Goal: Task Accomplishment & Management: Manage account settings

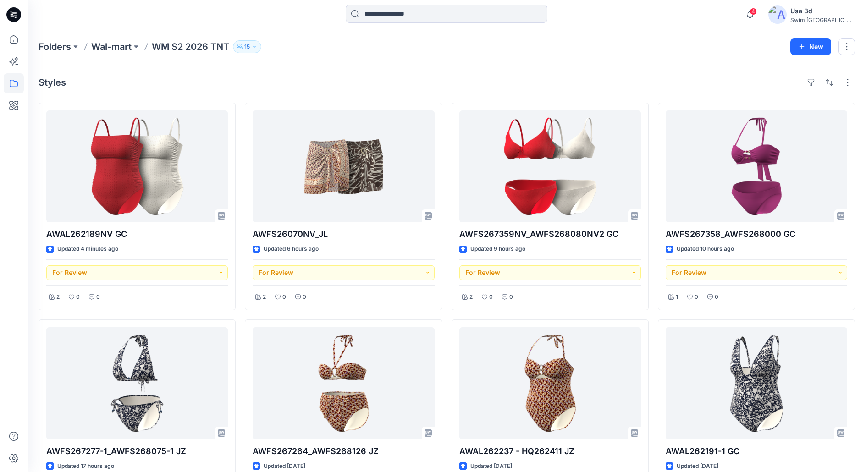
click at [757, 11] on span "4" at bounding box center [753, 11] width 7 height 7
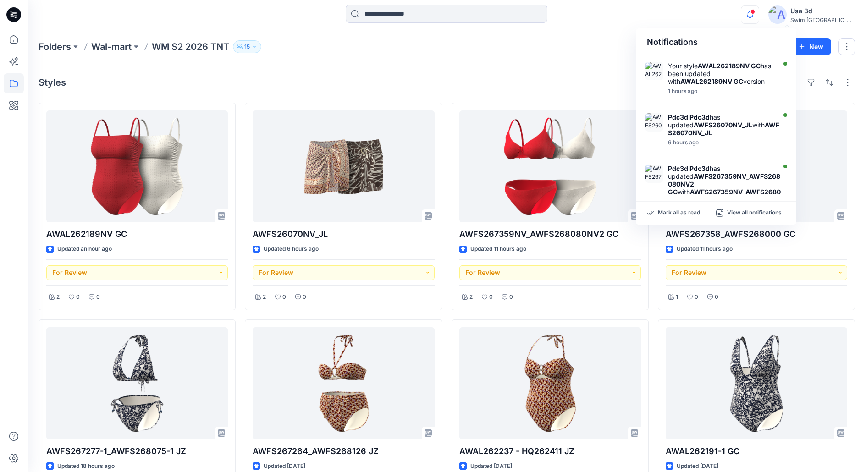
click at [755, 11] on span at bounding box center [753, 11] width 5 height 5
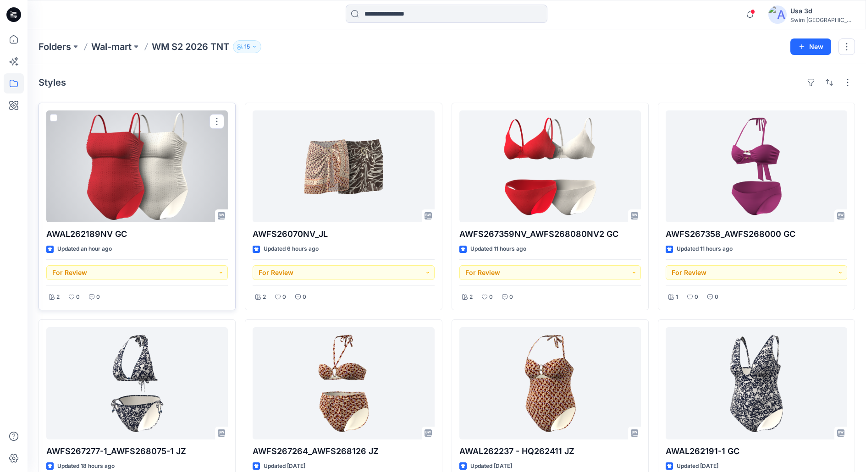
click at [111, 183] on div at bounding box center [137, 167] width 182 height 112
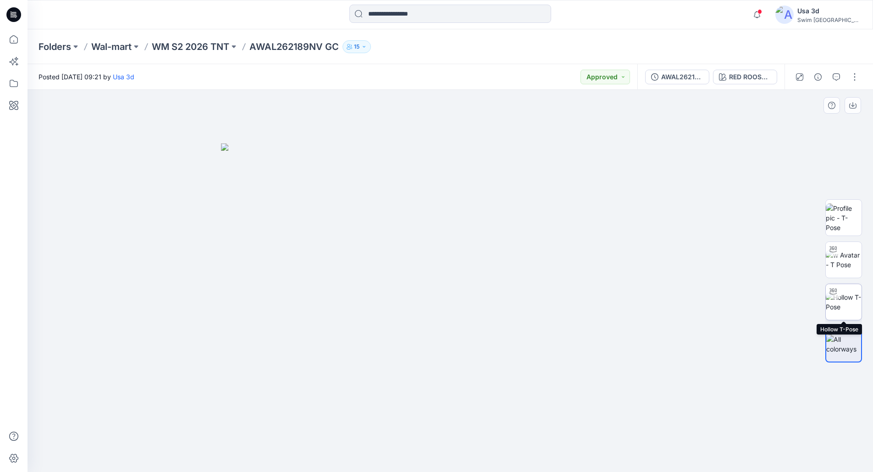
click at [845, 300] on img at bounding box center [844, 302] width 36 height 19
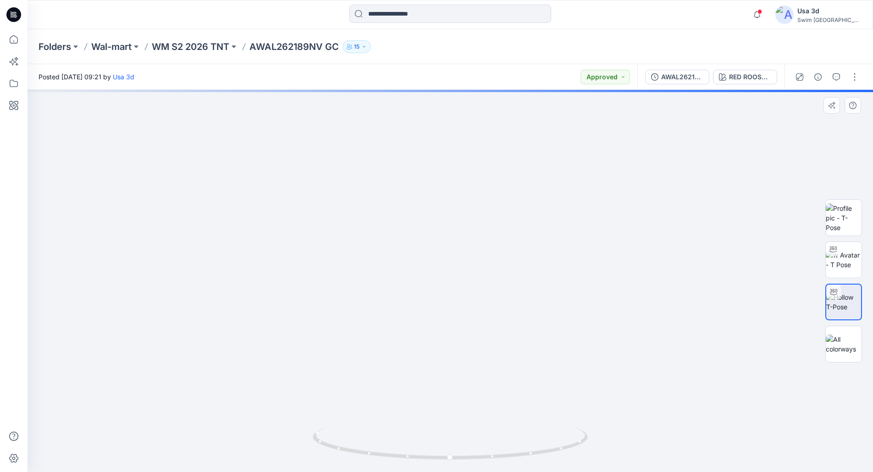
drag, startPoint x: 454, startPoint y: 272, endPoint x: 458, endPoint y: 363, distance: 90.9
click at [458, 363] on img at bounding box center [450, 237] width 769 height 471
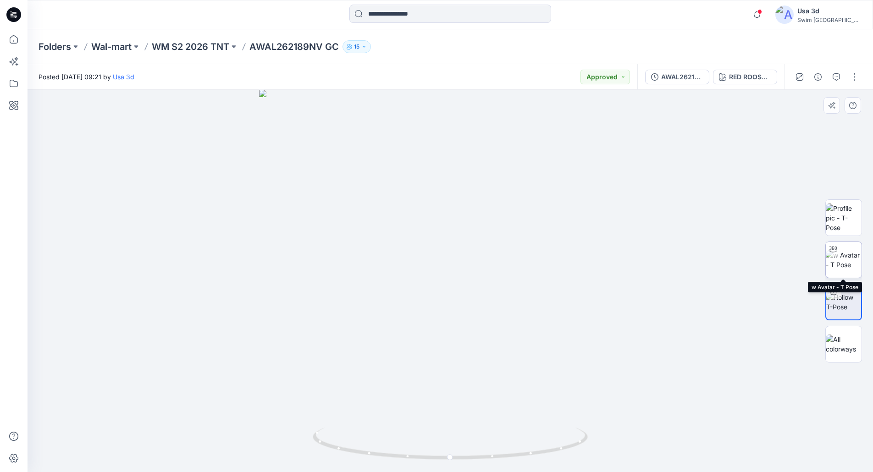
click at [848, 254] on img at bounding box center [844, 259] width 36 height 19
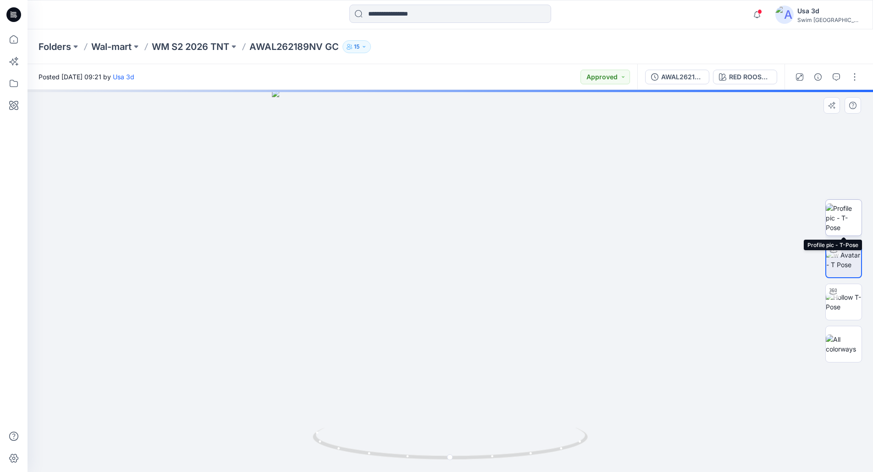
click at [841, 217] on img at bounding box center [844, 218] width 36 height 29
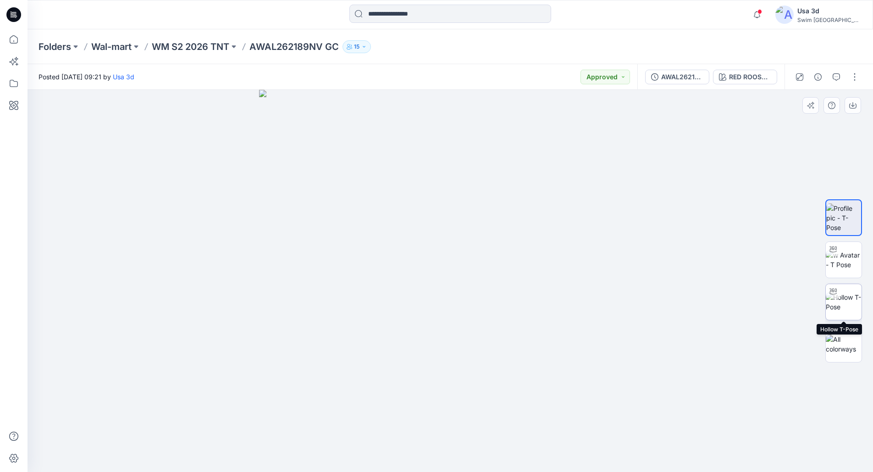
click at [847, 306] on img at bounding box center [844, 302] width 36 height 19
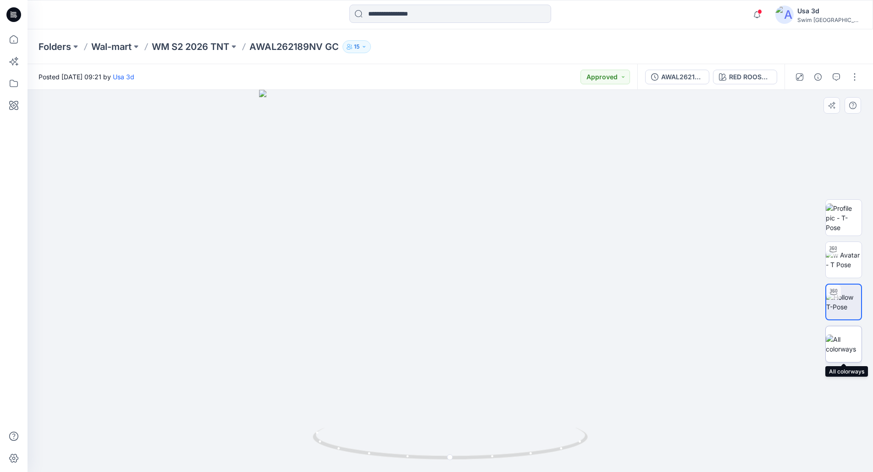
click at [840, 349] on img at bounding box center [844, 344] width 36 height 19
click at [856, 75] on button "button" at bounding box center [854, 77] width 15 height 15
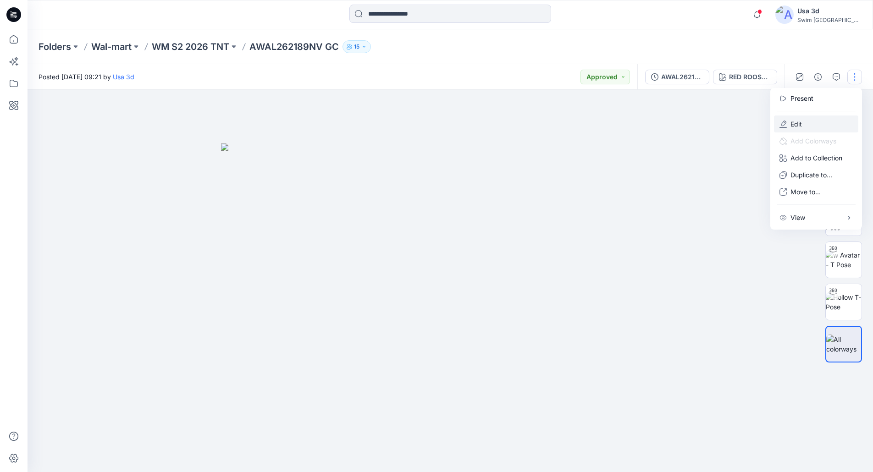
click at [804, 129] on button "Edit" at bounding box center [816, 124] width 84 height 17
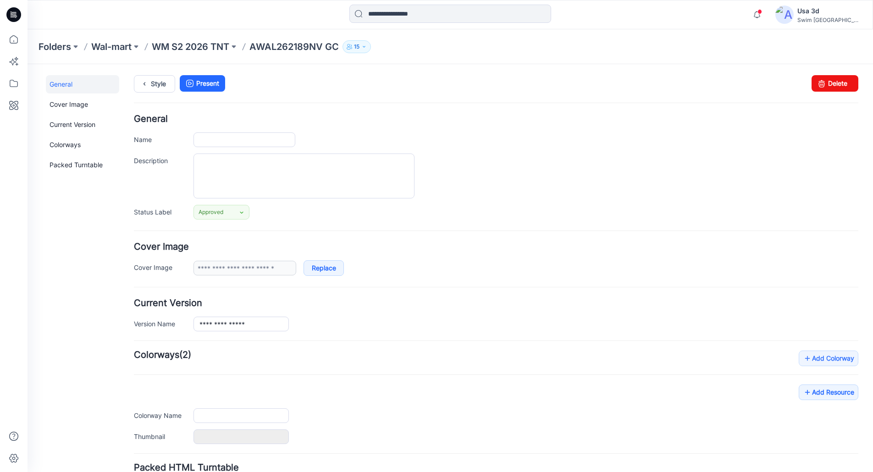
type input "**********"
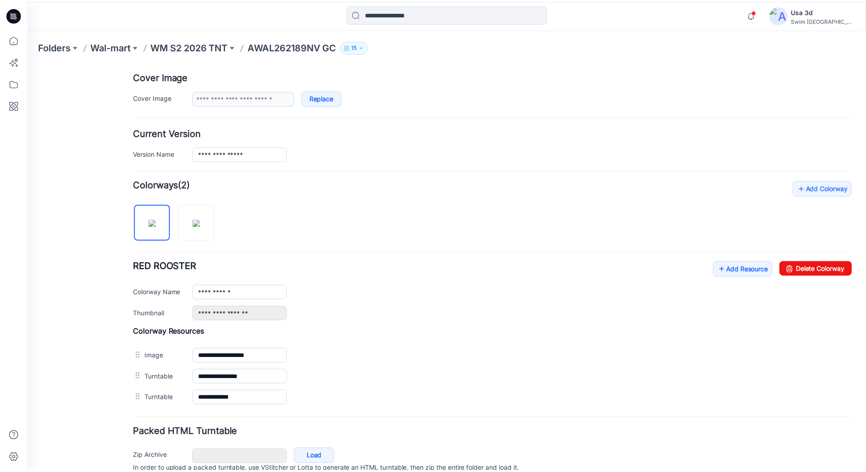
scroll to position [183, 0]
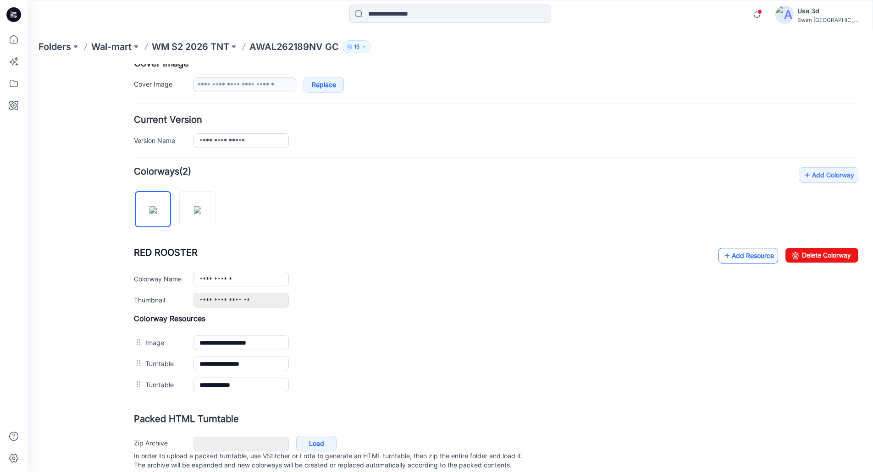
click at [753, 255] on link "Add Resource" at bounding box center [749, 256] width 60 height 16
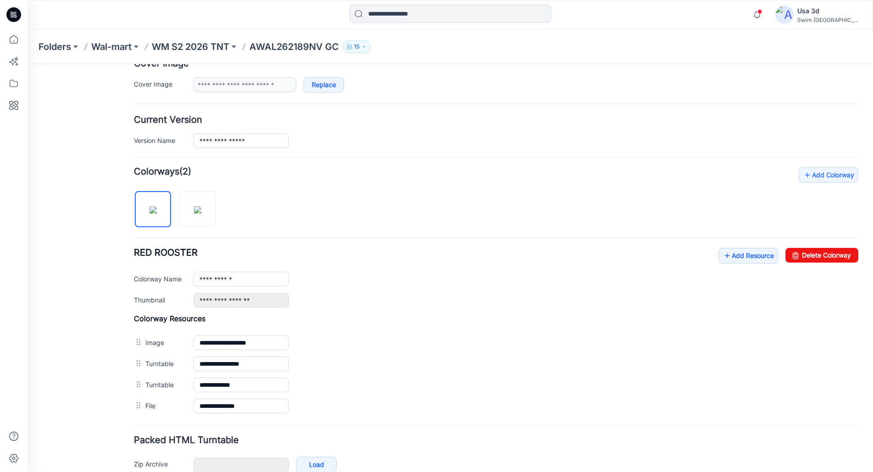
click at [188, 56] on div "Folders Wal-mart WM S2 2026 TNT AWAL262189NV GC 15" at bounding box center [451, 46] width 846 height 35
click at [170, 45] on p "WM S2 2026 TNT" at bounding box center [191, 46] width 78 height 13
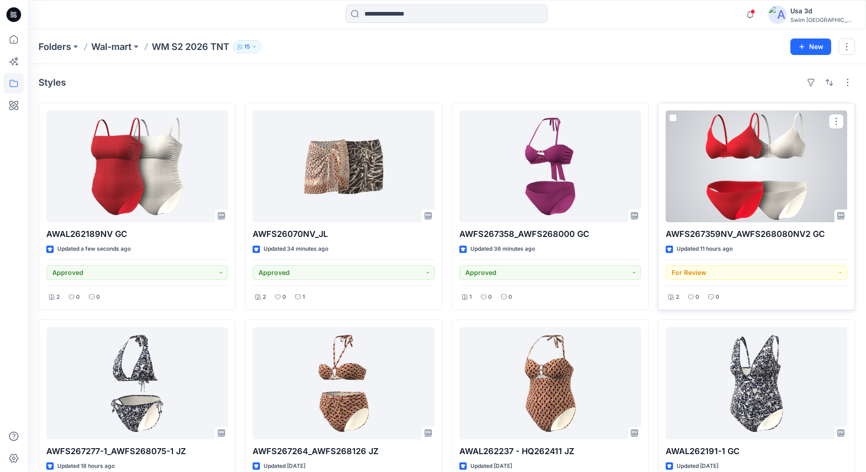
click at [778, 181] on div at bounding box center [757, 167] width 182 height 112
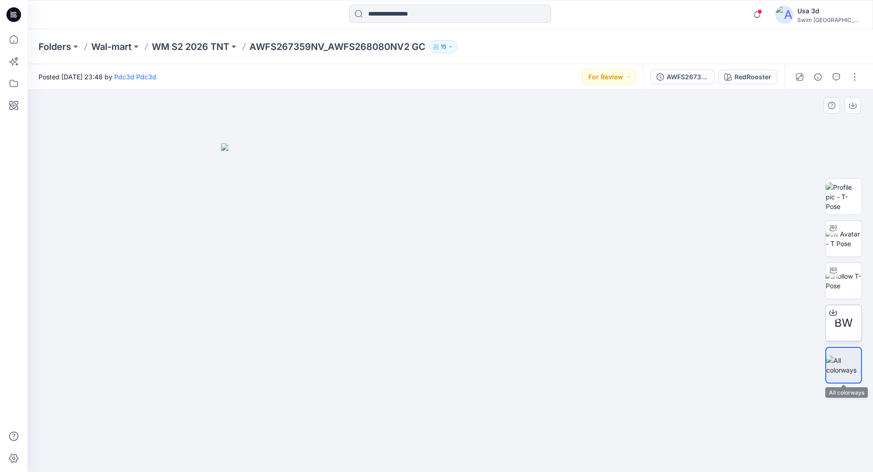
click at [858, 317] on div "BW" at bounding box center [843, 323] width 37 height 37
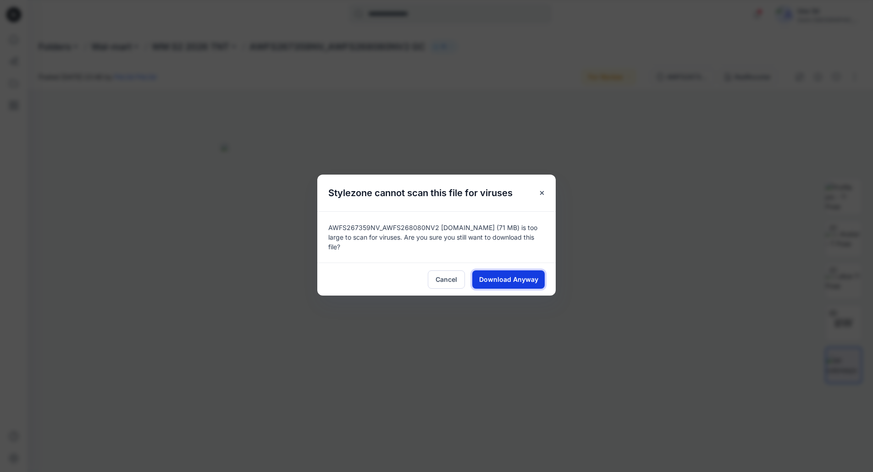
click at [489, 277] on span "Download Anyway" at bounding box center [508, 280] width 59 height 10
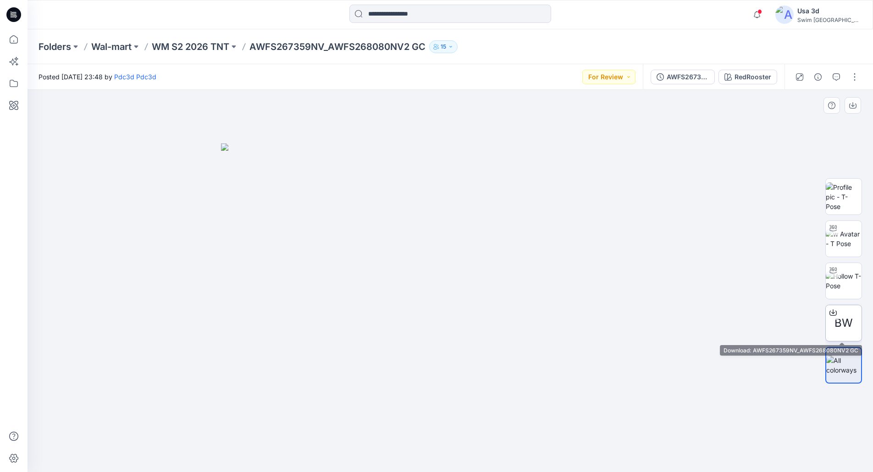
click at [847, 329] on span "BW" at bounding box center [844, 323] width 18 height 17
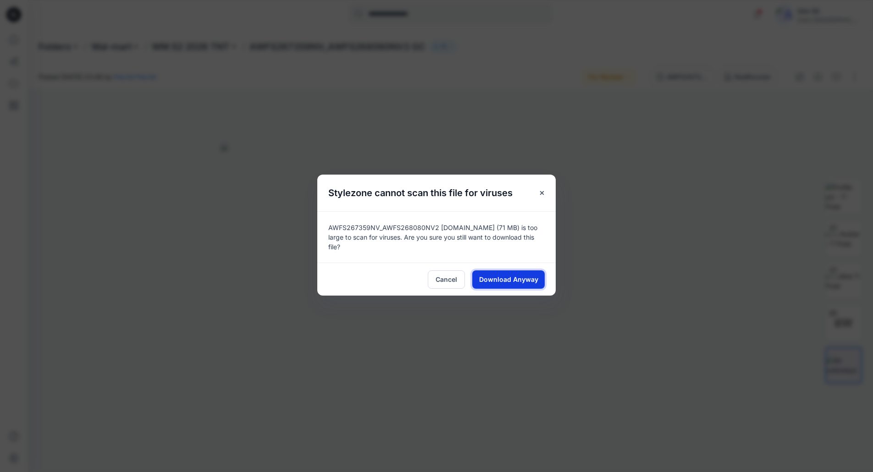
click at [490, 279] on span "Download Anyway" at bounding box center [508, 280] width 59 height 10
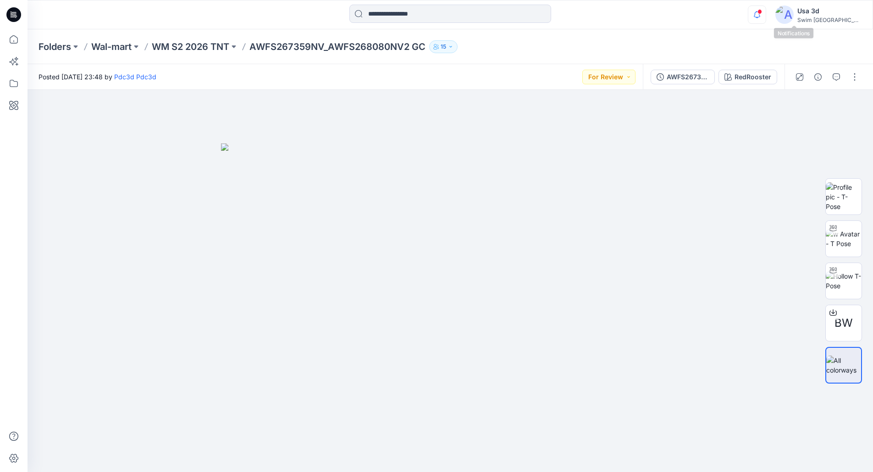
click at [766, 11] on icon "button" at bounding box center [756, 15] width 17 height 18
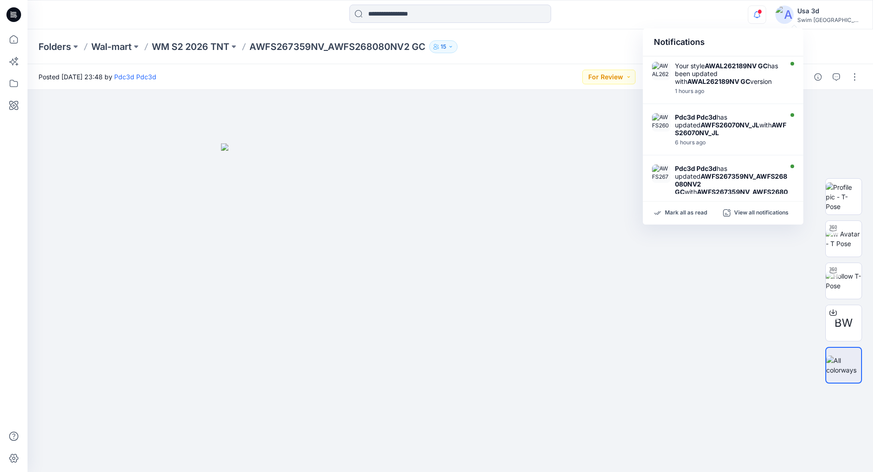
click at [766, 11] on icon "button" at bounding box center [756, 15] width 17 height 18
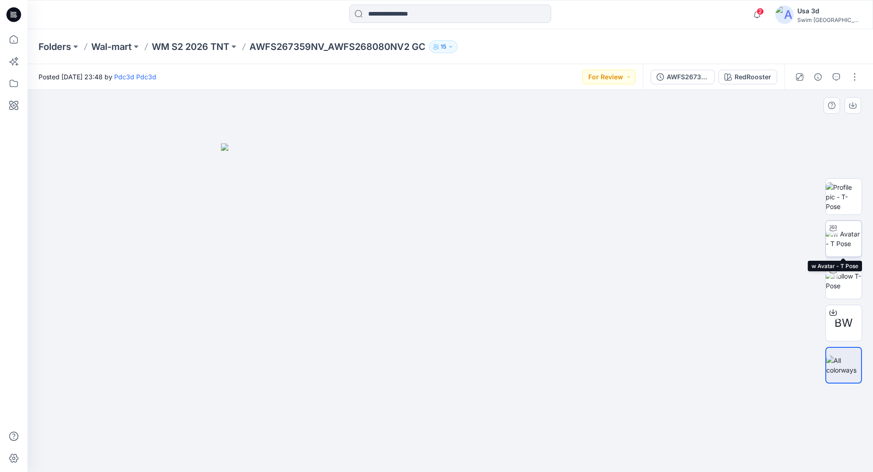
click at [852, 243] on img at bounding box center [844, 238] width 36 height 19
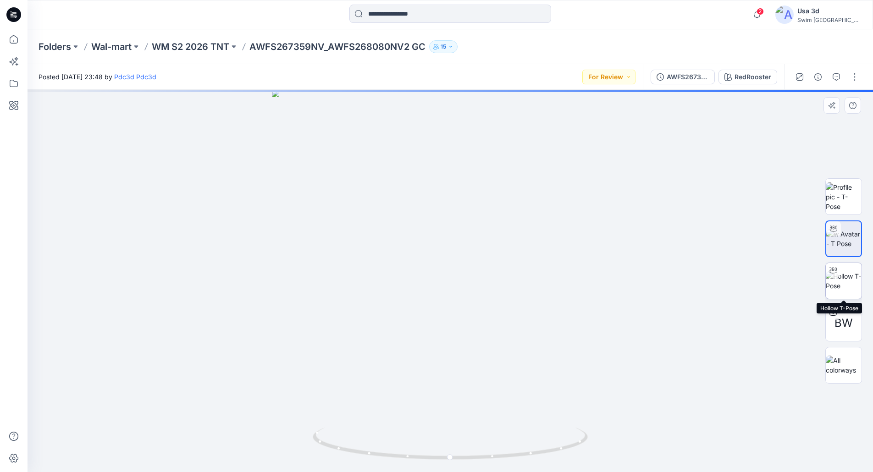
click at [844, 281] on img at bounding box center [844, 280] width 36 height 19
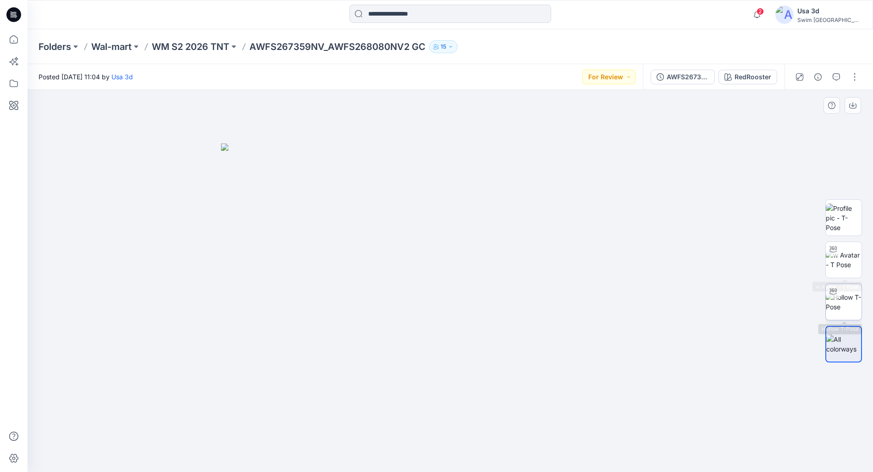
click at [845, 296] on img at bounding box center [844, 302] width 36 height 19
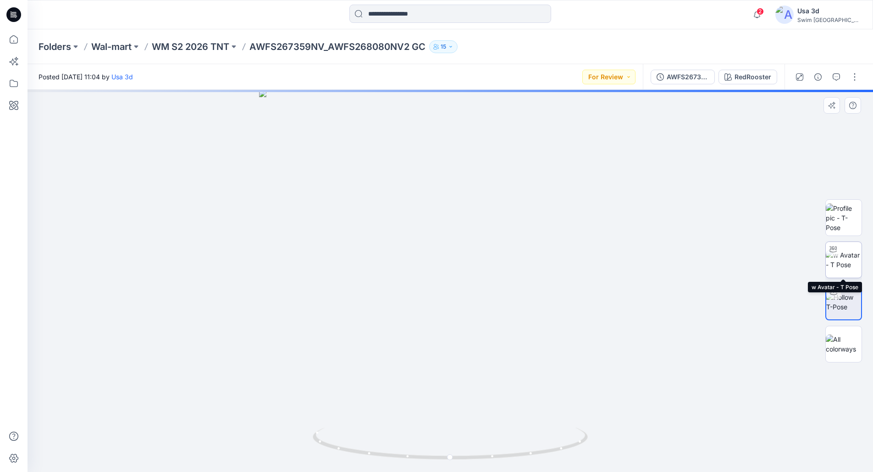
click at [848, 257] on img at bounding box center [844, 259] width 36 height 19
click at [742, 73] on div "RedRooster" at bounding box center [753, 77] width 37 height 10
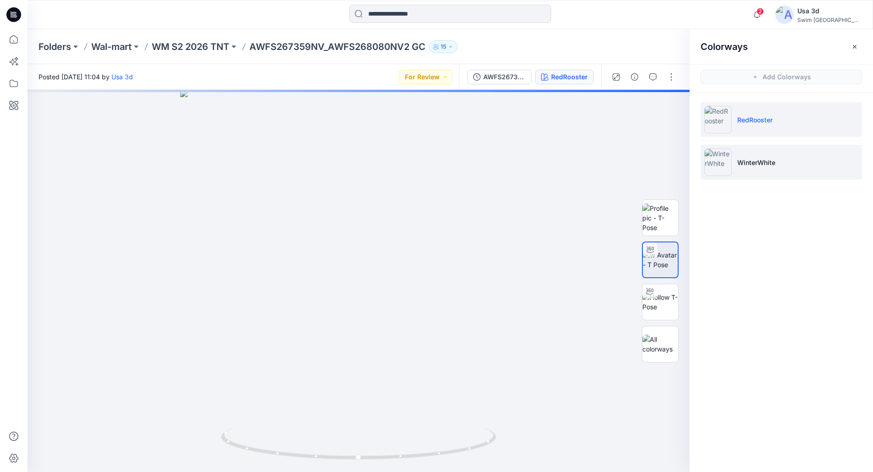
click at [753, 150] on li "WinterWhite" at bounding box center [781, 162] width 161 height 35
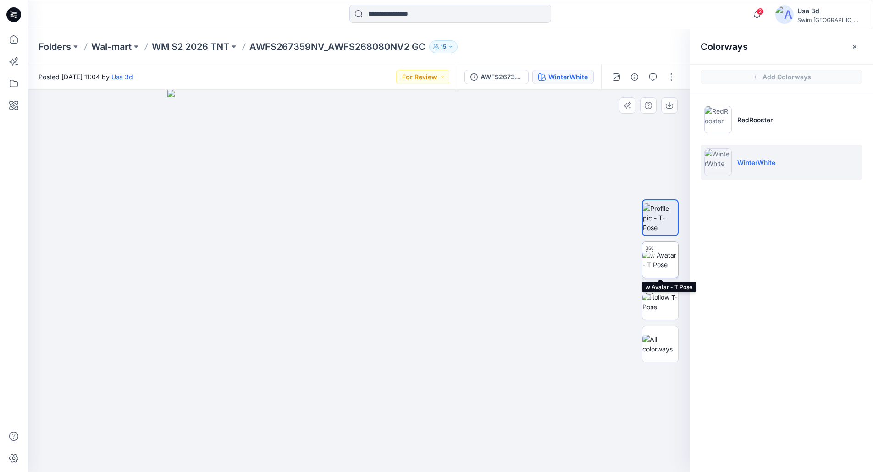
click at [665, 251] on img at bounding box center [660, 259] width 36 height 19
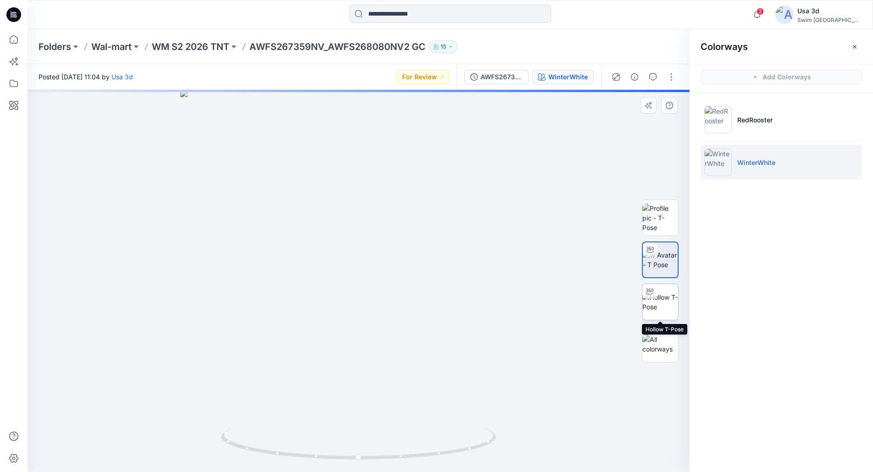
click at [659, 308] on img at bounding box center [660, 302] width 36 height 19
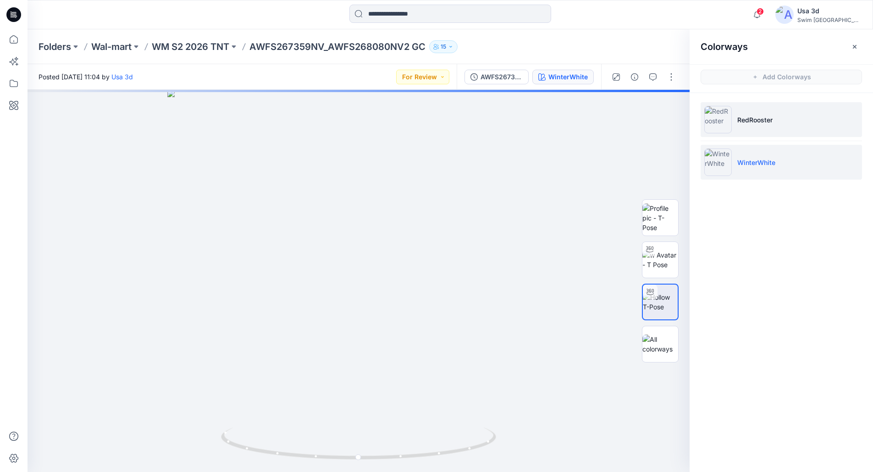
click at [764, 123] on p "RedRooster" at bounding box center [754, 120] width 35 height 10
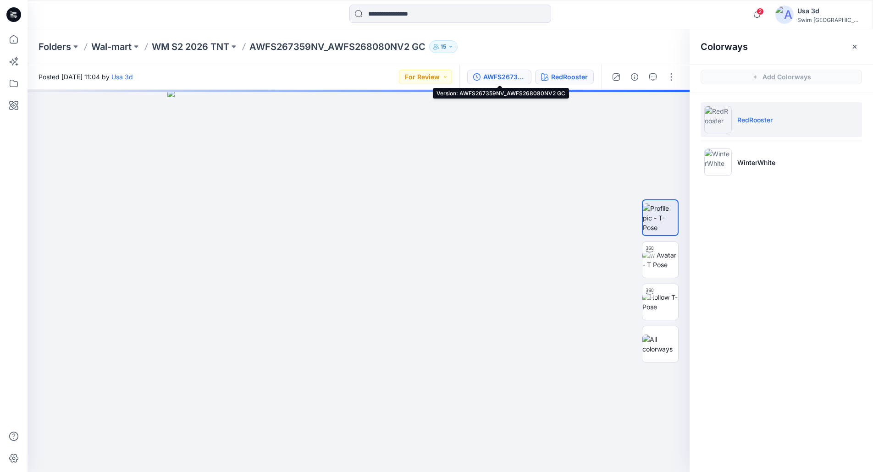
click at [496, 75] on div "AWFS267359NV_AWFS268080NV2 GC" at bounding box center [504, 77] width 42 height 10
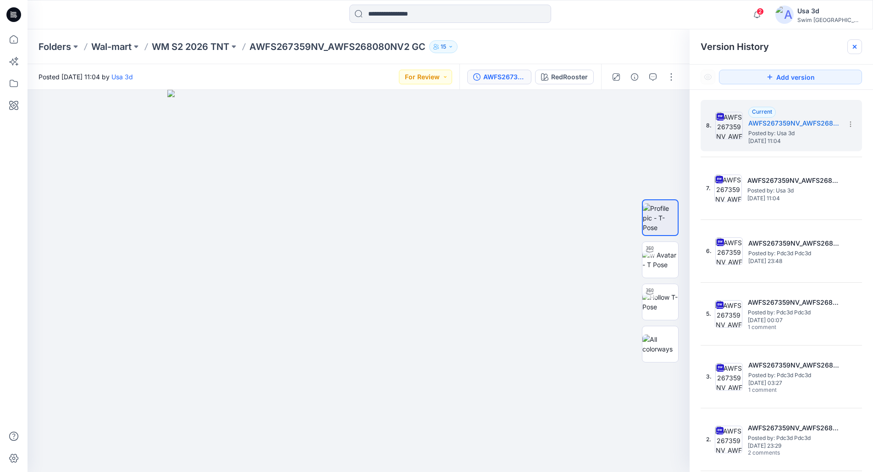
click at [855, 44] on icon at bounding box center [854, 46] width 7 height 7
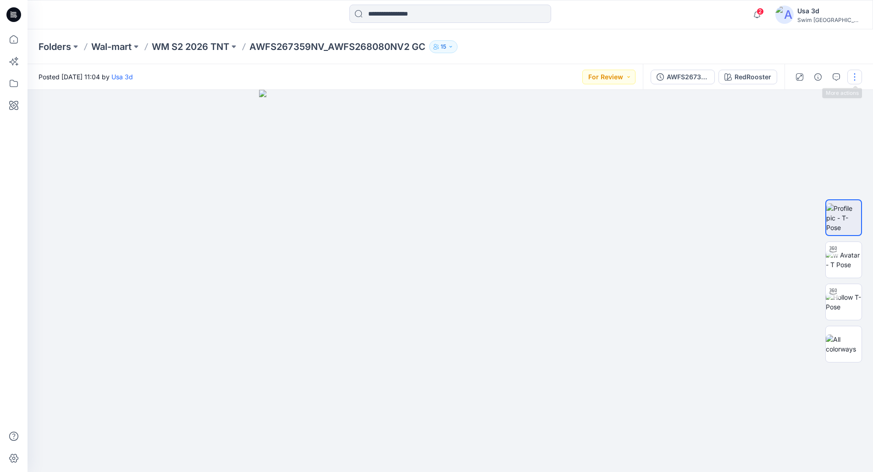
click at [857, 77] on button "button" at bounding box center [854, 77] width 15 height 15
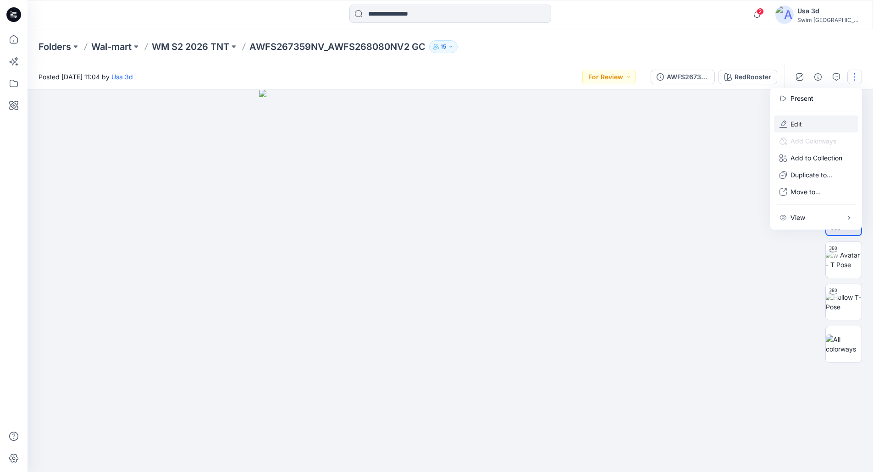
click at [801, 123] on p "Edit" at bounding box center [796, 124] width 11 height 10
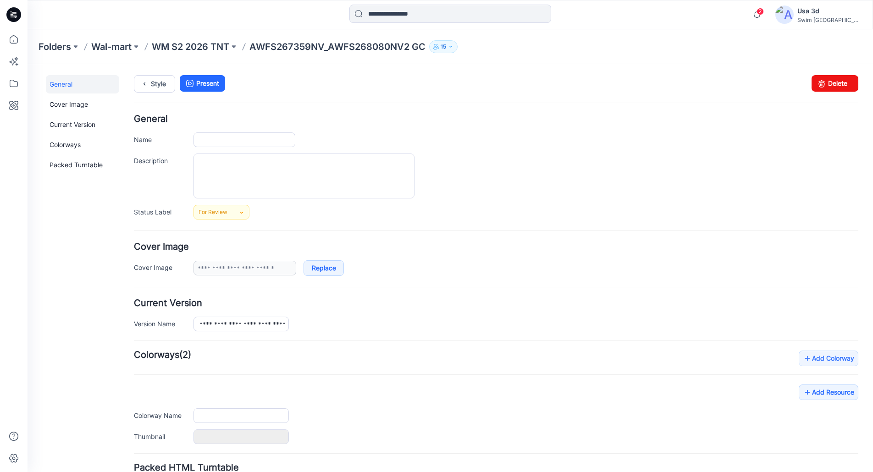
type input "**********"
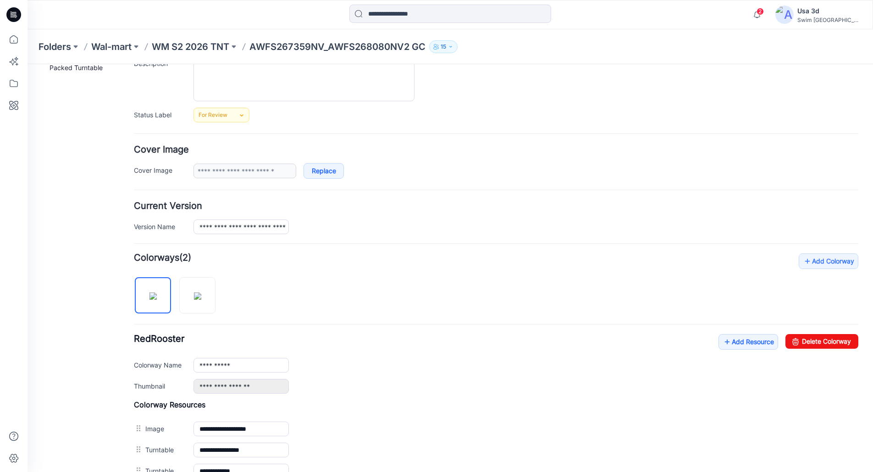
scroll to position [212, 0]
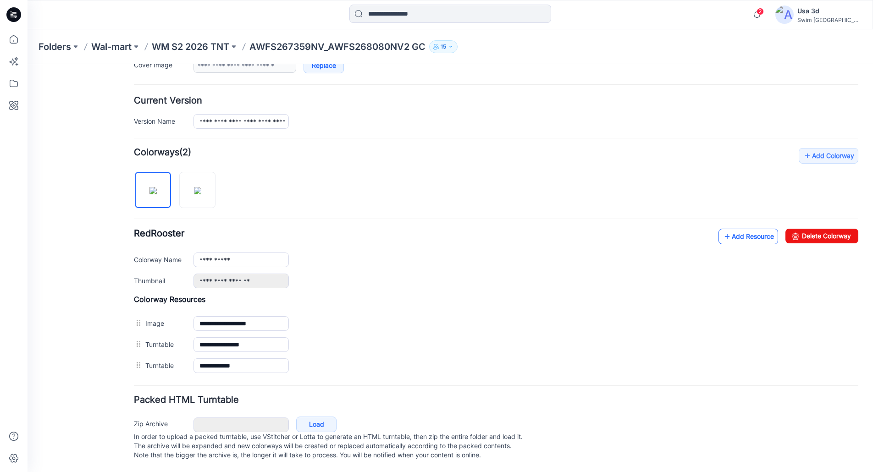
click at [750, 230] on link "Add Resource" at bounding box center [749, 237] width 60 height 16
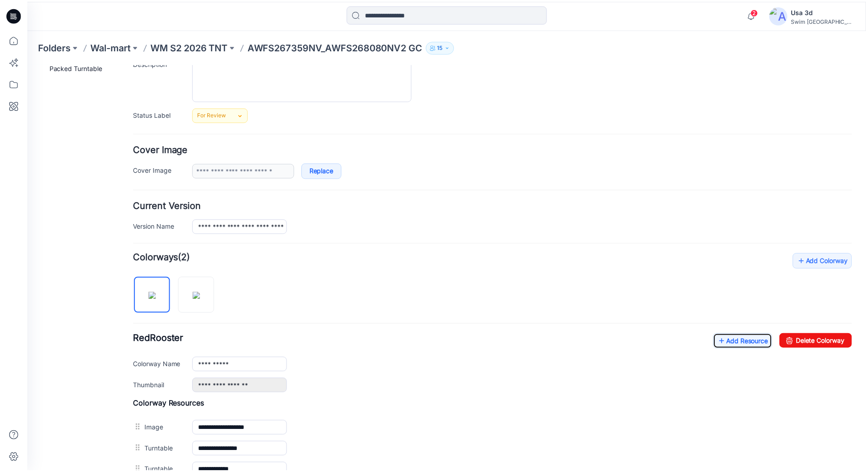
scroll to position [0, 0]
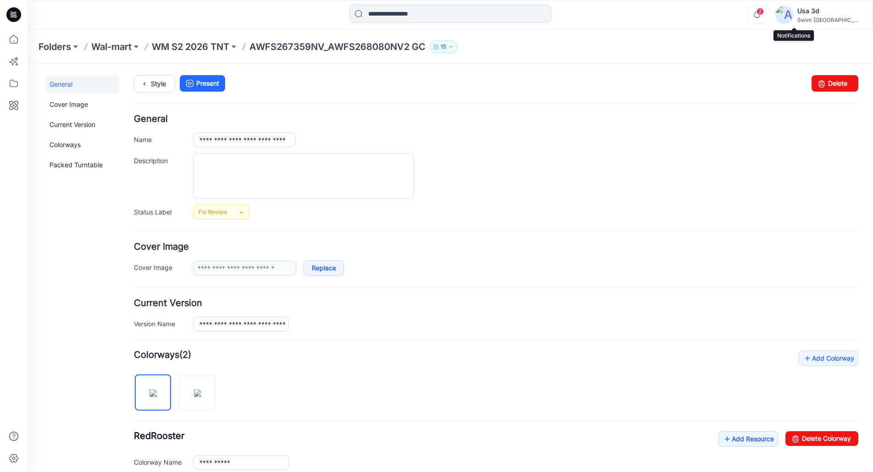
click at [766, 12] on icon "button" at bounding box center [756, 15] width 17 height 18
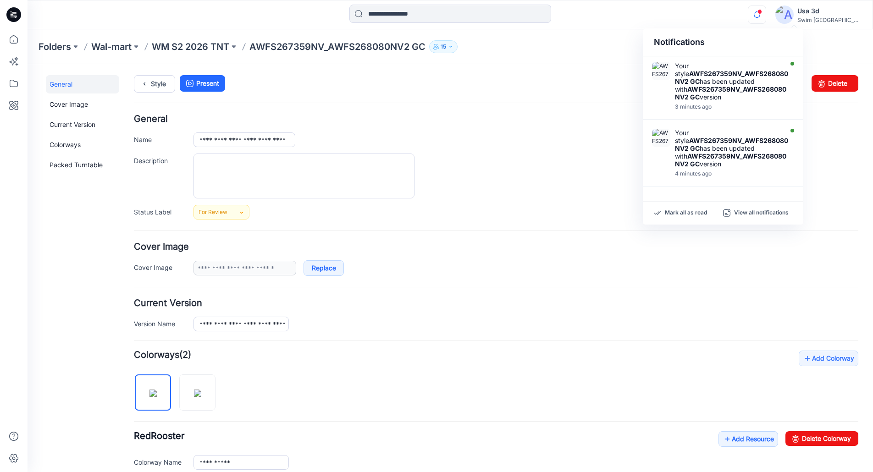
click at [766, 12] on icon "button" at bounding box center [756, 15] width 17 height 18
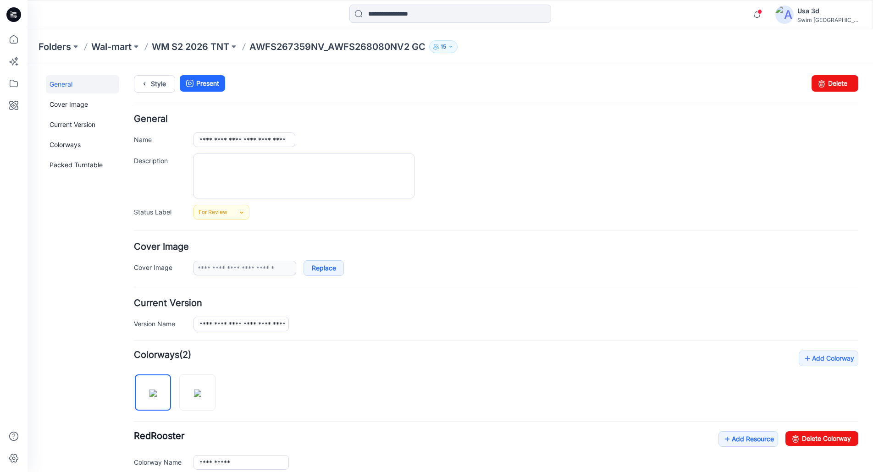
click at [23, 15] on div at bounding box center [13, 14] width 29 height 29
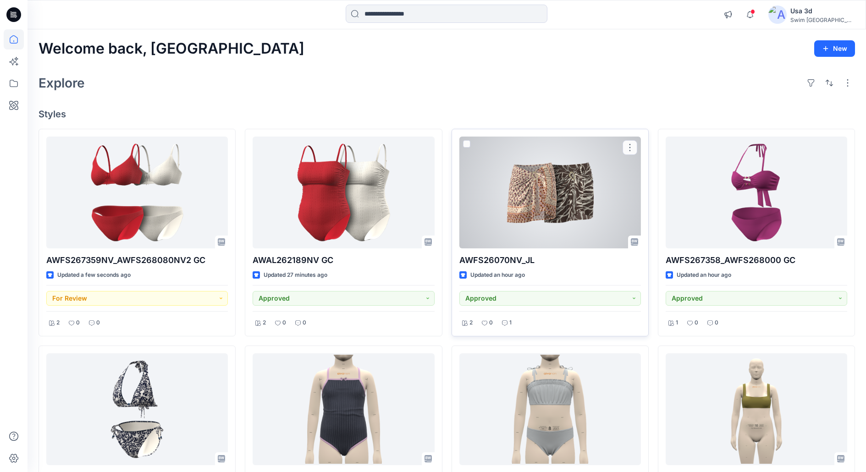
click at [544, 206] on div at bounding box center [551, 193] width 182 height 112
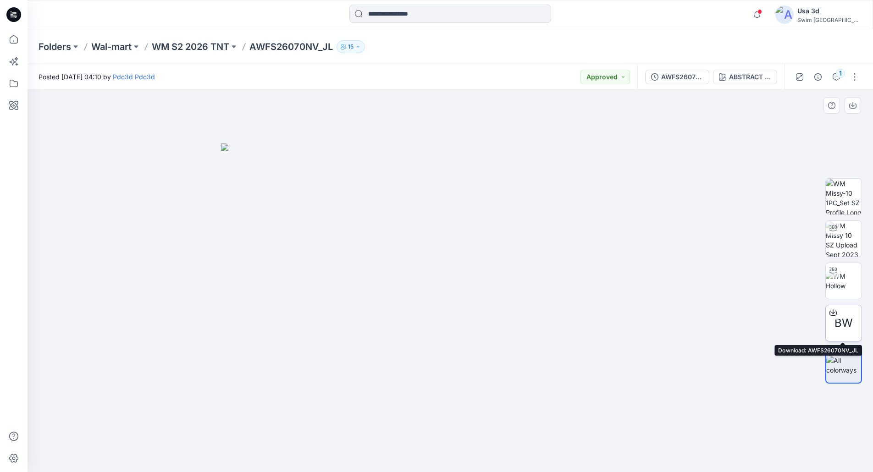
click at [845, 328] on span "BW" at bounding box center [844, 323] width 18 height 17
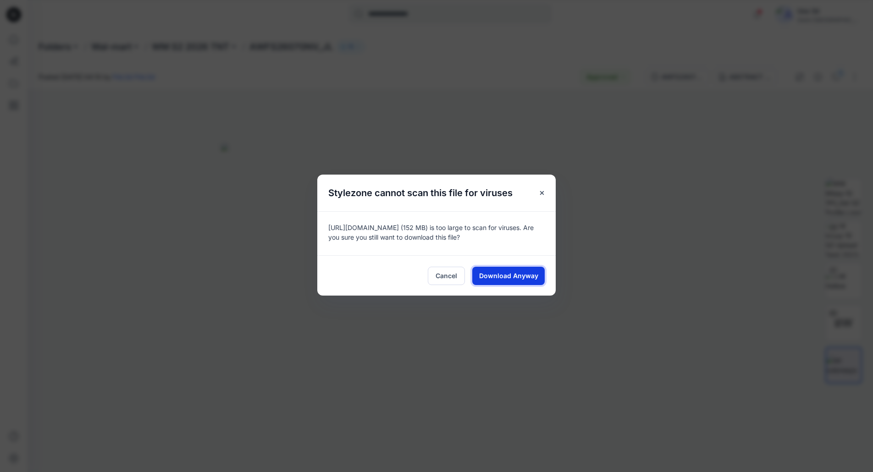
click at [522, 278] on span "Download Anyway" at bounding box center [508, 276] width 59 height 10
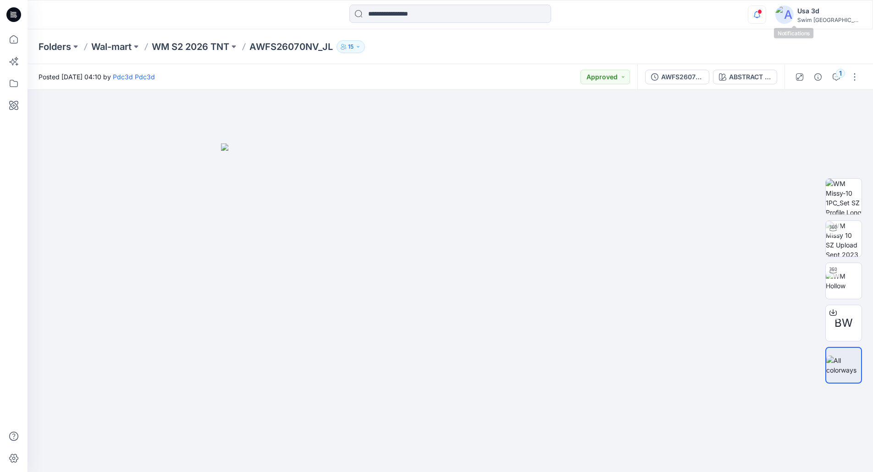
click at [766, 14] on icon "button" at bounding box center [756, 15] width 17 height 18
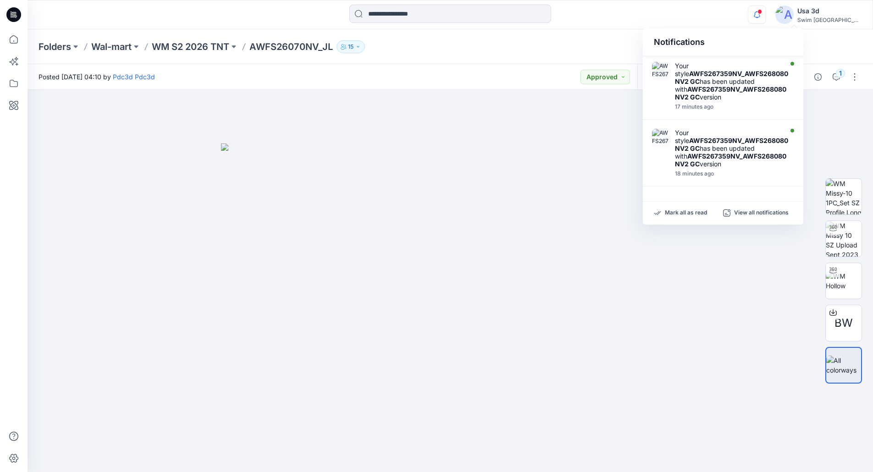
click at [766, 14] on icon "button" at bounding box center [756, 15] width 17 height 18
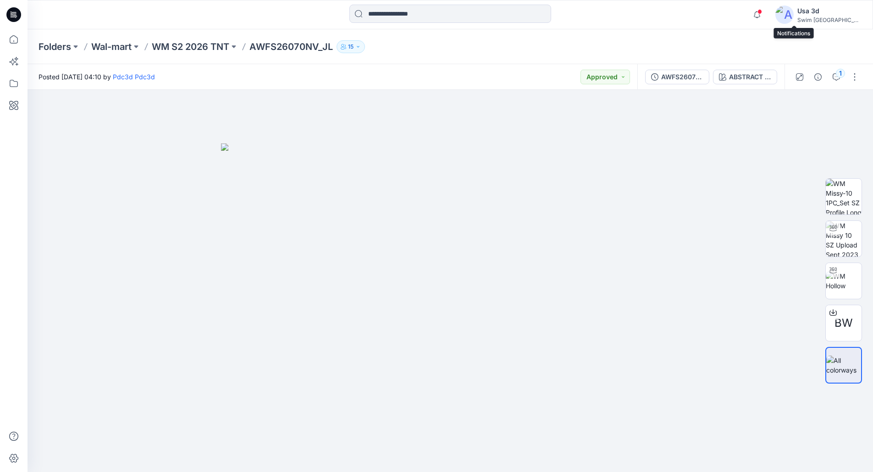
click at [12, 17] on icon at bounding box center [13, 14] width 15 height 15
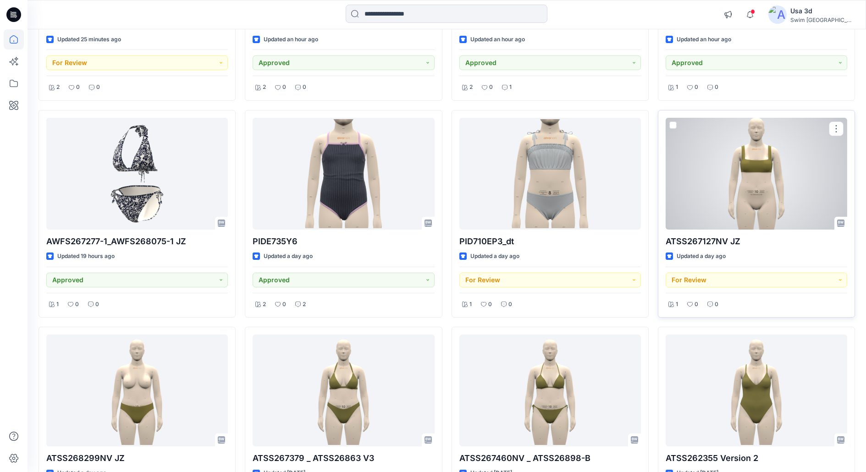
scroll to position [343, 0]
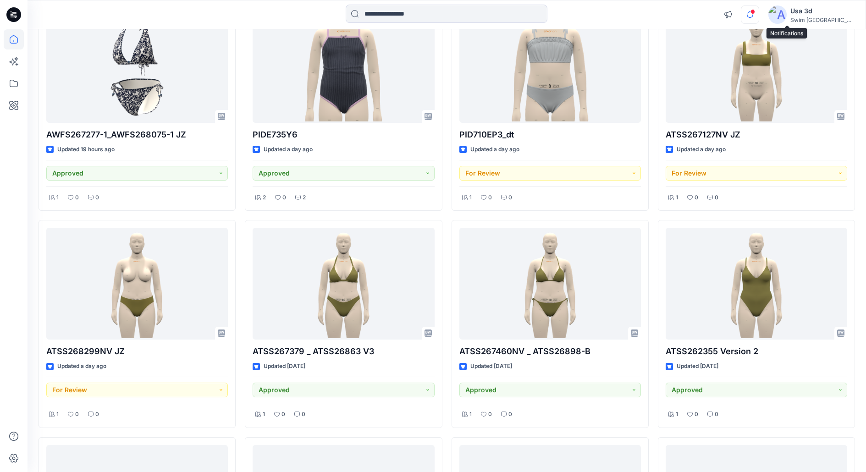
click at [759, 18] on icon "button" at bounding box center [750, 15] width 17 height 18
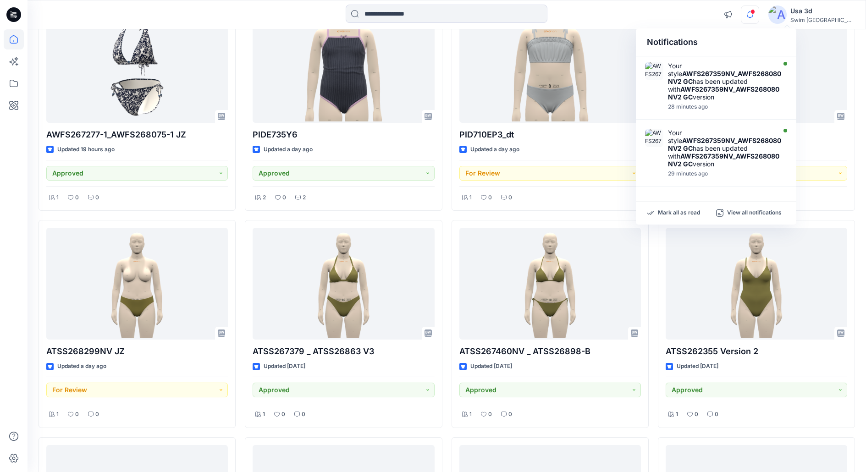
click at [759, 18] on icon "button" at bounding box center [750, 15] width 17 height 18
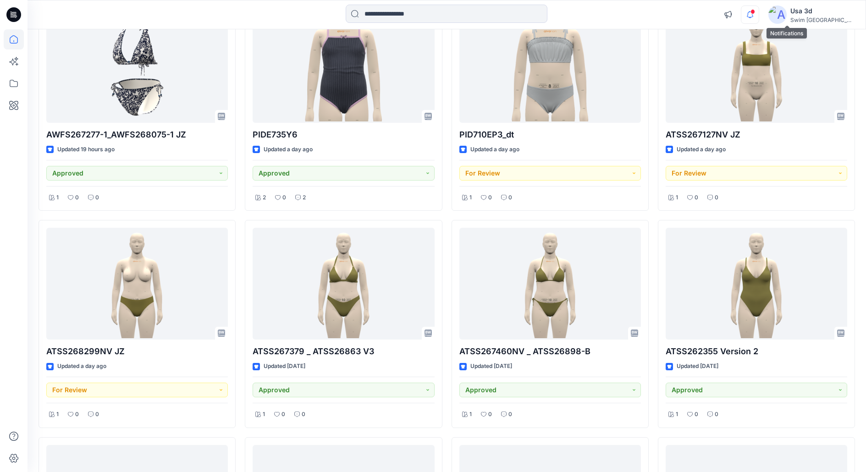
click at [759, 13] on icon "button" at bounding box center [750, 15] width 17 height 18
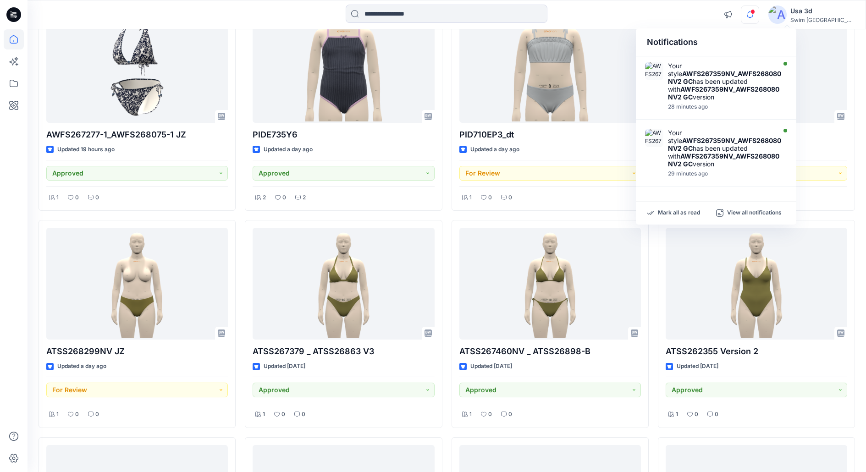
click at [759, 13] on icon "button" at bounding box center [750, 15] width 17 height 18
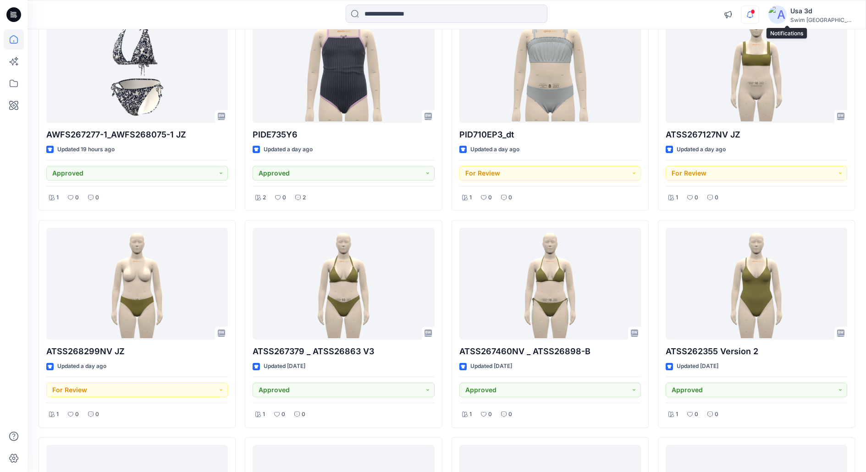
click at [759, 18] on icon "button" at bounding box center [750, 15] width 17 height 18
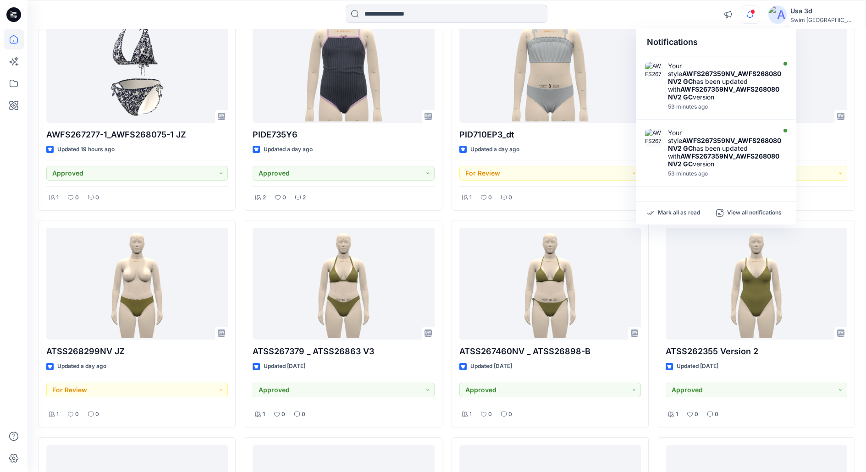
click at [759, 18] on icon "button" at bounding box center [750, 15] width 17 height 18
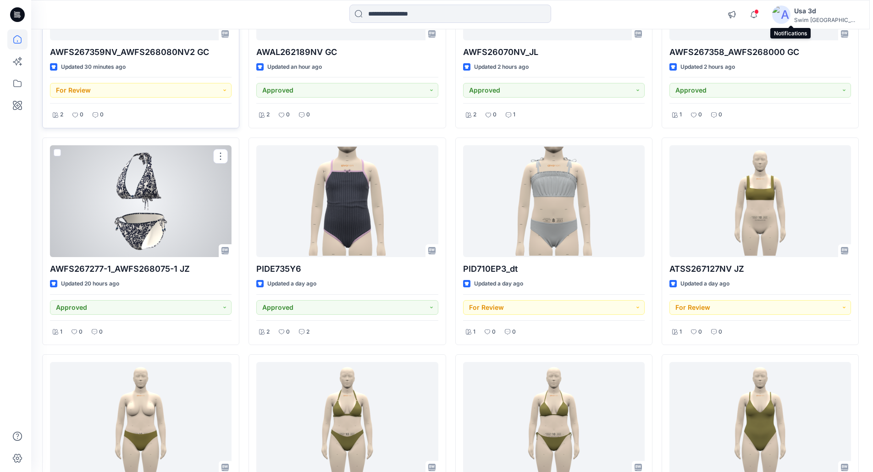
scroll to position [0, 0]
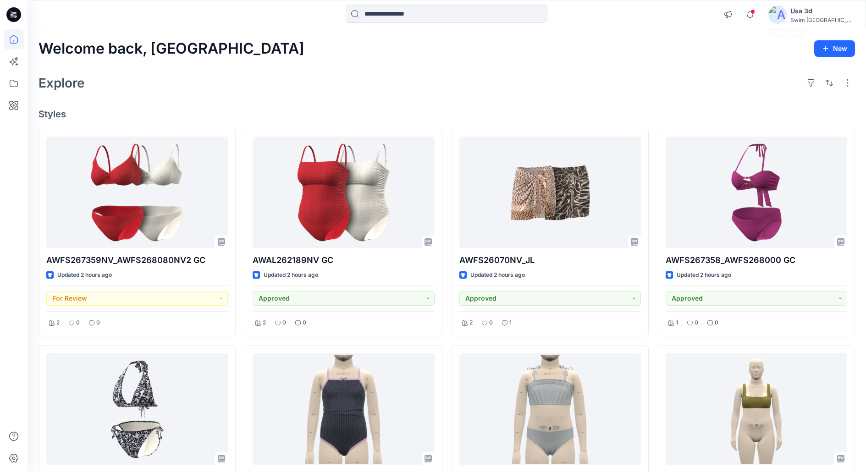
click at [798, 6] on div "Notifications Your style AWFS267359NV_AWFS268080NV2 GC has been updated with AW…" at bounding box center [787, 15] width 136 height 20
click at [755, 10] on span at bounding box center [753, 11] width 5 height 5
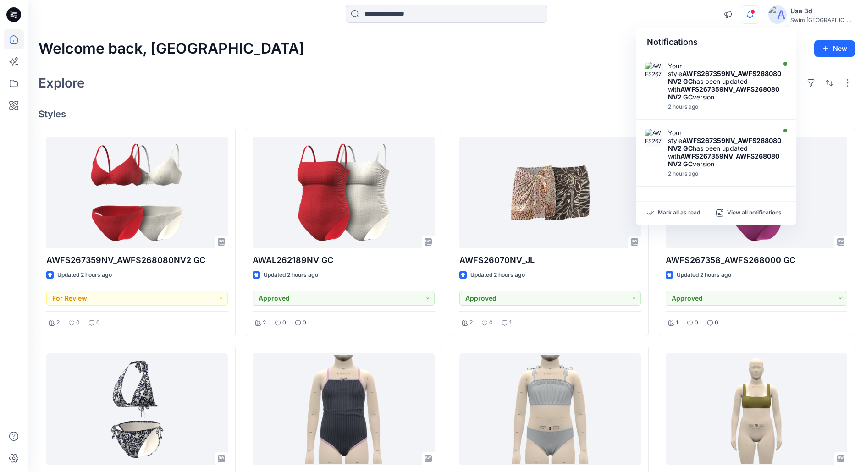
click at [755, 11] on span at bounding box center [753, 11] width 5 height 5
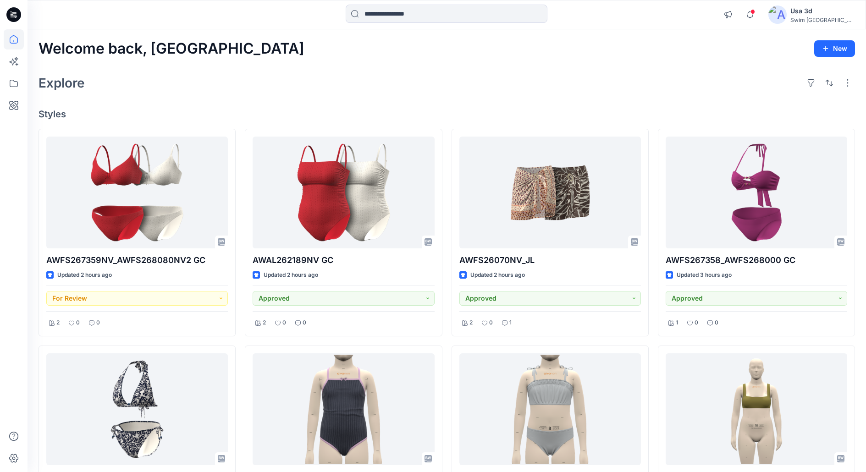
click at [835, 11] on div "Usa 3d" at bounding box center [823, 11] width 64 height 11
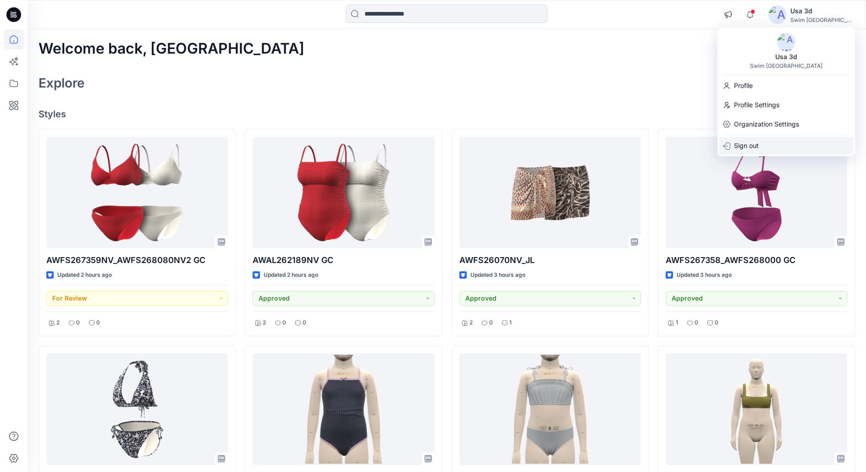
click at [759, 145] on p "Sign out" at bounding box center [746, 145] width 25 height 17
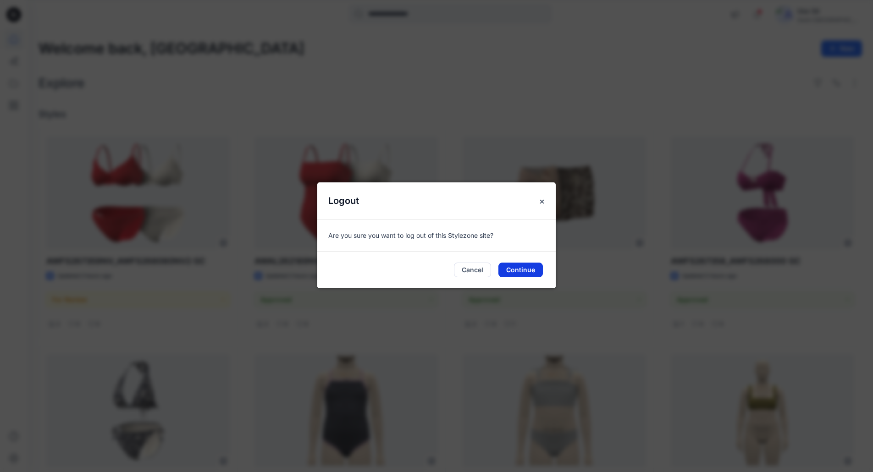
click at [527, 266] on button "Continue" at bounding box center [520, 270] width 44 height 15
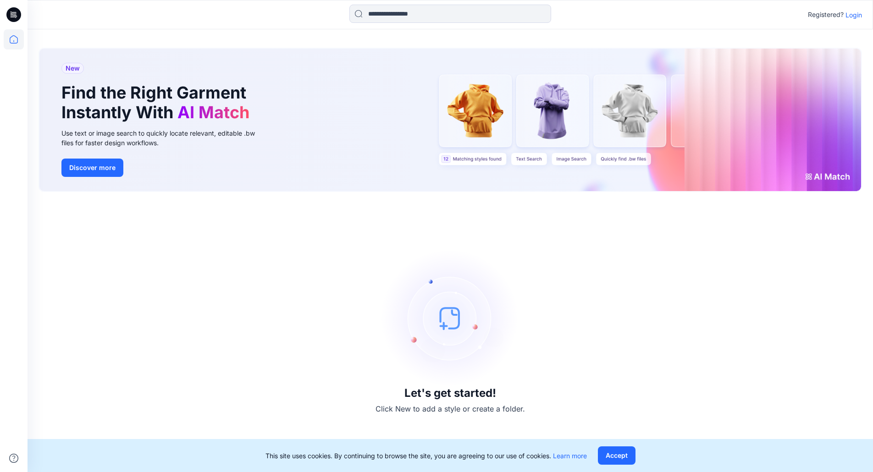
click at [852, 15] on p "Login" at bounding box center [854, 15] width 17 height 10
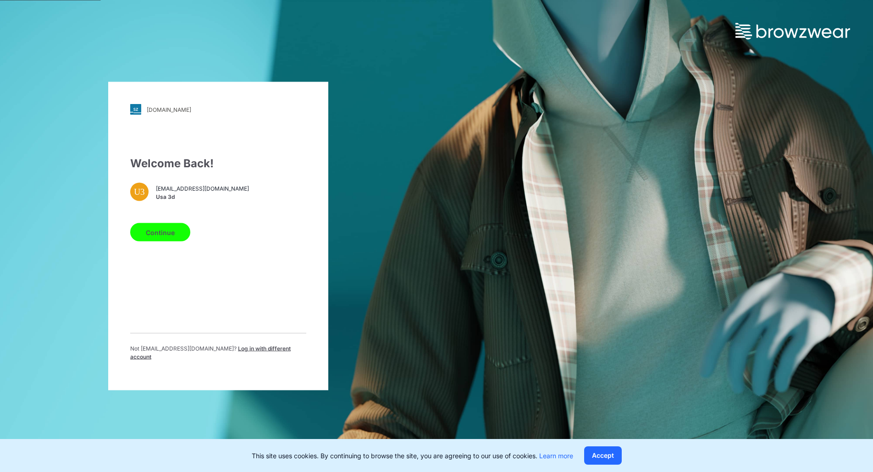
click at [174, 240] on button "Continue" at bounding box center [160, 232] width 60 height 18
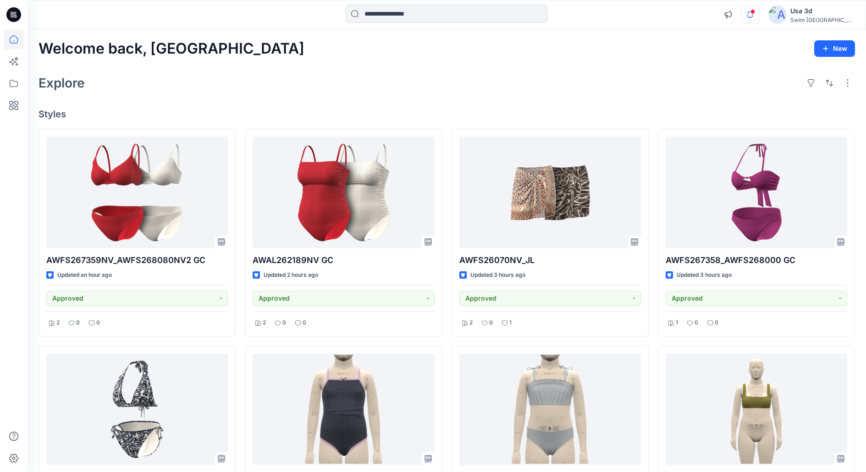
click at [759, 11] on icon "button" at bounding box center [750, 15] width 17 height 18
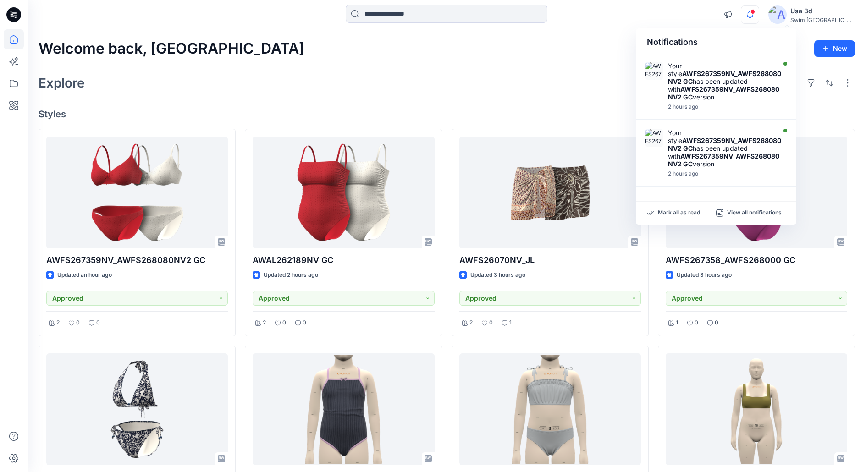
click at [759, 11] on icon "button" at bounding box center [750, 15] width 17 height 18
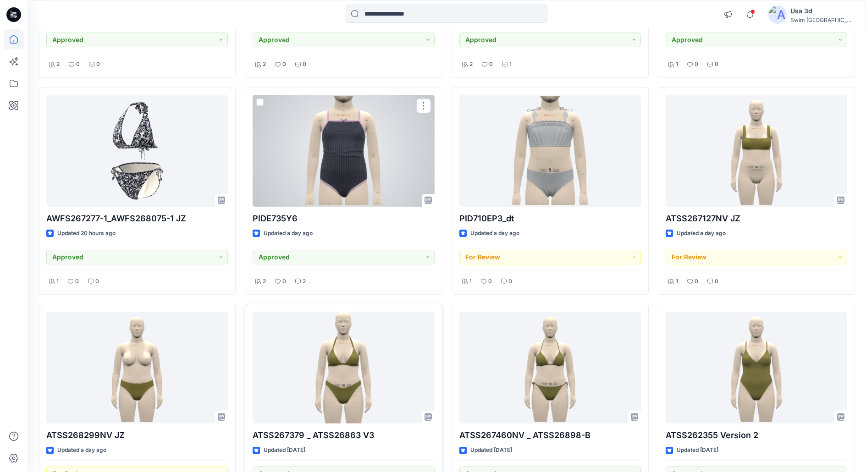
scroll to position [275, 0]
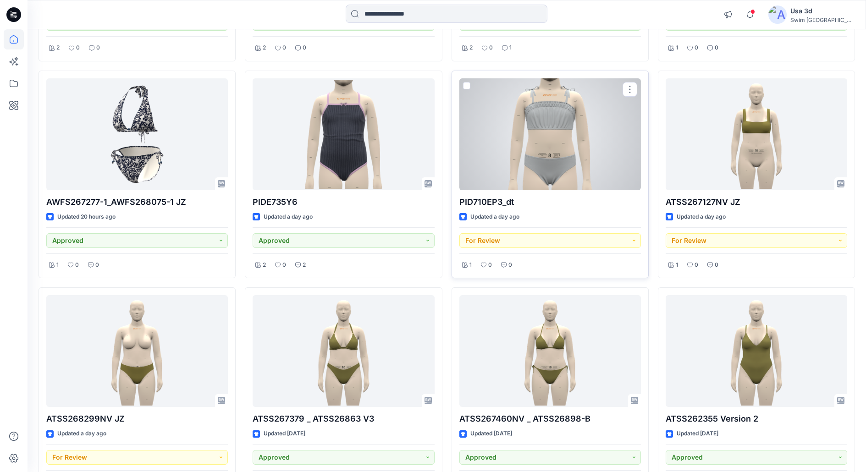
click at [522, 148] on div at bounding box center [551, 134] width 182 height 112
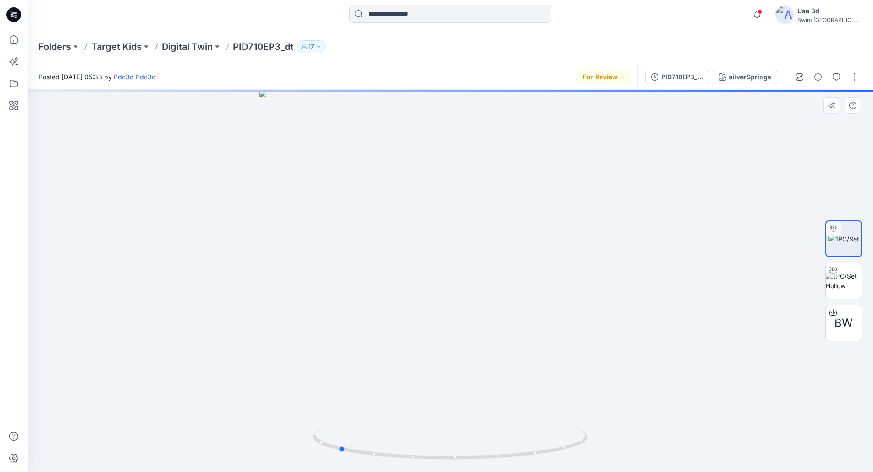
drag, startPoint x: 487, startPoint y: 218, endPoint x: 376, endPoint y: 213, distance: 112.0
click at [376, 213] on div at bounding box center [451, 281] width 846 height 382
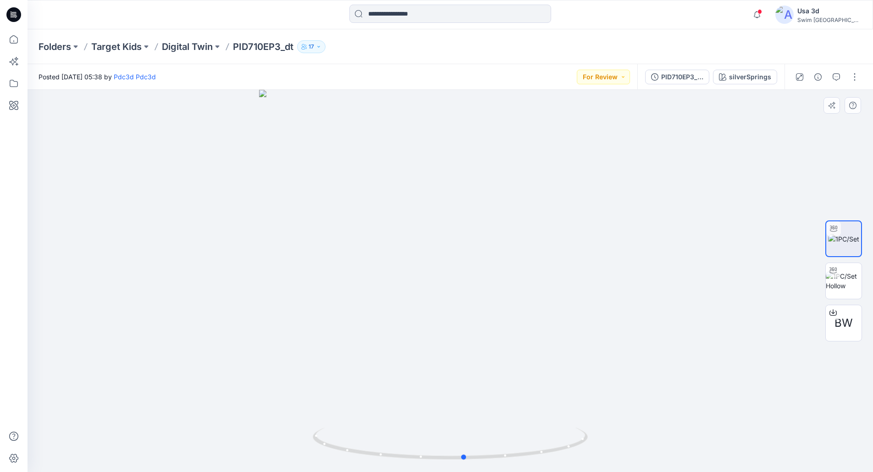
drag, startPoint x: 376, startPoint y: 213, endPoint x: 502, endPoint y: 215, distance: 126.1
click at [502, 215] on div at bounding box center [451, 281] width 846 height 382
click at [847, 329] on span "BW" at bounding box center [844, 323] width 18 height 17
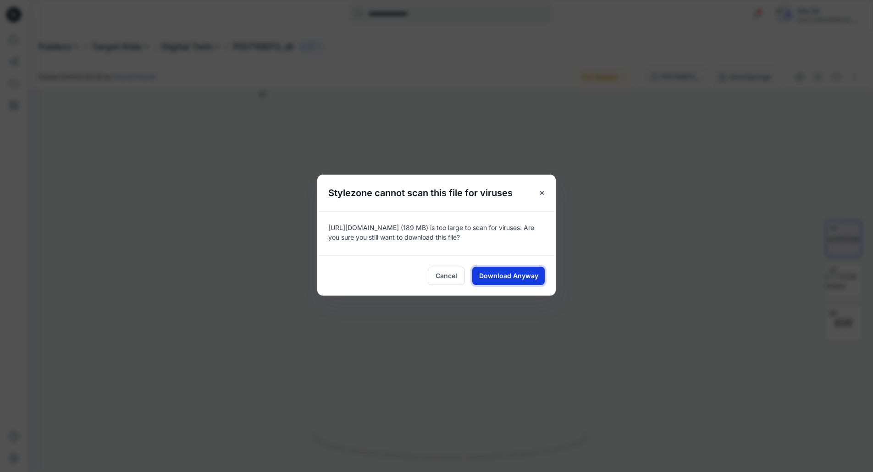
click at [518, 280] on span "Download Anyway" at bounding box center [508, 276] width 59 height 10
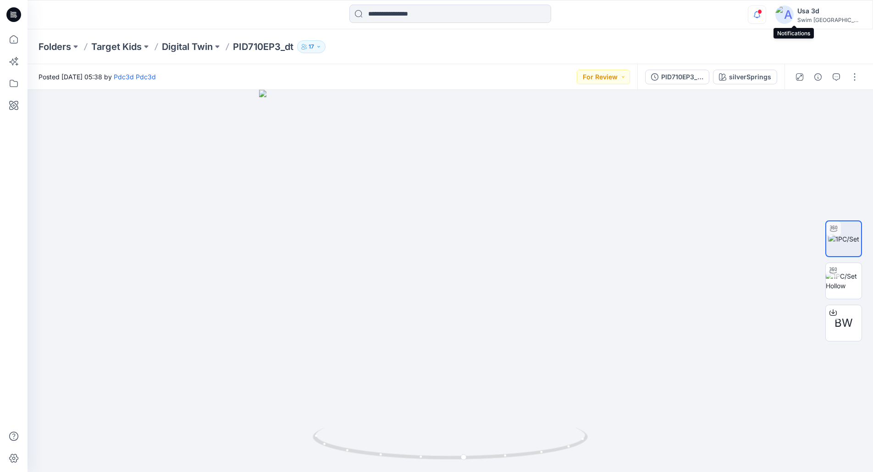
click at [766, 15] on icon "button" at bounding box center [756, 15] width 17 height 18
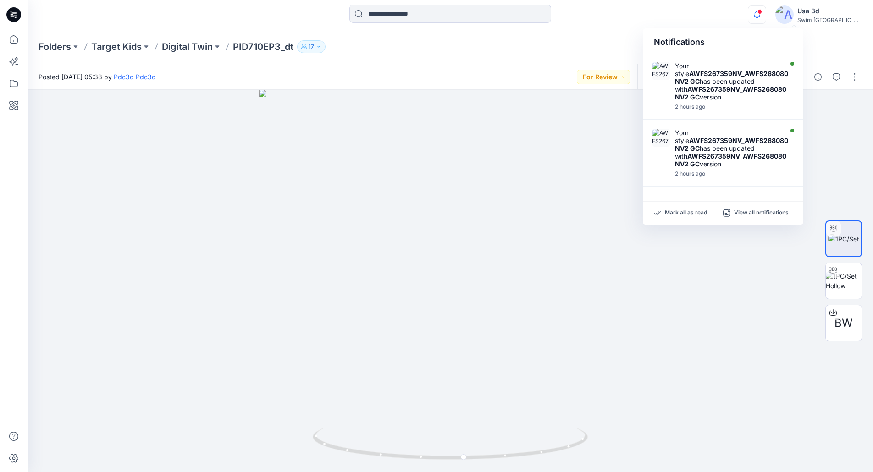
click at [766, 15] on icon "button" at bounding box center [756, 15] width 17 height 18
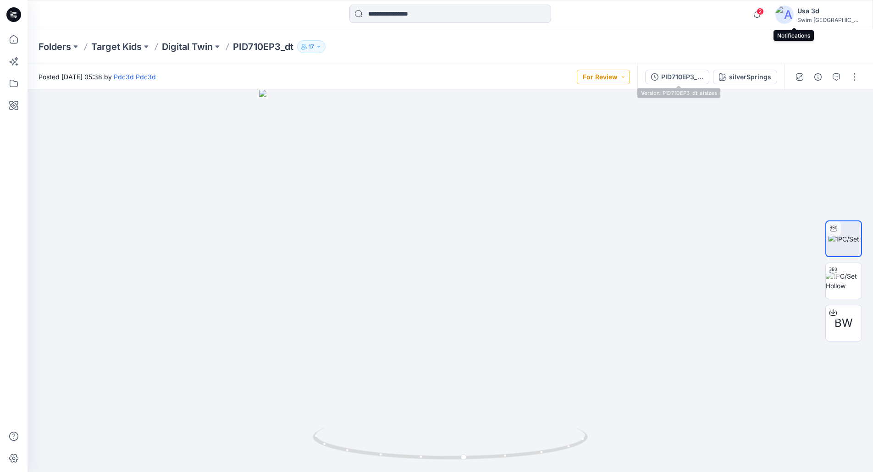
click at [624, 73] on button "For Review" at bounding box center [603, 77] width 53 height 15
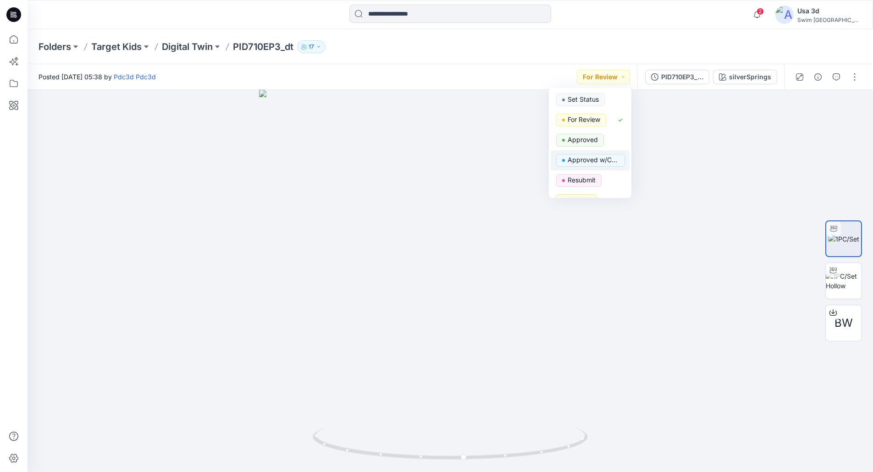
scroll to position [156, 0]
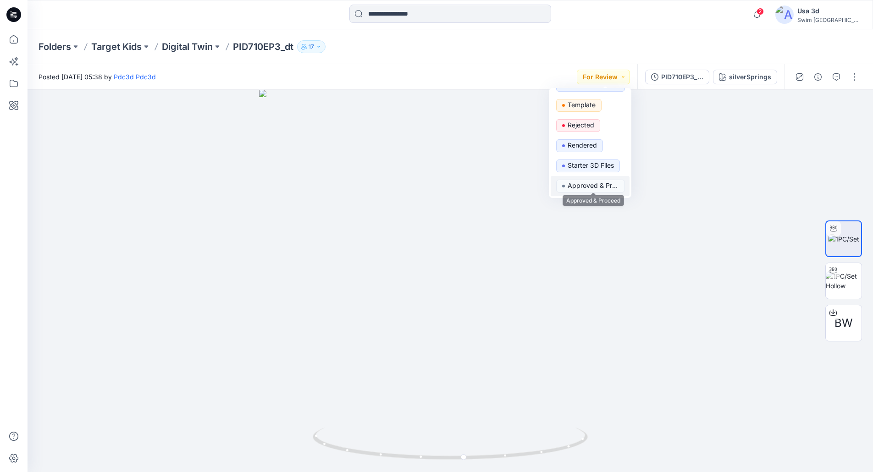
click at [590, 186] on p "Approved & Proceed" at bounding box center [593, 186] width 51 height 12
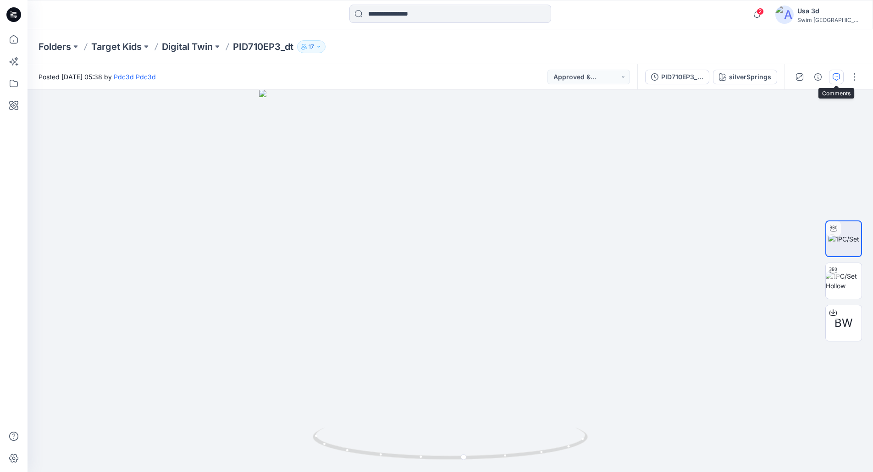
click at [838, 77] on icon "button" at bounding box center [836, 76] width 7 height 7
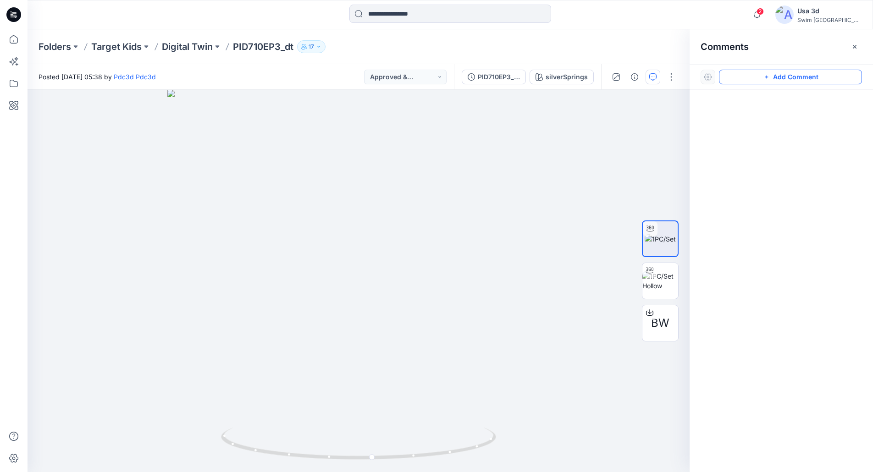
click at [744, 77] on button "Add Comment" at bounding box center [790, 77] width 143 height 15
click at [43, 115] on div "1" at bounding box center [359, 281] width 662 height 382
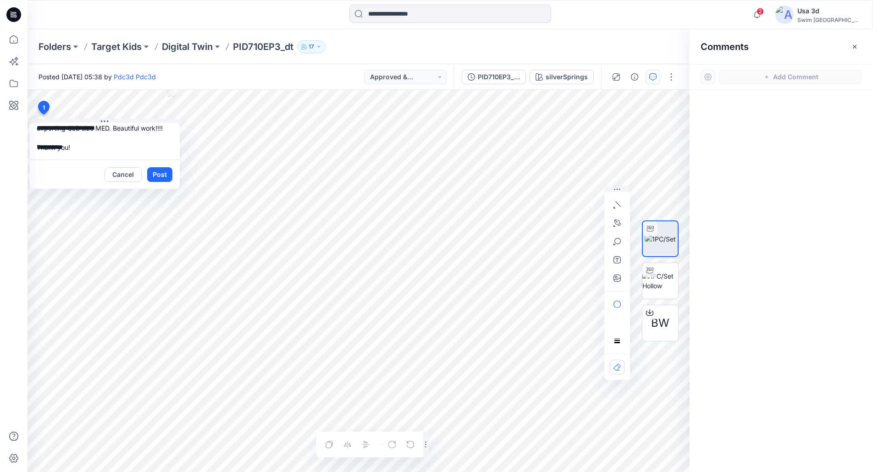
scroll to position [28, 0]
type textarea "**********"
click at [160, 171] on button "Post" at bounding box center [159, 174] width 25 height 15
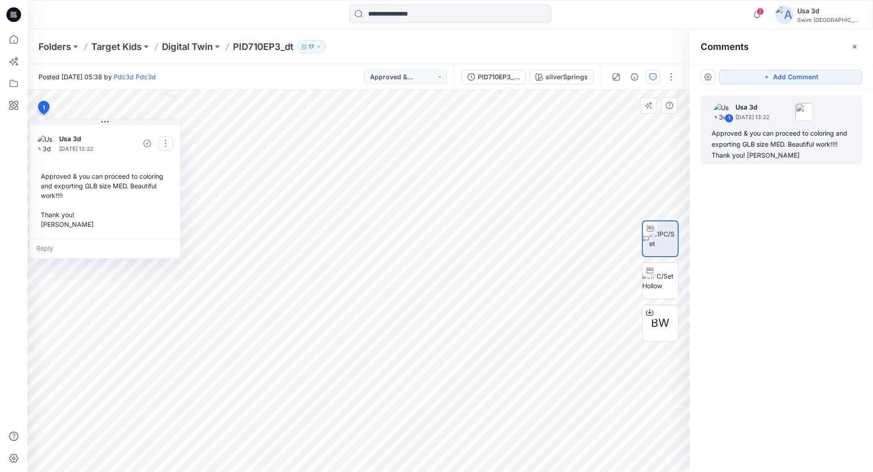
click at [163, 140] on button "button" at bounding box center [165, 143] width 15 height 15
click at [164, 166] on p "Edit comment" at bounding box center [167, 165] width 41 height 10
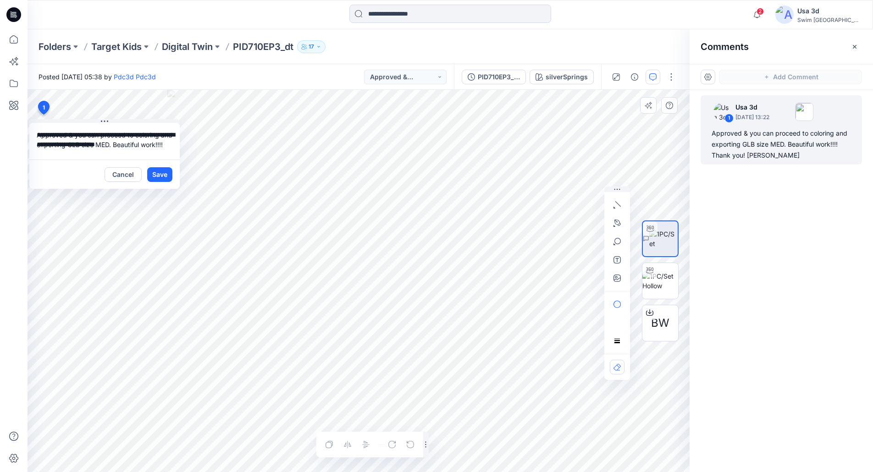
click at [123, 144] on textarea "**********" at bounding box center [104, 141] width 150 height 37
click at [166, 174] on button "Save" at bounding box center [159, 174] width 25 height 15
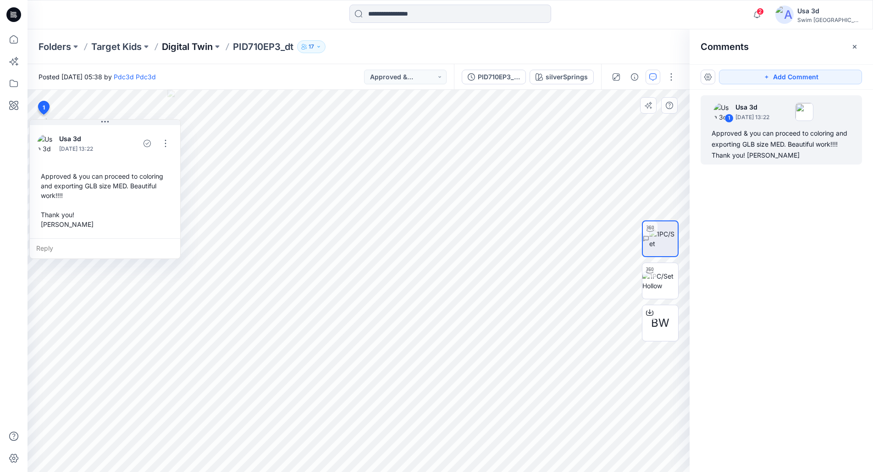
click at [181, 45] on p "Digital Twin" at bounding box center [187, 46] width 51 height 13
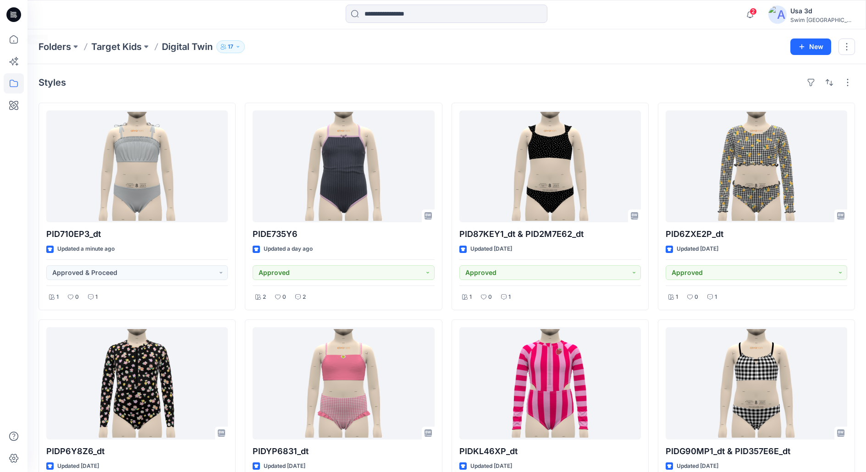
click at [2, 17] on div at bounding box center [13, 14] width 29 height 29
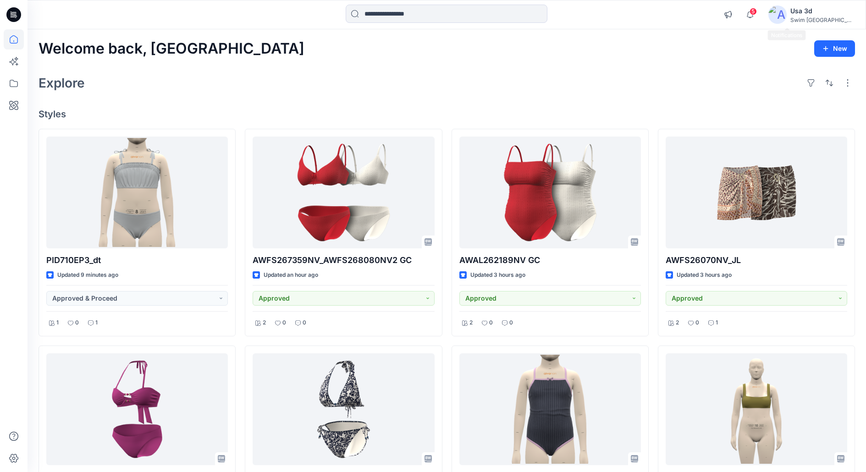
click at [757, 14] on span "5" at bounding box center [753, 11] width 7 height 7
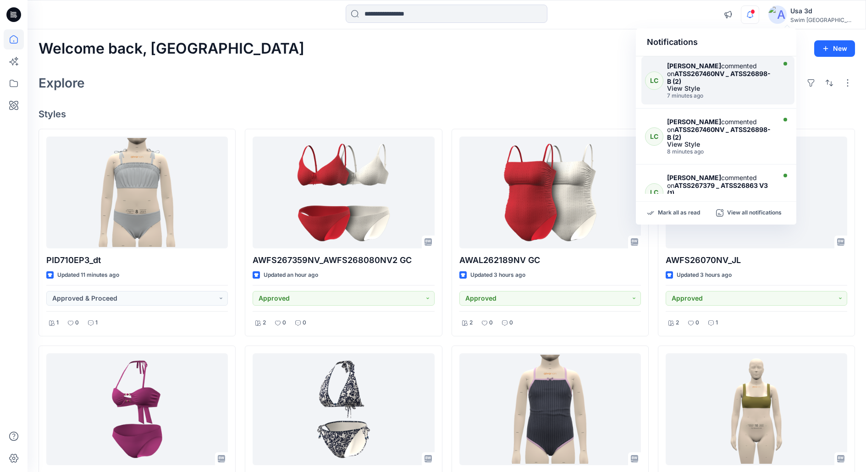
click at [696, 84] on div "Lexie Capello commented on ATSS267460NV _ ATSS26898-B (2)" at bounding box center [720, 73] width 106 height 23
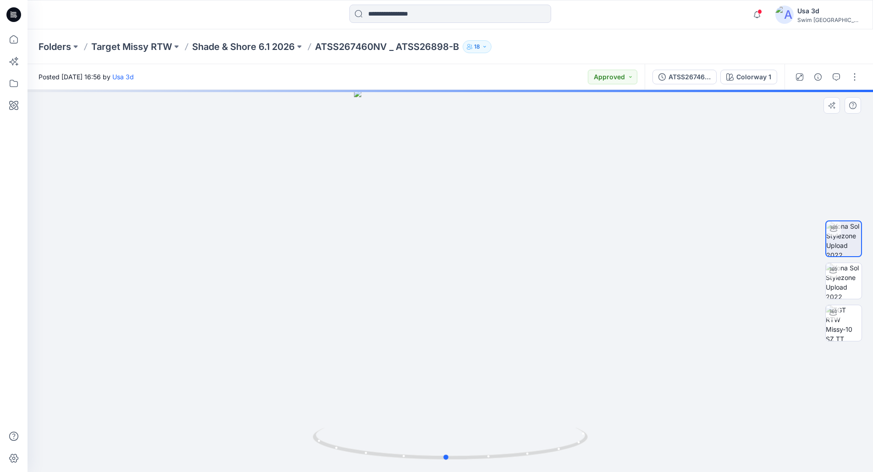
drag, startPoint x: 458, startPoint y: 226, endPoint x: 460, endPoint y: 221, distance: 5.5
click at [460, 221] on div at bounding box center [451, 281] width 846 height 382
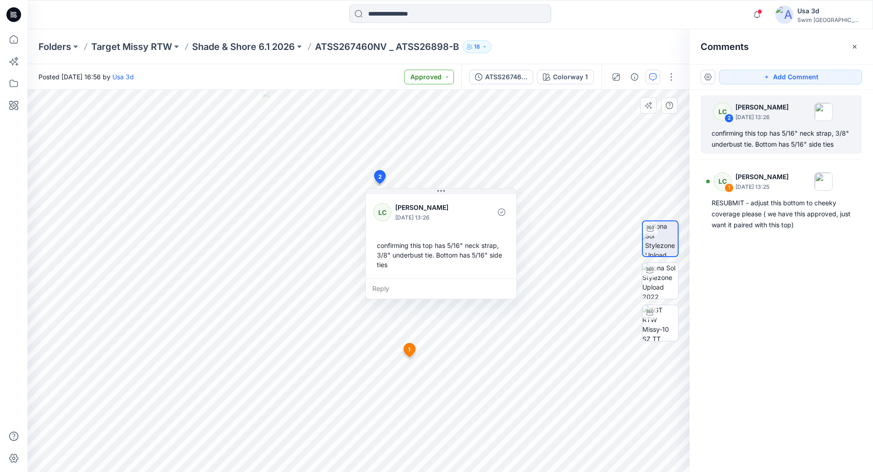
click at [443, 81] on button "Approved" at bounding box center [429, 77] width 50 height 15
click at [403, 174] on p "Resubmit" at bounding box center [405, 180] width 28 height 12
click at [230, 50] on p "Shade & Shore 6.1 2026" at bounding box center [243, 46] width 103 height 13
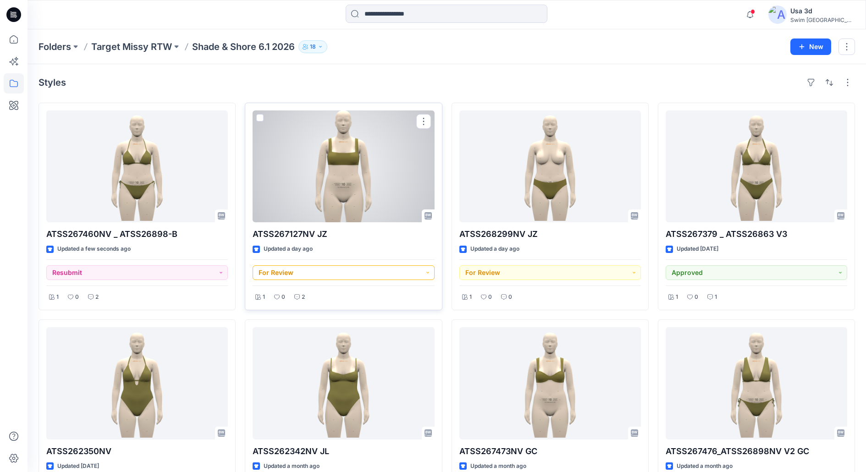
click at [305, 276] on button "For Review" at bounding box center [344, 273] width 182 height 15
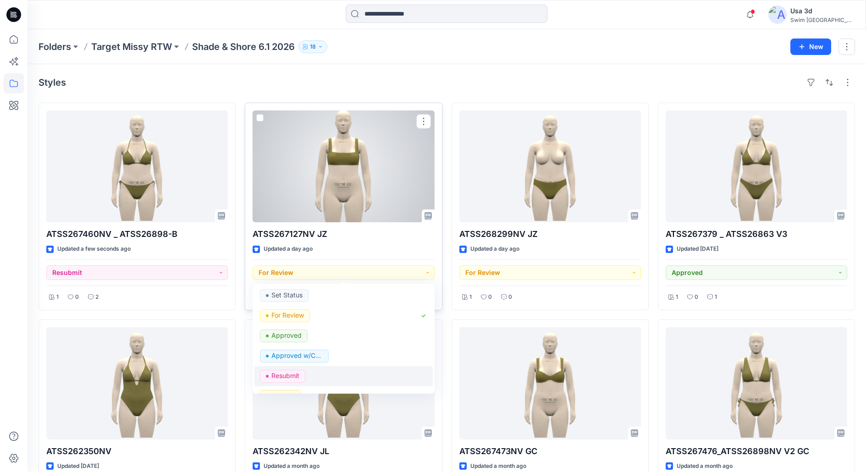
click at [292, 380] on p "Resubmit" at bounding box center [285, 376] width 28 height 12
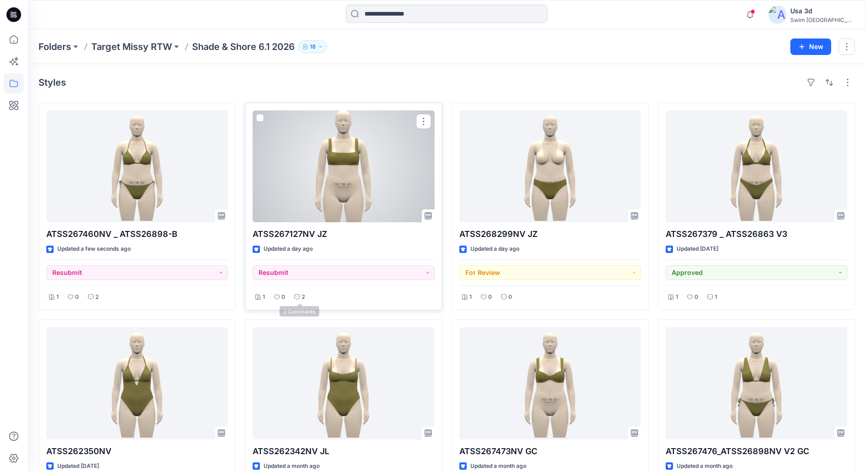
click at [299, 299] on icon at bounding box center [297, 297] width 6 height 6
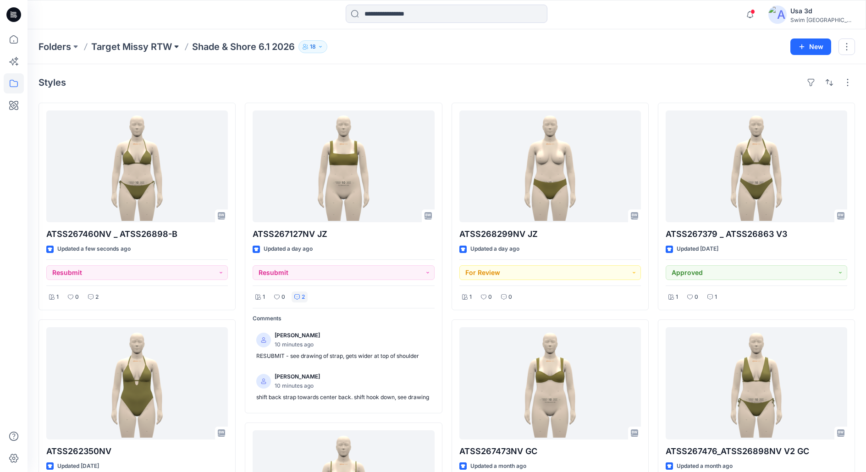
drag, startPoint x: 186, startPoint y: 50, endPoint x: 177, endPoint y: 49, distance: 8.7
click at [185, 50] on icon at bounding box center [186, 46] width 7 height 7
click at [161, 46] on p "Target Missy RTW" at bounding box center [131, 46] width 81 height 13
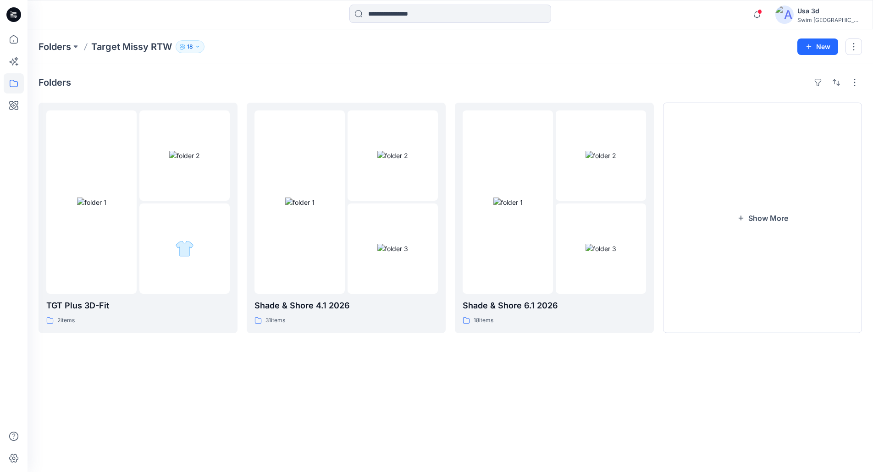
click at [10, 13] on icon at bounding box center [13, 14] width 15 height 15
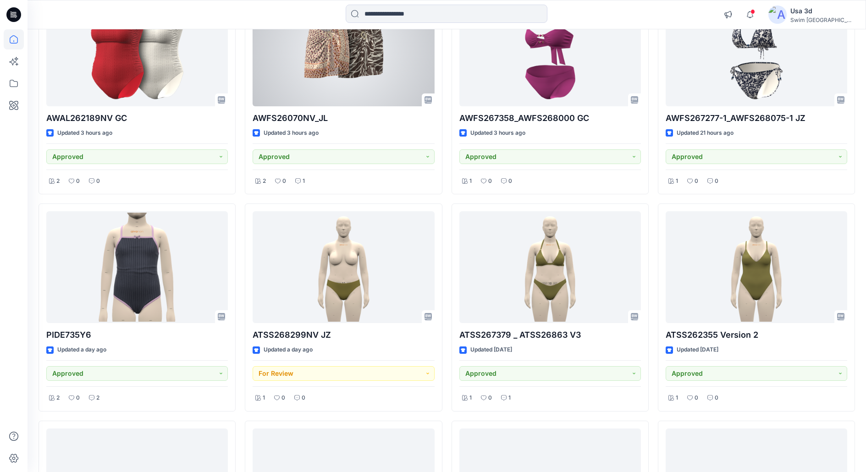
scroll to position [413, 0]
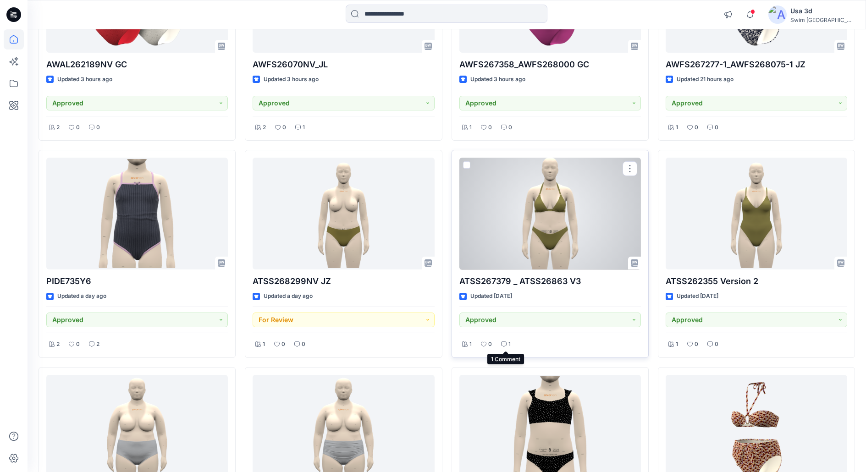
click at [504, 347] on icon at bounding box center [504, 345] width 6 height 6
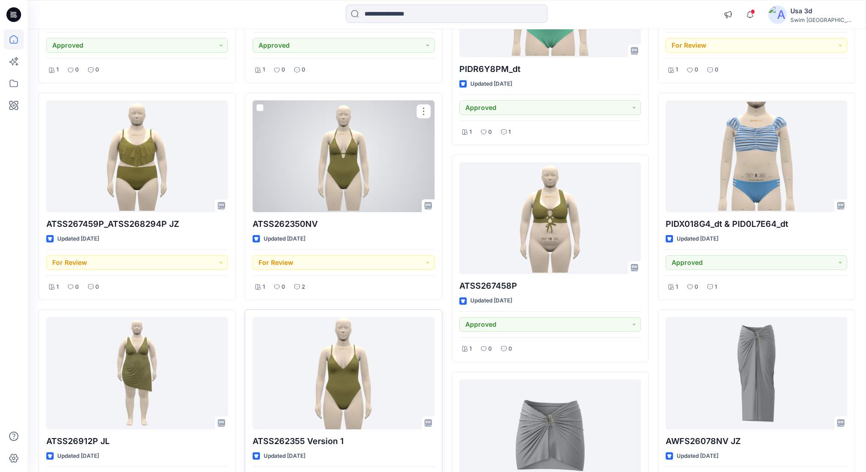
scroll to position [1560, 0]
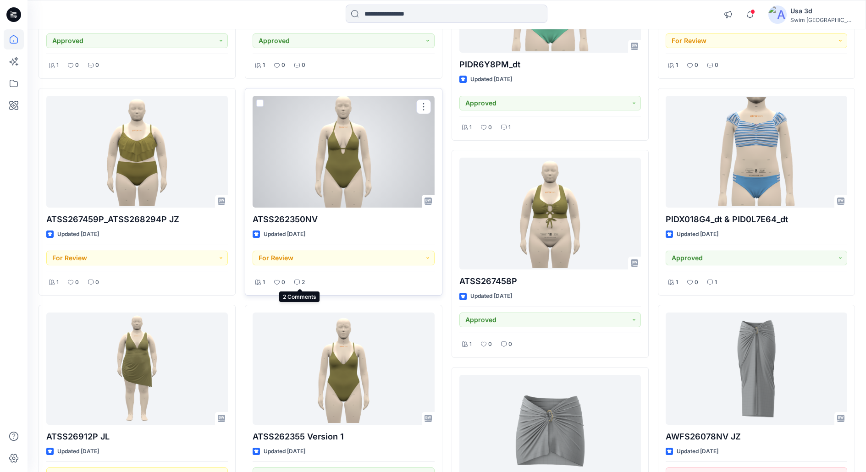
click at [298, 282] on icon at bounding box center [297, 283] width 6 height 6
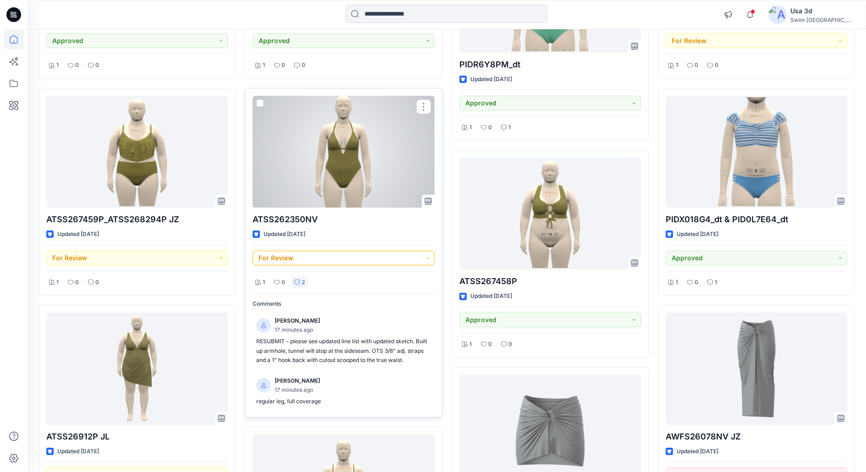
click at [325, 261] on button "For Review" at bounding box center [344, 258] width 182 height 15
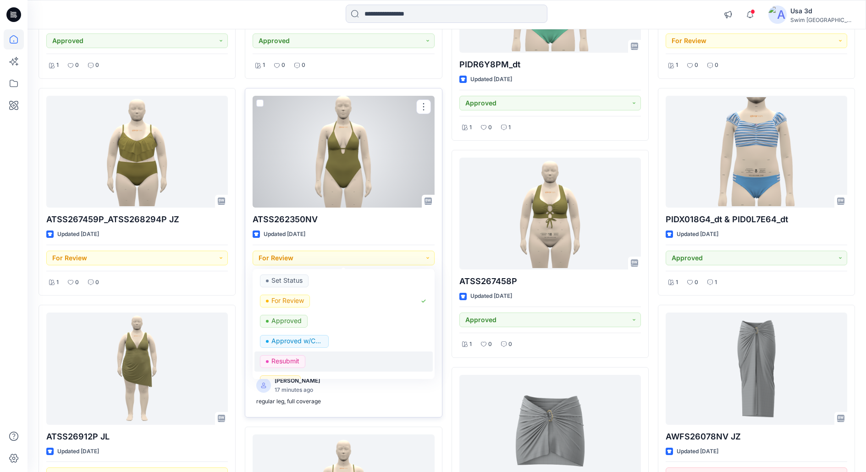
click at [292, 363] on p "Resubmit" at bounding box center [285, 361] width 28 height 12
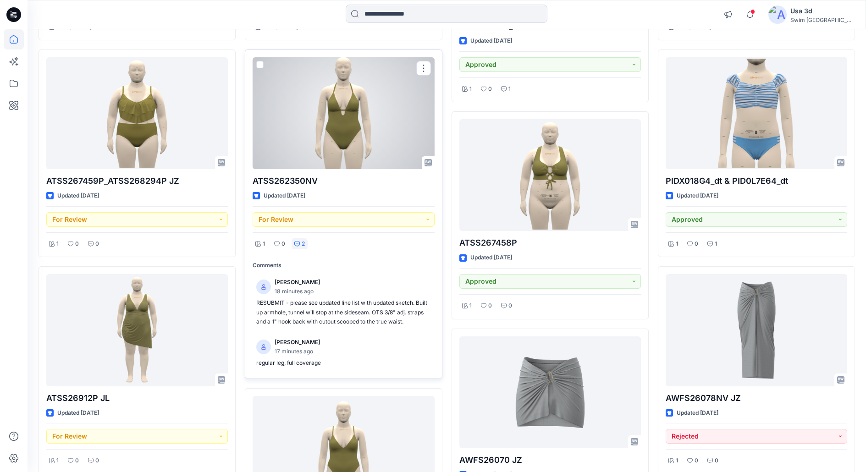
scroll to position [1541, 0]
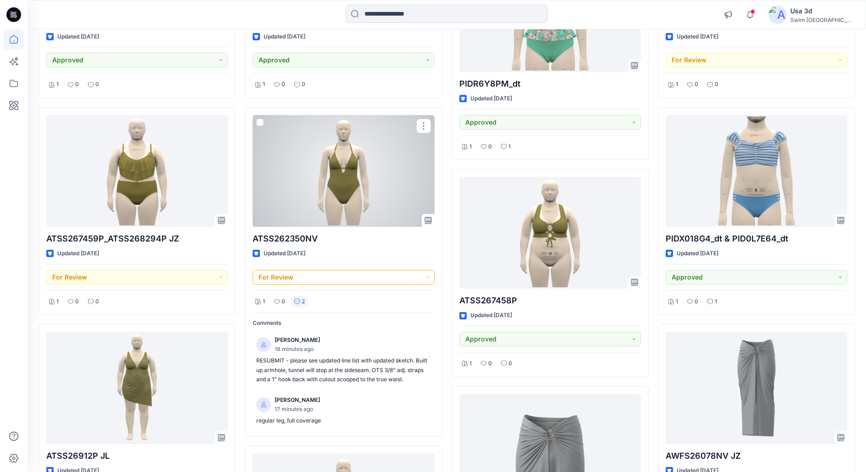
click at [293, 283] on button "For Review" at bounding box center [344, 277] width 182 height 15
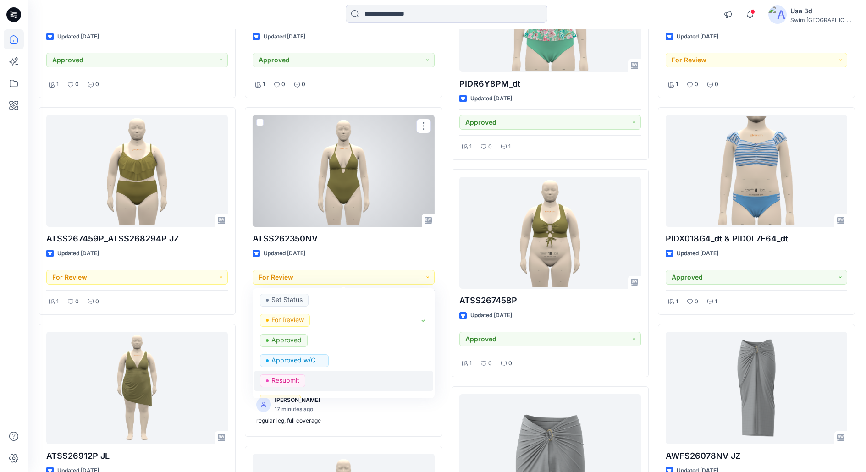
click at [285, 380] on p "Resubmit" at bounding box center [285, 381] width 28 height 12
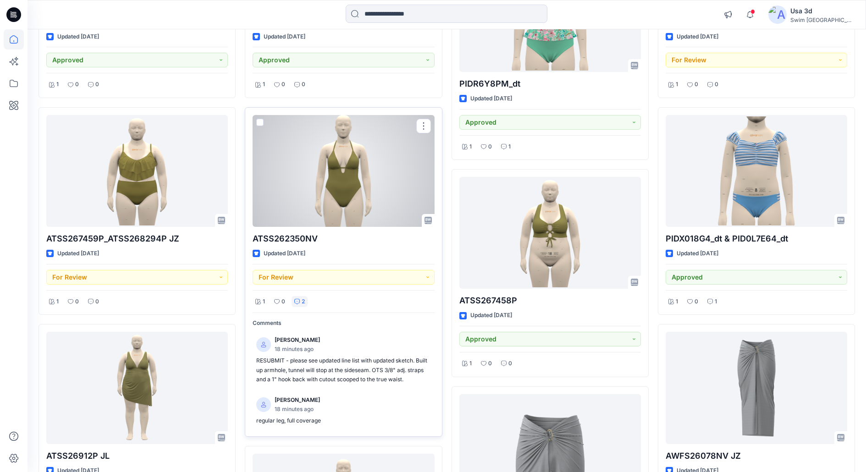
click at [342, 194] on div at bounding box center [344, 171] width 182 height 112
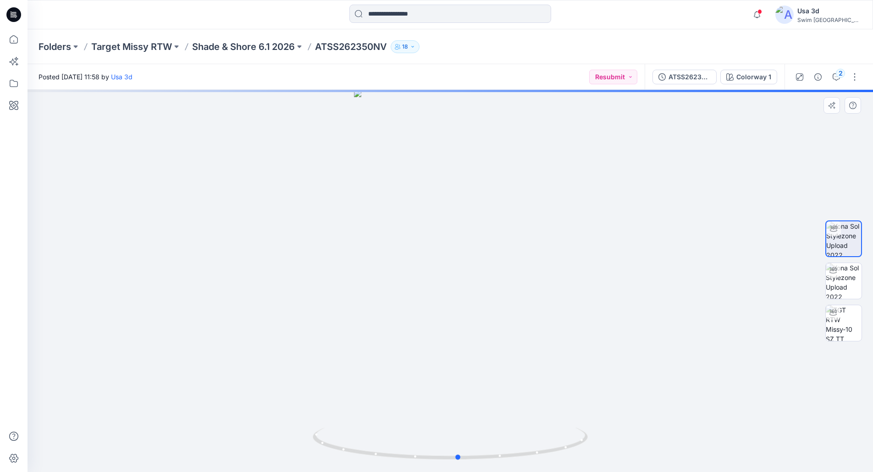
drag, startPoint x: 513, startPoint y: 224, endPoint x: 524, endPoint y: 214, distance: 15.3
click at [524, 214] on div at bounding box center [451, 281] width 846 height 382
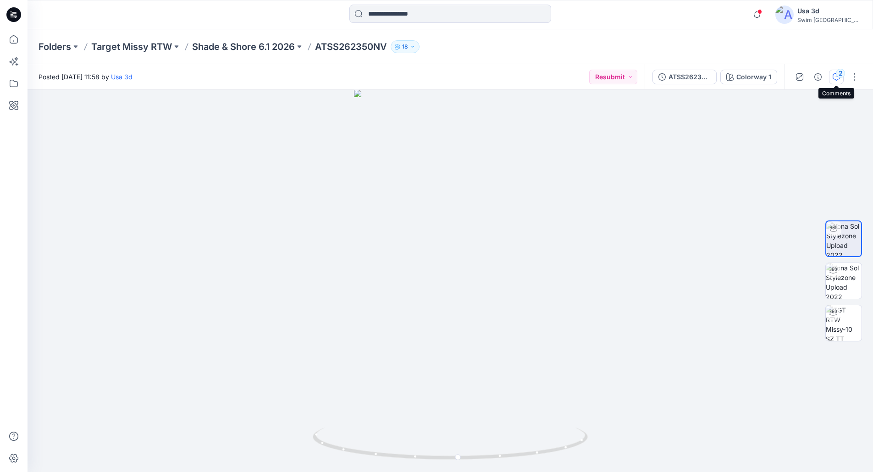
click at [836, 77] on icon "button" at bounding box center [836, 76] width 7 height 7
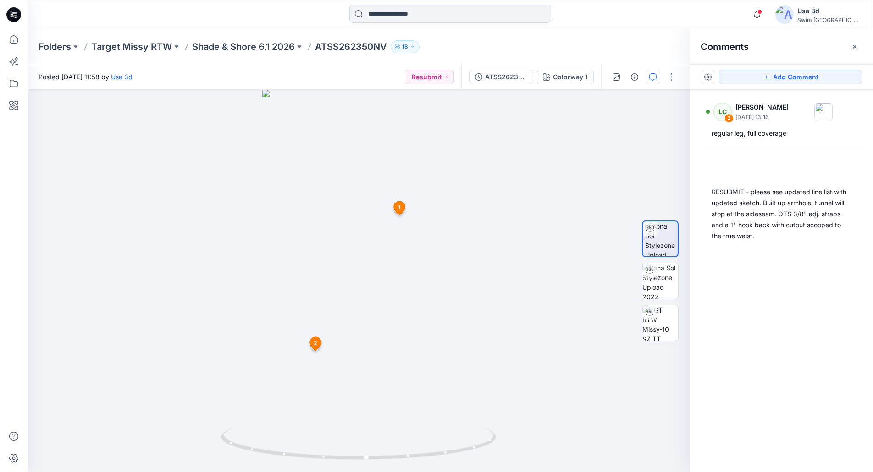
click at [771, 148] on hr at bounding box center [781, 148] width 161 height 0
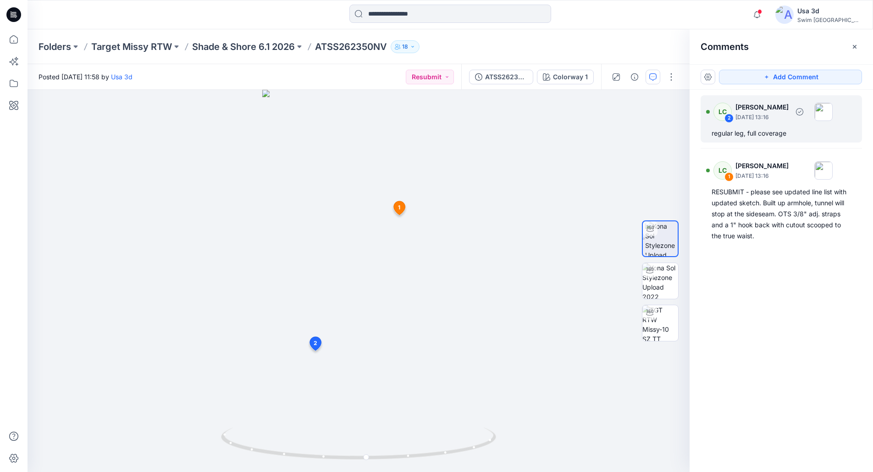
click at [775, 132] on div "regular leg, full coverage" at bounding box center [781, 133] width 139 height 11
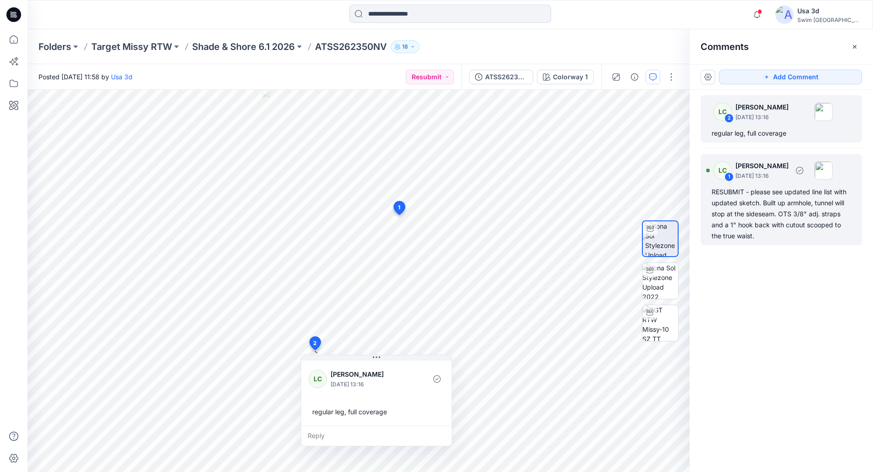
click at [762, 208] on div "RESUBMIT - please see updated line list with updated sketch. Built up armhole, …" at bounding box center [781, 214] width 139 height 55
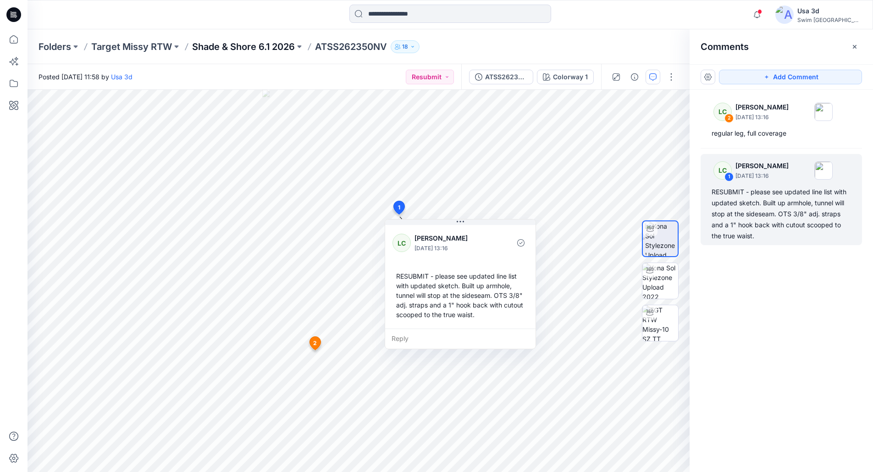
click at [239, 49] on p "Shade & Shore 6.1 2026" at bounding box center [243, 46] width 103 height 13
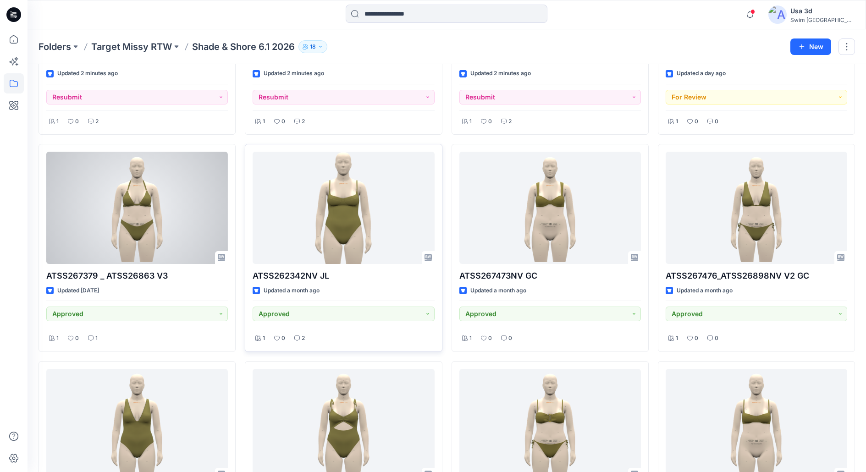
scroll to position [183, 0]
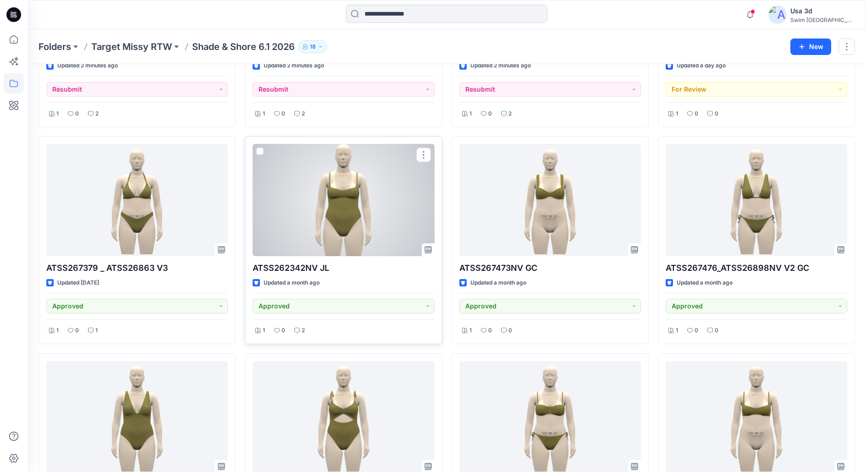
click at [327, 225] on div at bounding box center [344, 200] width 182 height 112
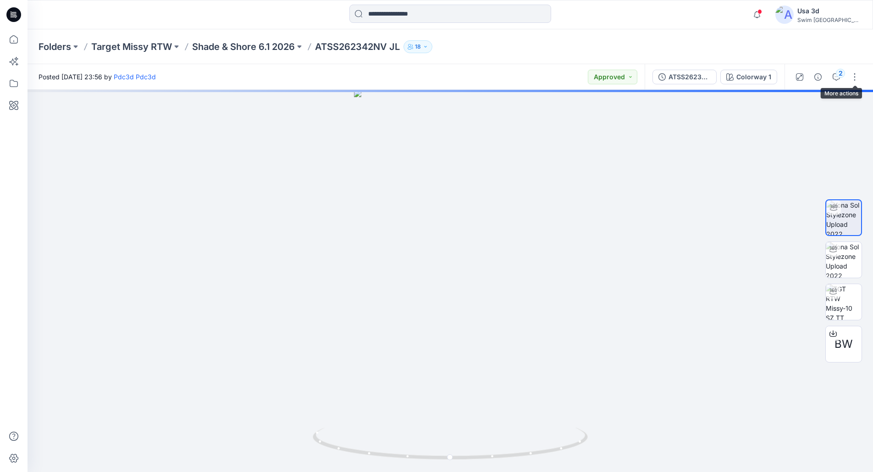
click at [846, 78] on div "2" at bounding box center [827, 77] width 85 height 26
click at [841, 77] on div "2" at bounding box center [840, 73] width 9 height 9
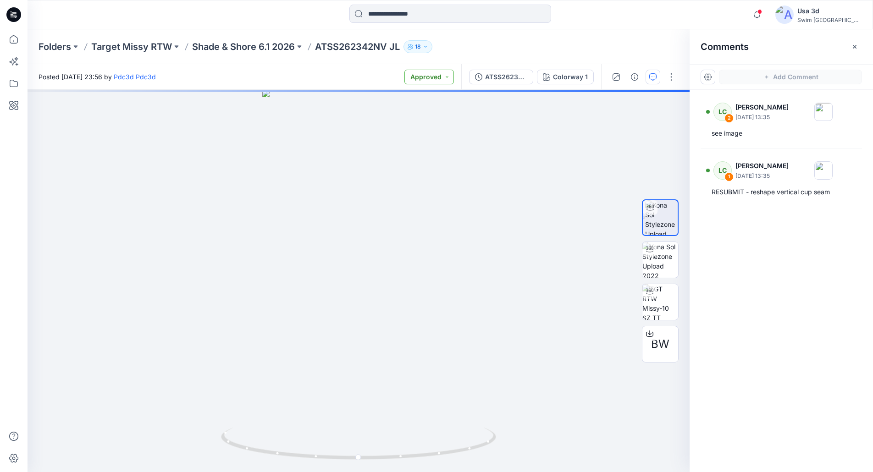
click at [430, 76] on button "Approved" at bounding box center [429, 77] width 50 height 15
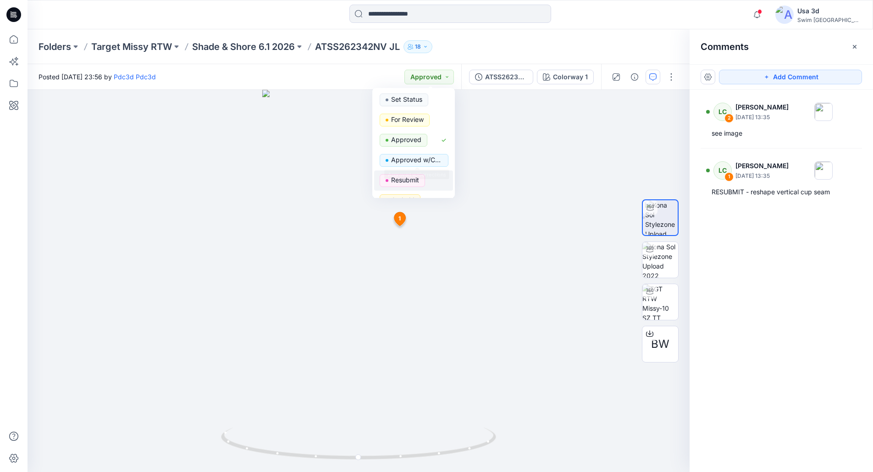
click at [406, 181] on p "Resubmit" at bounding box center [405, 180] width 28 height 12
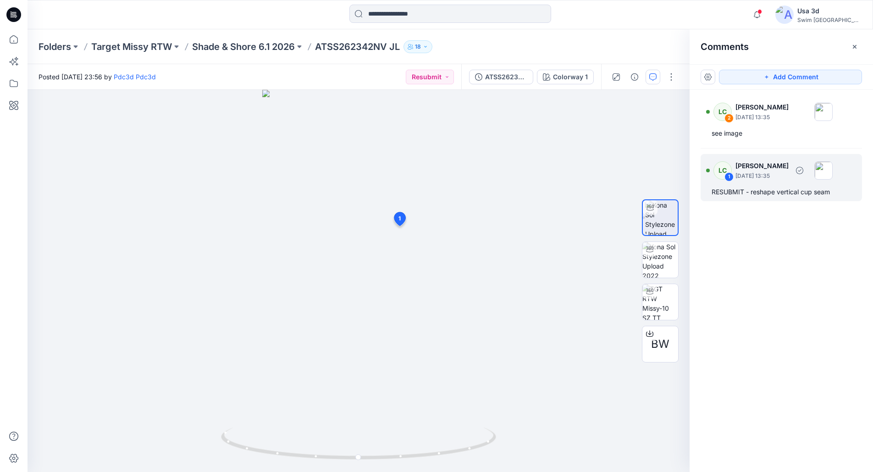
click at [742, 184] on div "LC 1 Lexie Capello October 14, 2025 13:35 RESUBMIT - reshape vertical cup seam" at bounding box center [781, 177] width 161 height 47
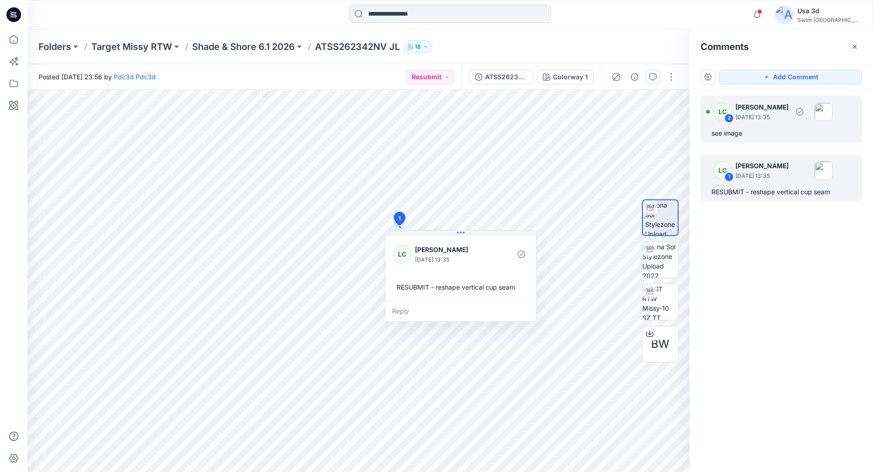
click at [770, 130] on div "see image" at bounding box center [781, 133] width 139 height 11
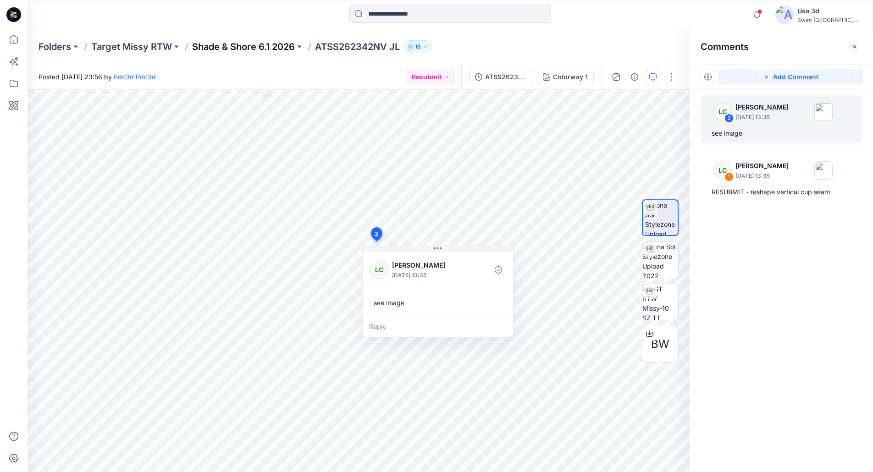
click at [231, 42] on p "Shade & Shore 6.1 2026" at bounding box center [243, 46] width 103 height 13
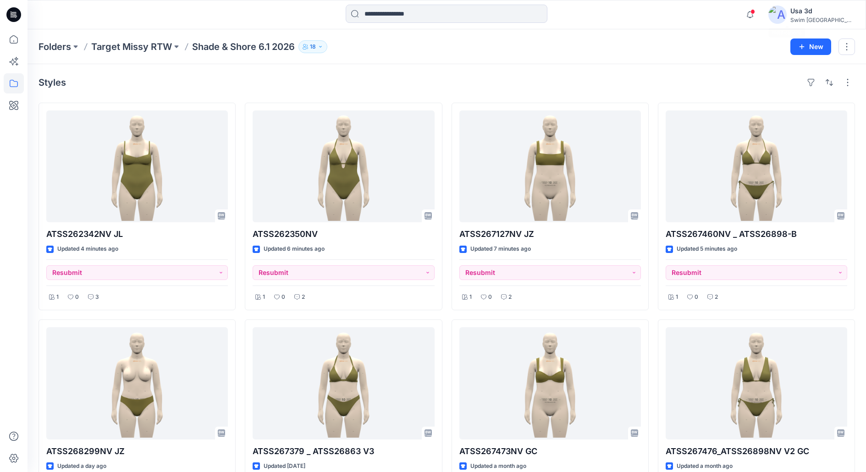
drag, startPoint x: 781, startPoint y: 24, endPoint x: 788, endPoint y: 13, distance: 12.6
click at [785, 19] on div "Notifications LC Lexie Capello commented on ATSS267460NV _ ATSS26898-B (2) View…" at bounding box center [798, 15] width 114 height 20
click at [755, 13] on span at bounding box center [753, 11] width 5 height 5
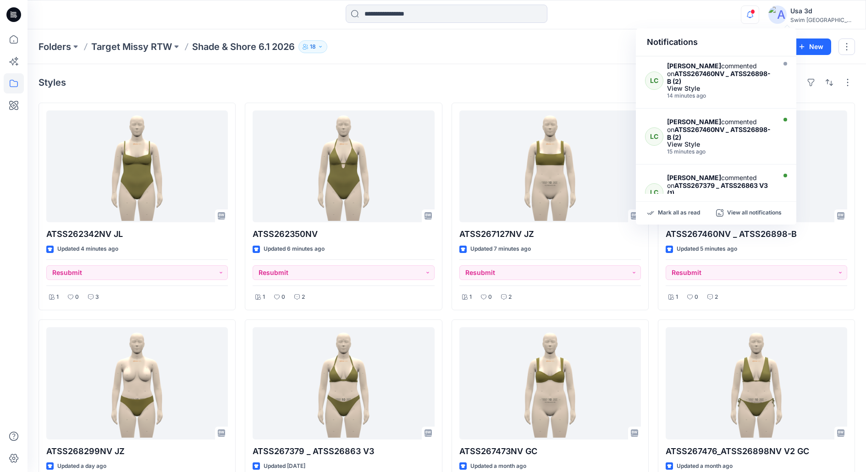
click at [755, 13] on span at bounding box center [753, 11] width 5 height 5
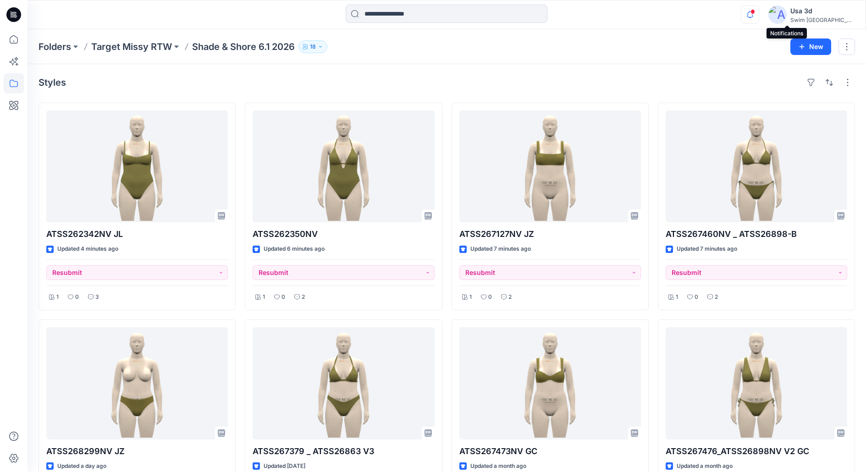
click at [759, 17] on icon "button" at bounding box center [750, 15] width 17 height 18
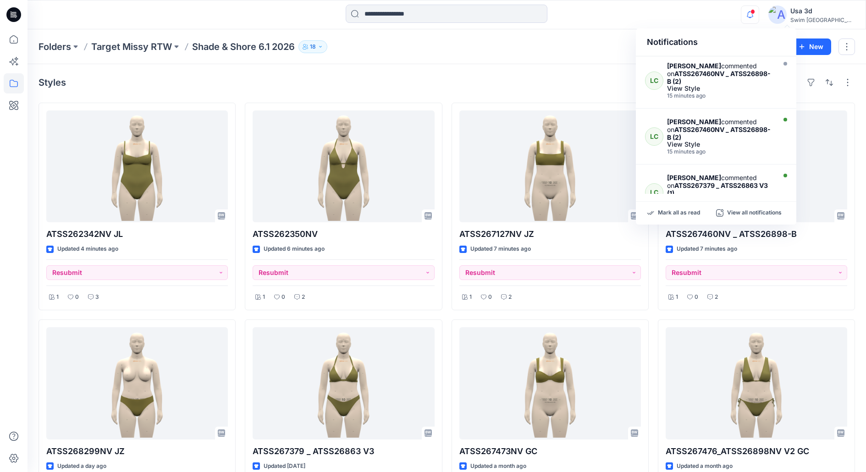
click at [759, 17] on icon "button" at bounding box center [750, 15] width 17 height 18
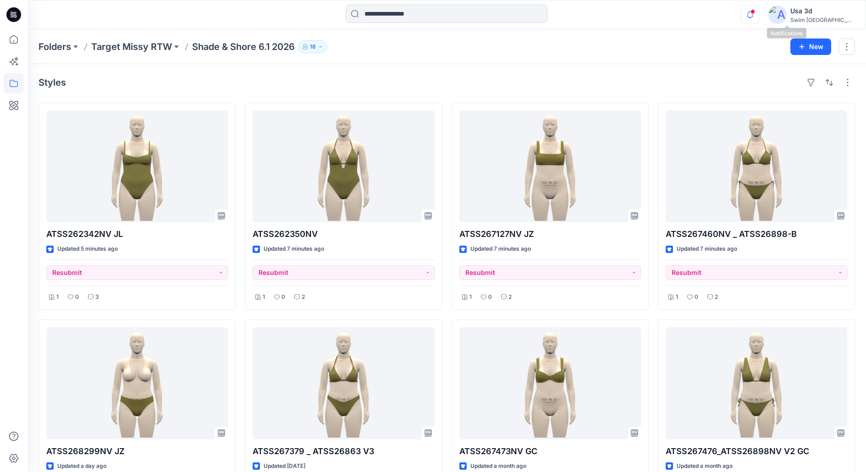
click at [759, 17] on icon "button" at bounding box center [750, 15] width 17 height 18
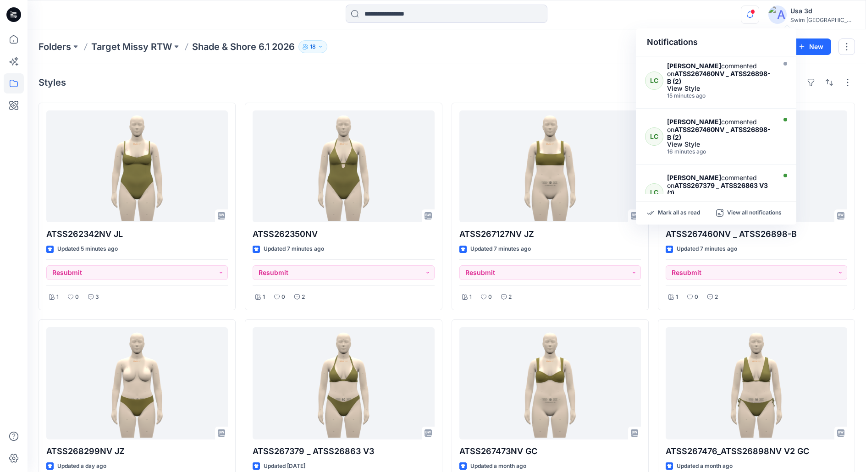
click at [759, 17] on icon "button" at bounding box center [750, 15] width 17 height 18
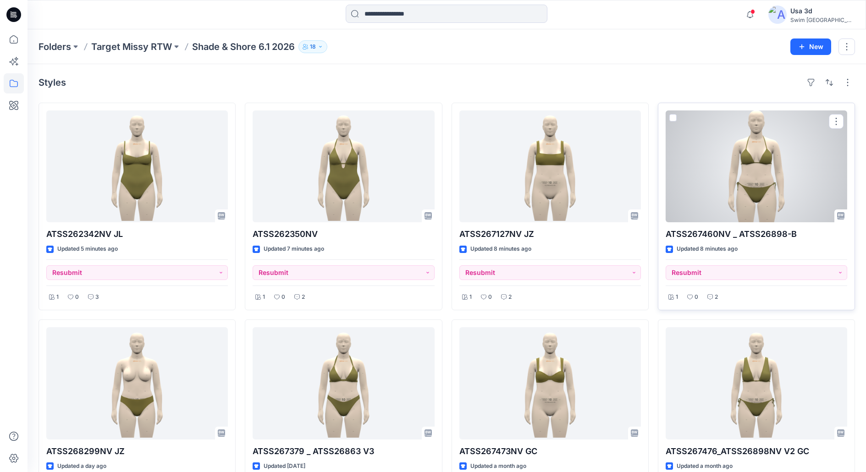
click at [768, 196] on div at bounding box center [757, 167] width 182 height 112
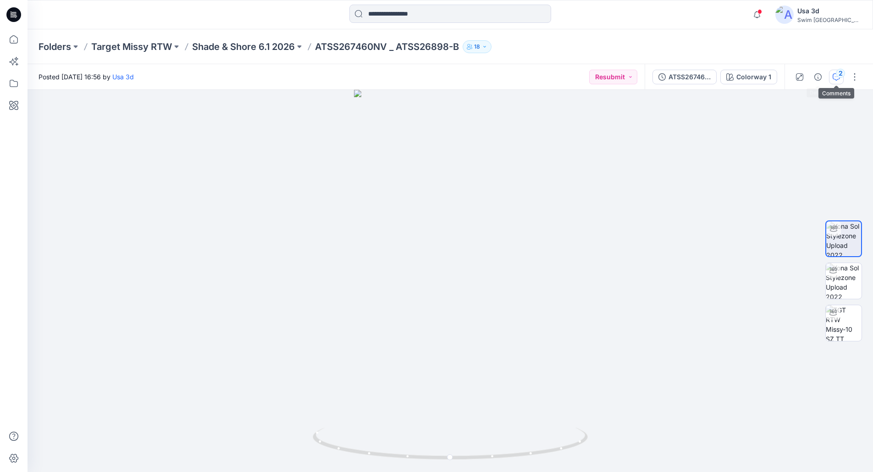
click at [837, 74] on div "2" at bounding box center [840, 73] width 9 height 9
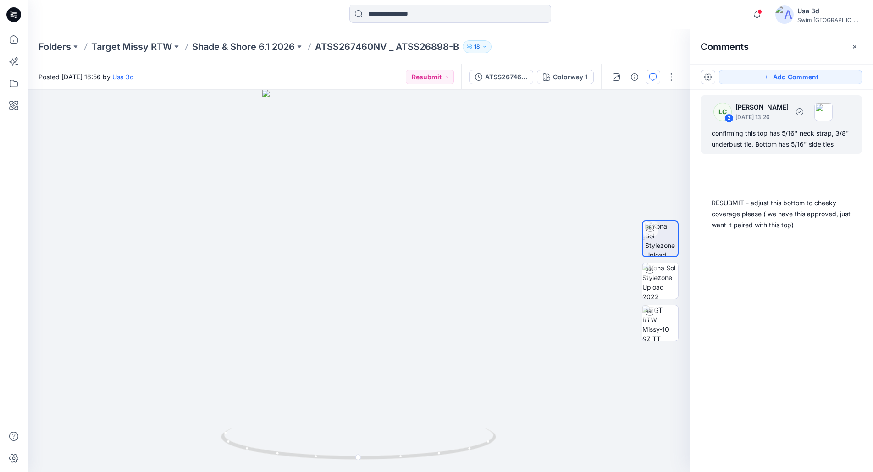
click at [769, 137] on div "confirming this top has 5/16" neck strap, 3/8" underbust tie. Bottom has 5/16" …" at bounding box center [781, 139] width 139 height 22
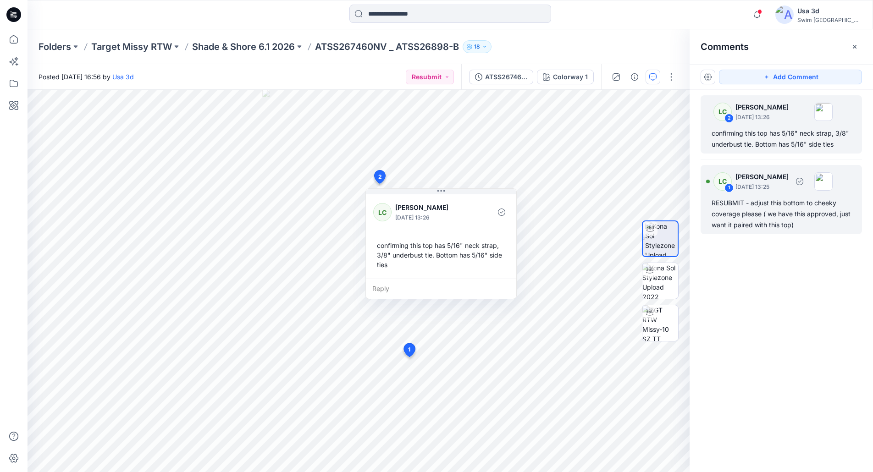
click at [758, 205] on div "RESUBMIT - adjust this bottom to cheeky coverage please ( we have this approved…" at bounding box center [781, 214] width 139 height 33
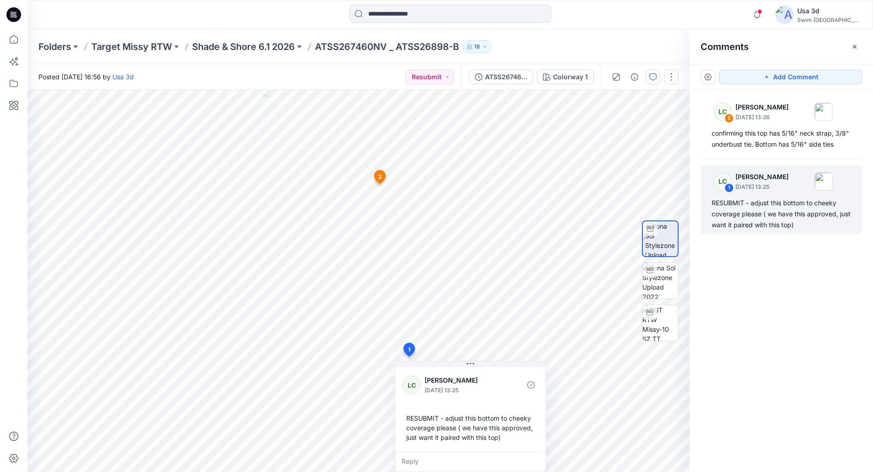
click at [667, 77] on button "button" at bounding box center [671, 77] width 15 height 15
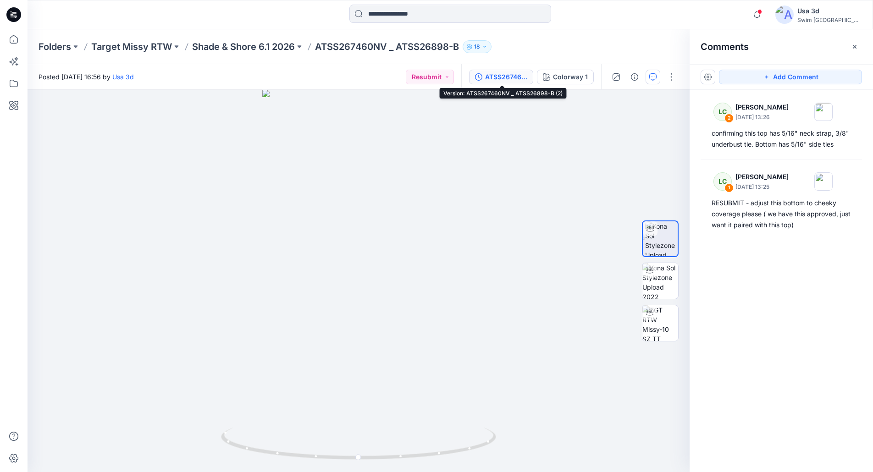
click at [517, 80] on div "ATSS267460NV _ ATSS26898-B (2)" at bounding box center [506, 77] width 42 height 10
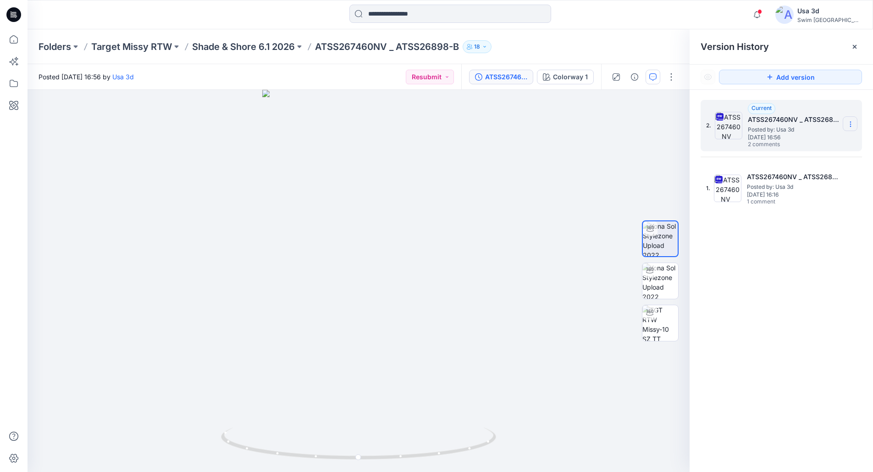
click at [850, 121] on icon at bounding box center [850, 124] width 7 height 7
click at [796, 144] on span "Download Source BW File" at bounding box center [804, 142] width 77 height 11
click at [646, 79] on button "button" at bounding box center [653, 77] width 15 height 15
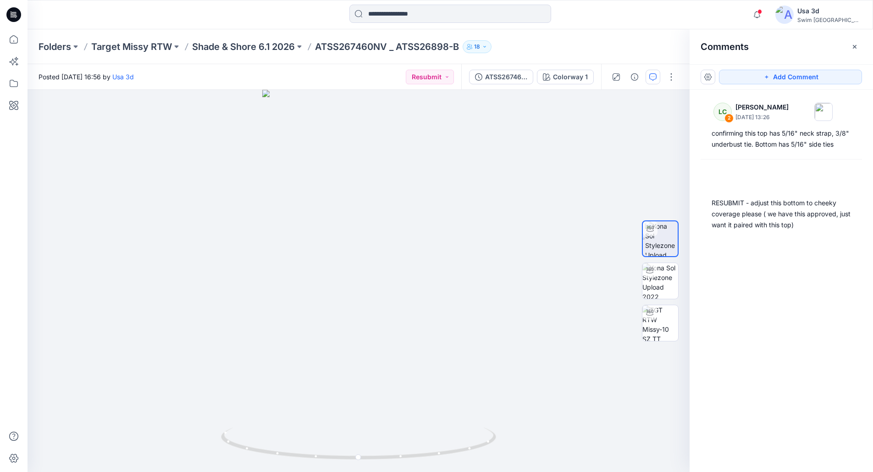
click at [772, 154] on div "LC 2 Lexie Capello October 14, 2025 13:26 confirming this top has 5/16" neck st…" at bounding box center [781, 264] width 183 height 349
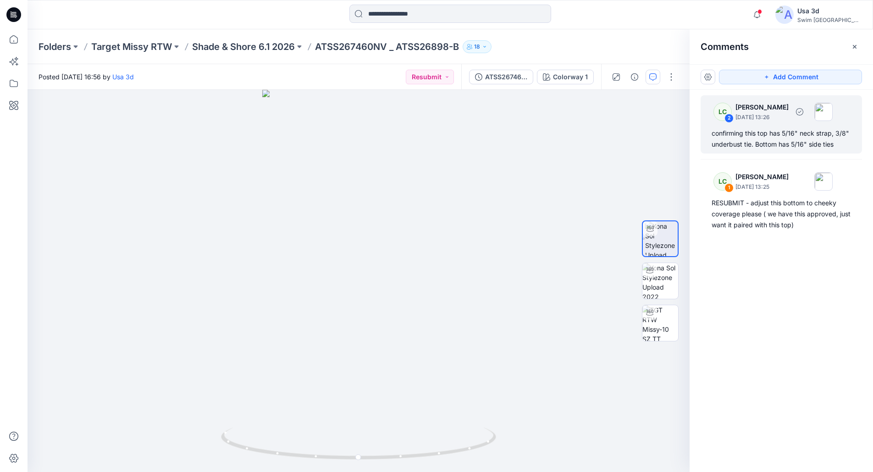
click at [779, 144] on div "confirming this top has 5/16" neck strap, 3/8" underbust tie. Bottom has 5/16" …" at bounding box center [781, 139] width 139 height 22
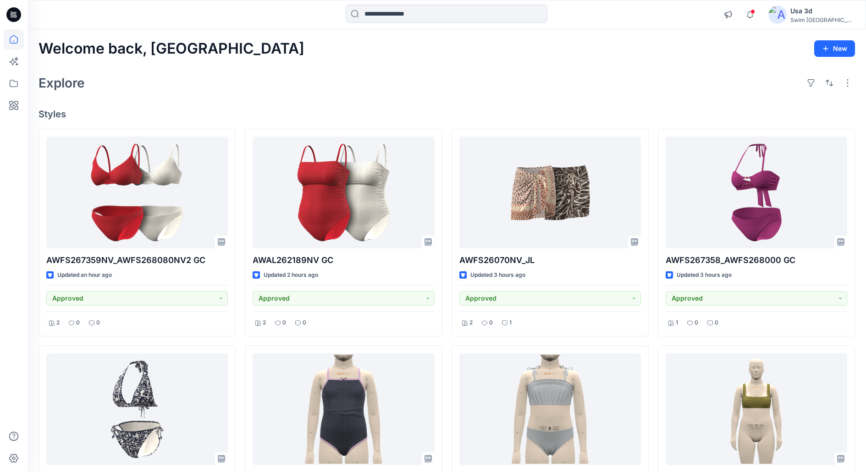
click at [828, 17] on div "Swim [GEOGRAPHIC_DATA]" at bounding box center [823, 20] width 64 height 7
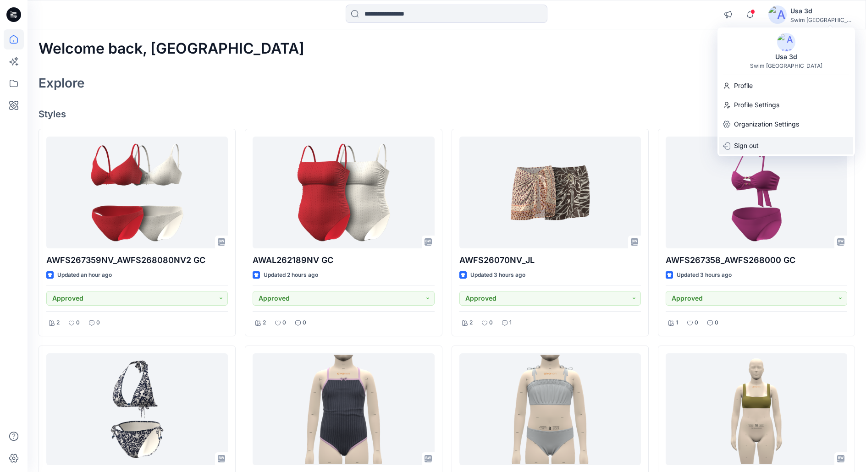
click at [772, 144] on div "Sign out" at bounding box center [787, 145] width 134 height 17
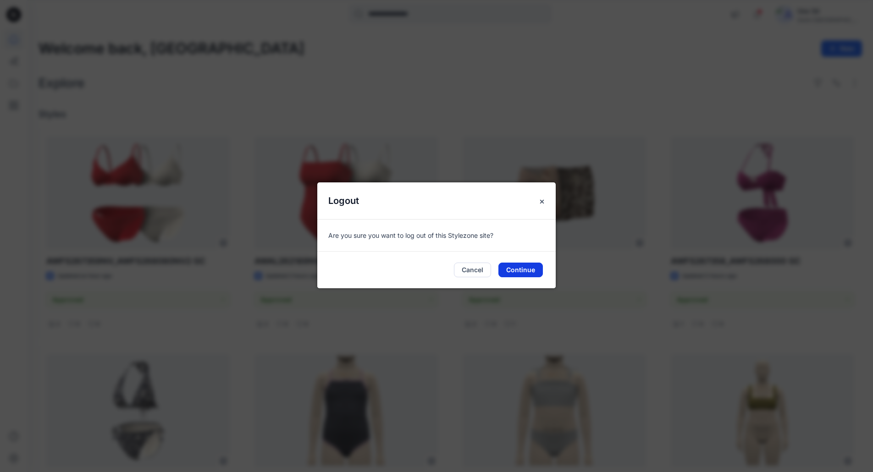
click at [519, 264] on button "Continue" at bounding box center [520, 270] width 44 height 15
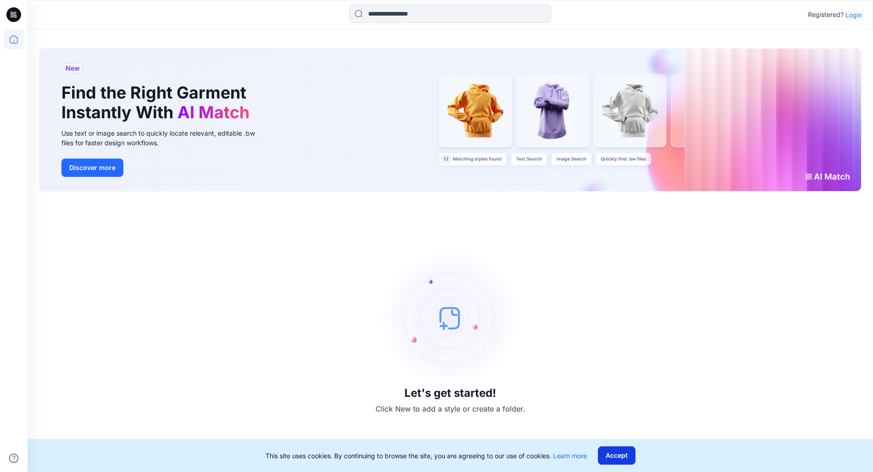
click at [617, 461] on button "Accept" at bounding box center [617, 456] width 38 height 18
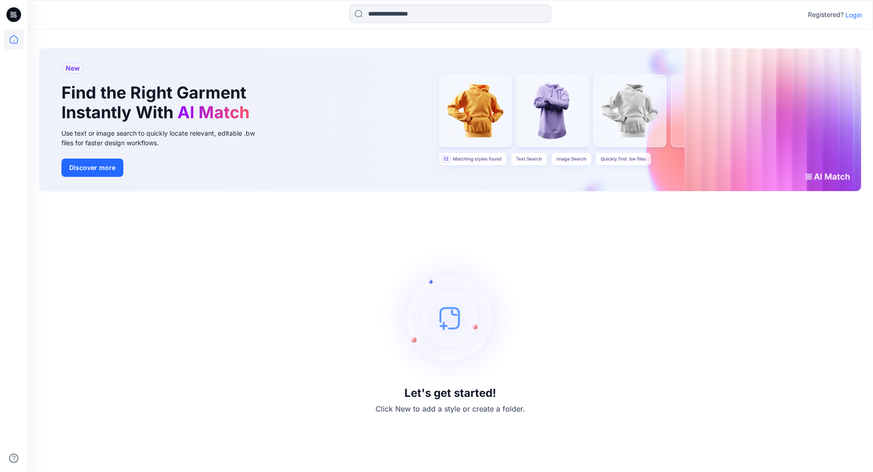
click at [854, 16] on p "Login" at bounding box center [854, 15] width 17 height 10
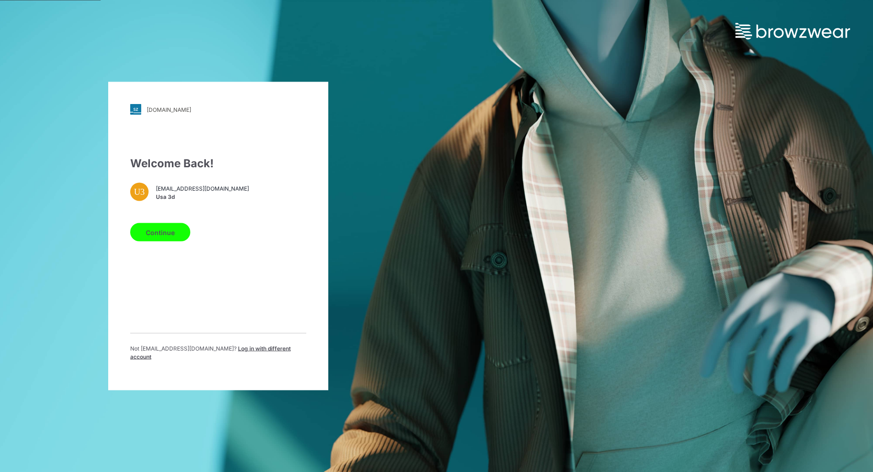
click at [261, 352] on span "Log in with different account" at bounding box center [210, 352] width 161 height 15
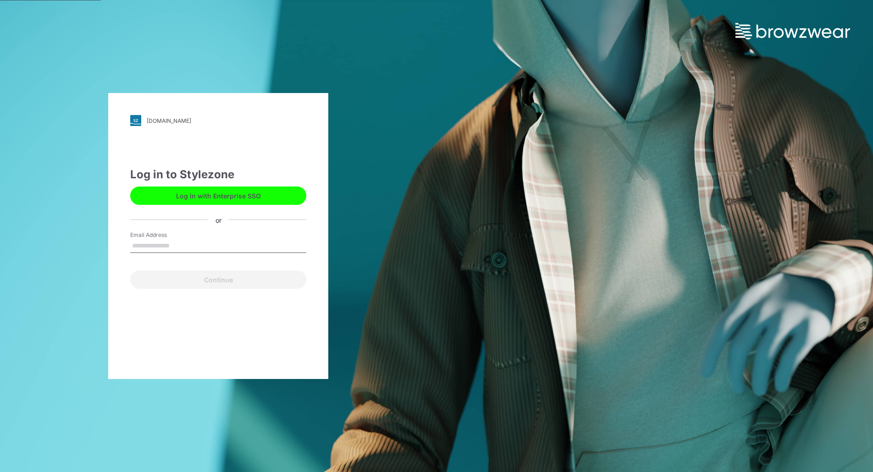
click at [180, 244] on input "Email Address" at bounding box center [218, 246] width 176 height 14
type input "**********"
click at [130, 271] on button "Continue" at bounding box center [218, 280] width 176 height 18
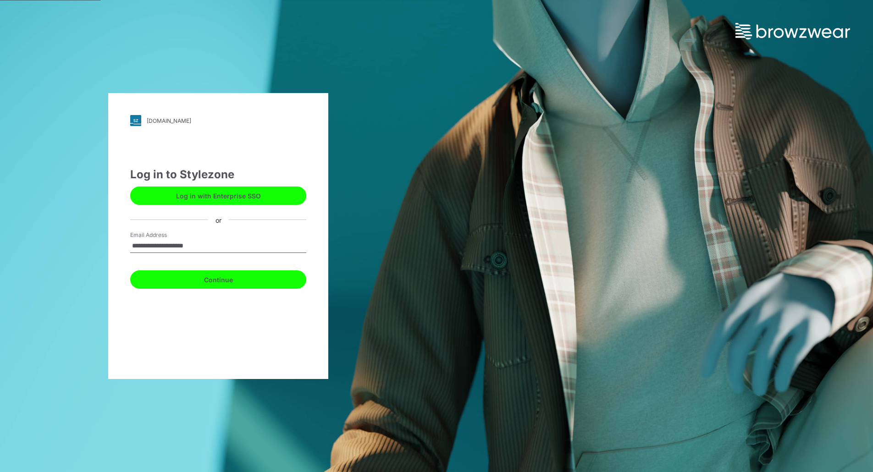
click at [229, 282] on button "Continue" at bounding box center [218, 280] width 176 height 18
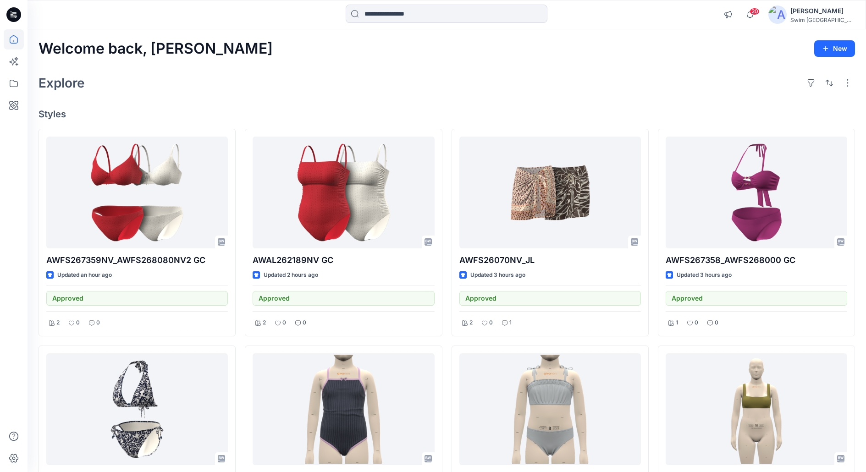
click at [760, 9] on span "20" at bounding box center [755, 11] width 10 height 7
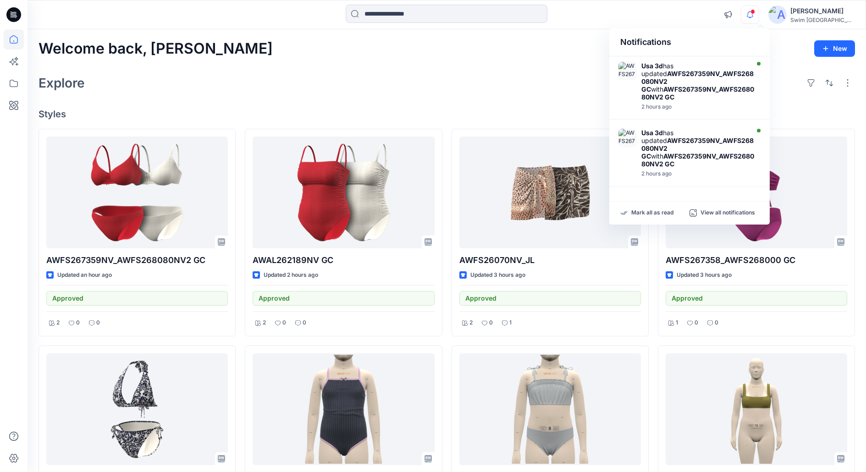
click at [759, 9] on icon "button" at bounding box center [750, 15] width 17 height 18
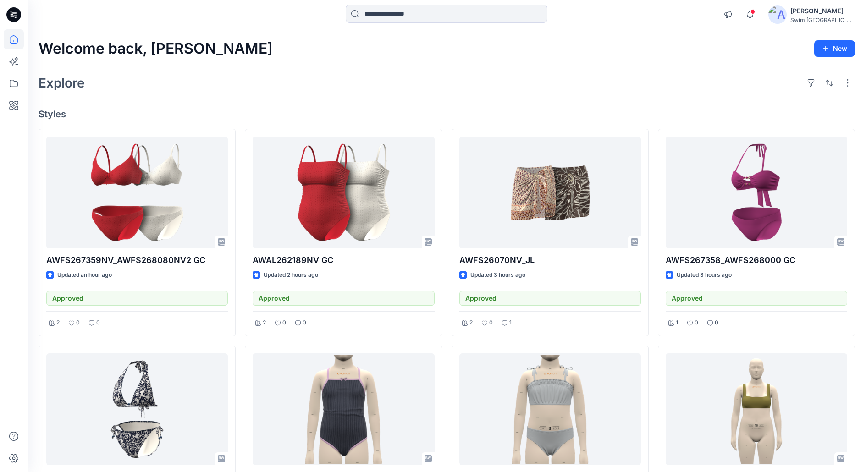
click at [816, 12] on div "[PERSON_NAME]" at bounding box center [823, 11] width 64 height 11
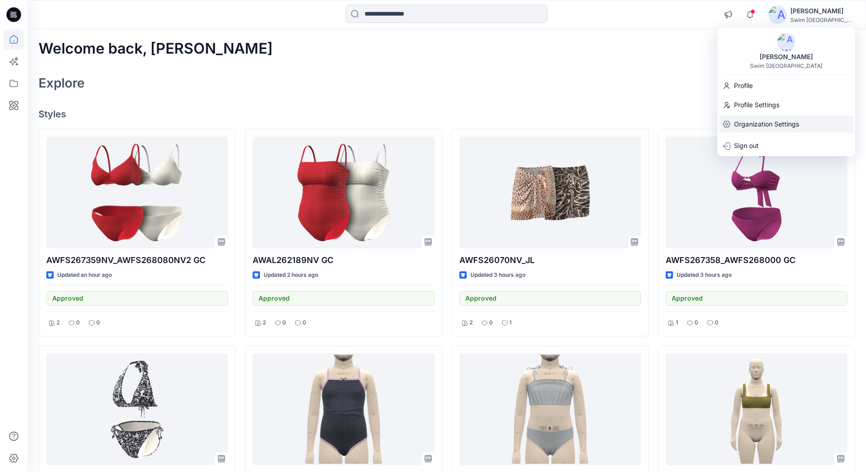
click at [756, 128] on p "Organization Settings" at bounding box center [766, 124] width 65 height 17
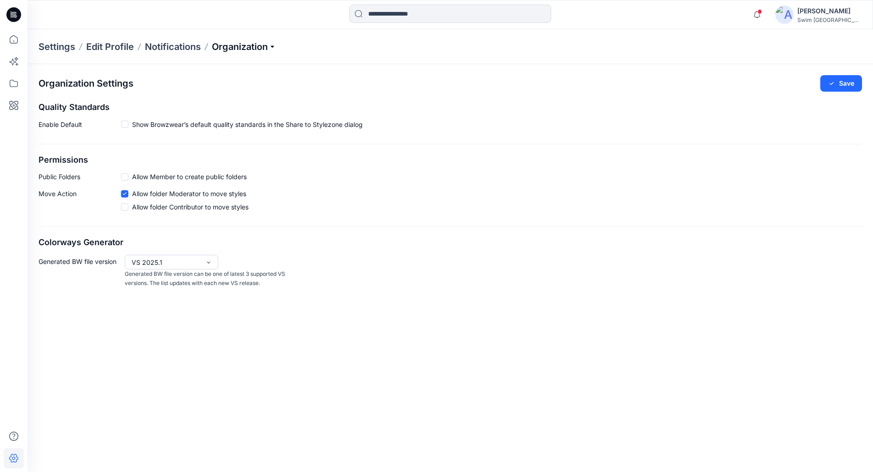
click at [231, 42] on p "Organization" at bounding box center [244, 46] width 64 height 13
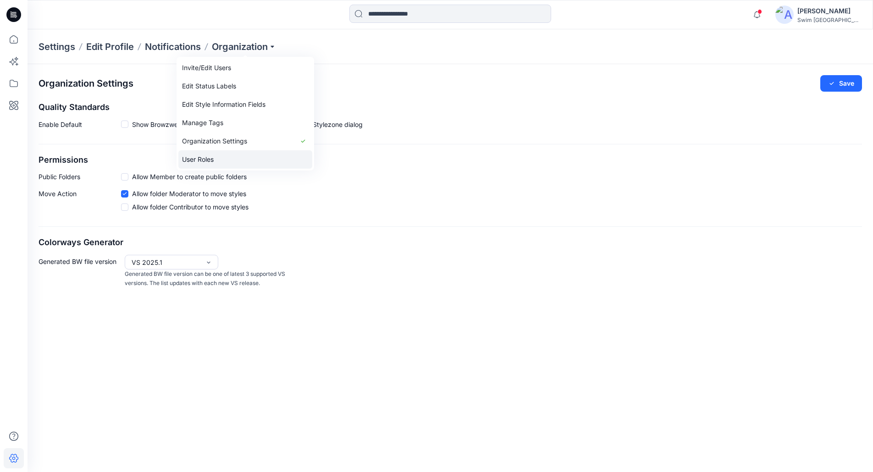
click at [217, 159] on link "User Roles" at bounding box center [245, 159] width 134 height 18
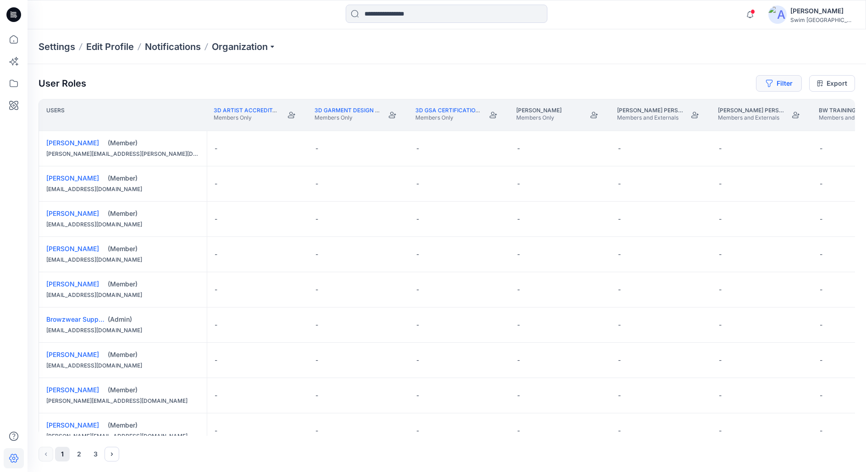
click at [771, 83] on icon "button" at bounding box center [769, 83] width 6 height 7
click at [631, 112] on div at bounding box center [640, 107] width 94 height 11
type input "*"
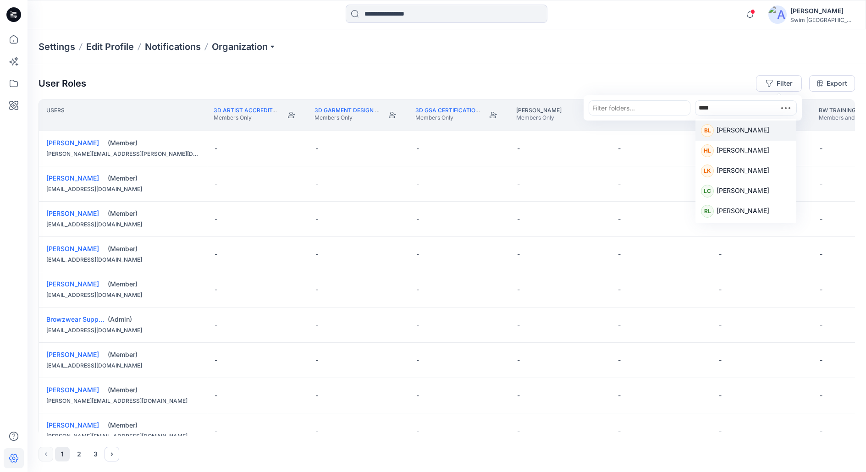
type input "*****"
click at [738, 130] on p "[PERSON_NAME]" at bounding box center [743, 131] width 53 height 12
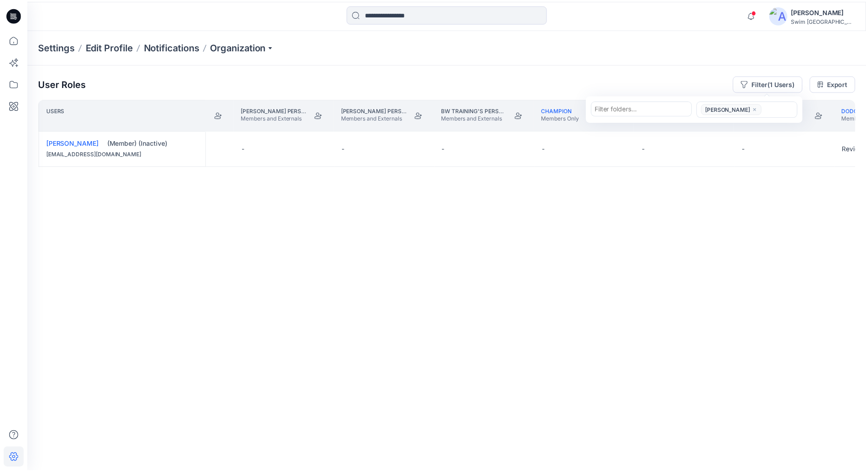
scroll to position [0, 487]
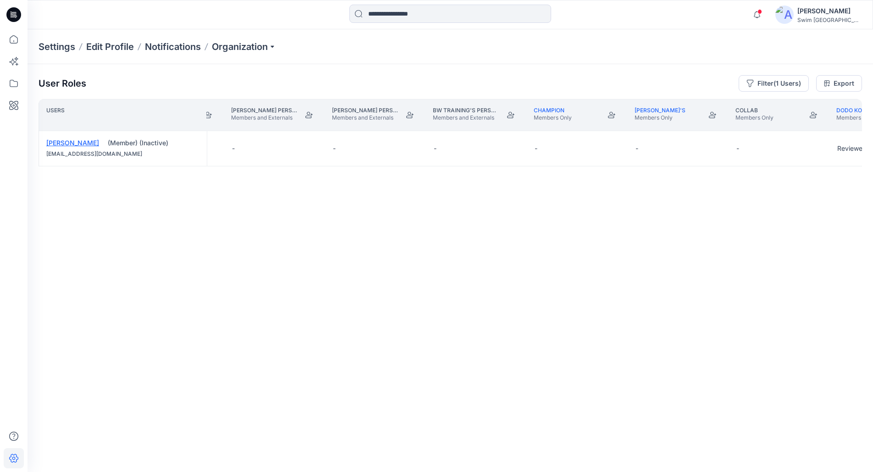
click at [68, 139] on link "[PERSON_NAME]" at bounding box center [72, 143] width 53 height 8
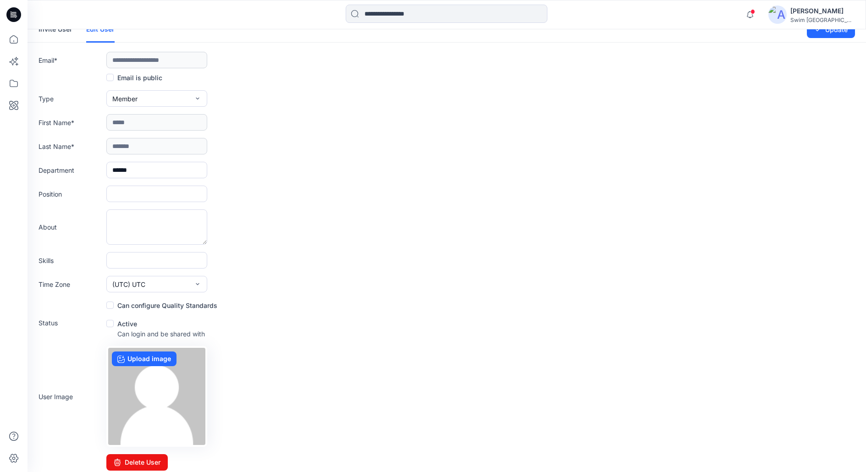
scroll to position [18, 0]
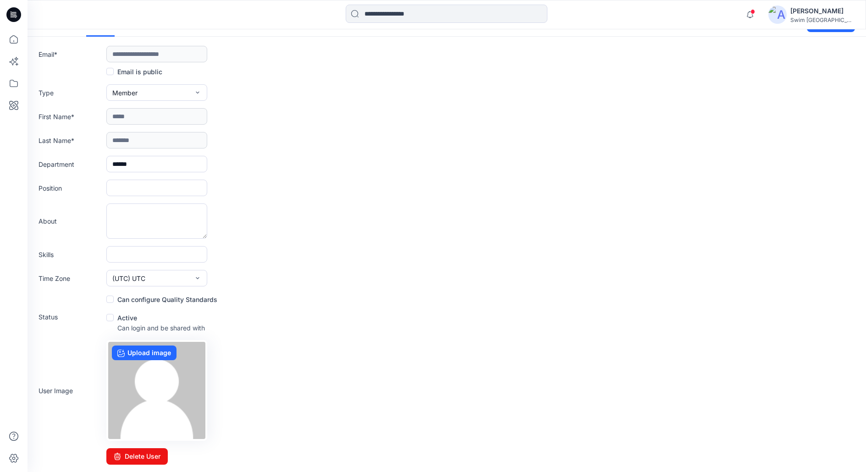
click at [108, 320] on span at bounding box center [109, 317] width 7 height 7
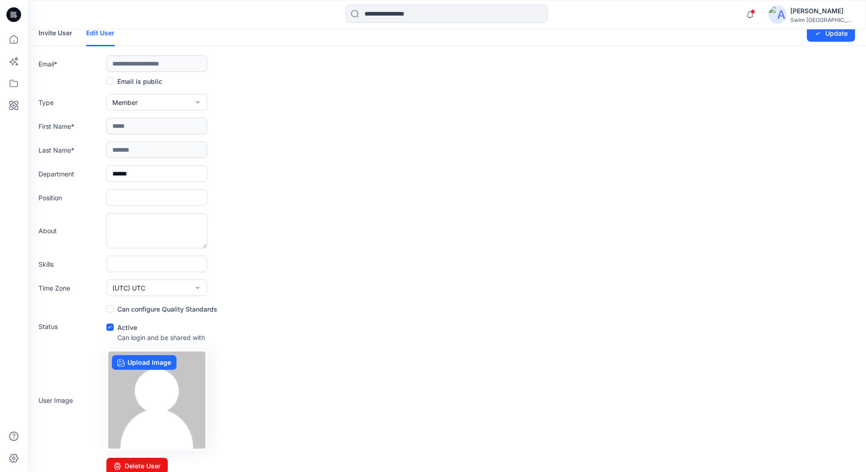
scroll to position [0, 0]
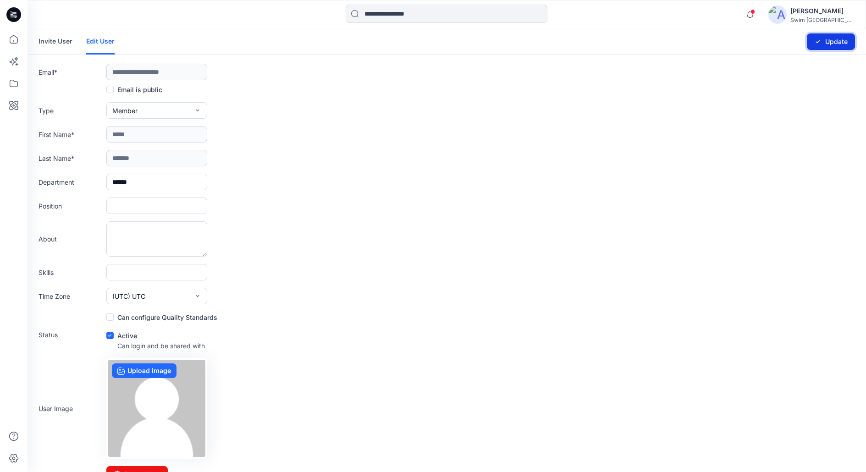
click at [839, 45] on button "Update" at bounding box center [831, 41] width 48 height 17
click at [6, 17] on div at bounding box center [13, 14] width 29 height 29
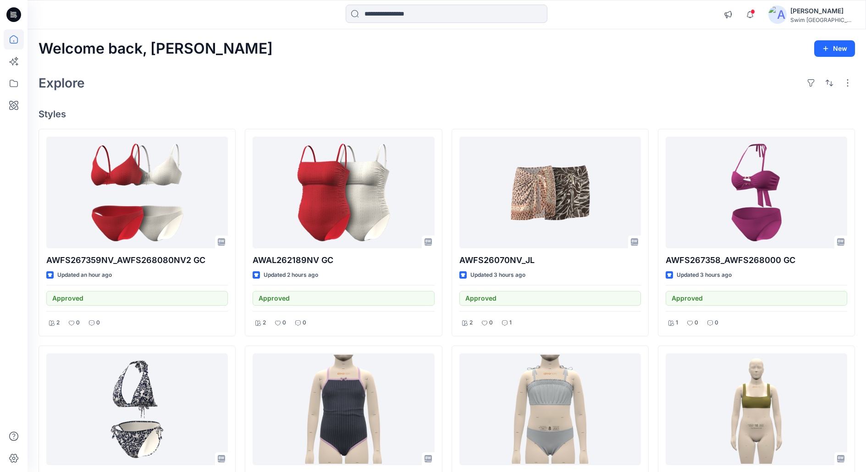
click at [836, 7] on div "[PERSON_NAME]" at bounding box center [823, 11] width 64 height 11
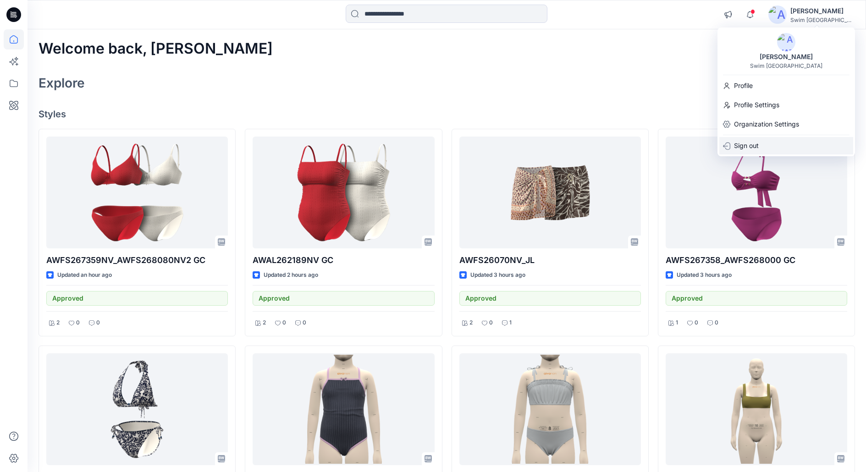
click at [754, 150] on p "Sign out" at bounding box center [746, 145] width 25 height 17
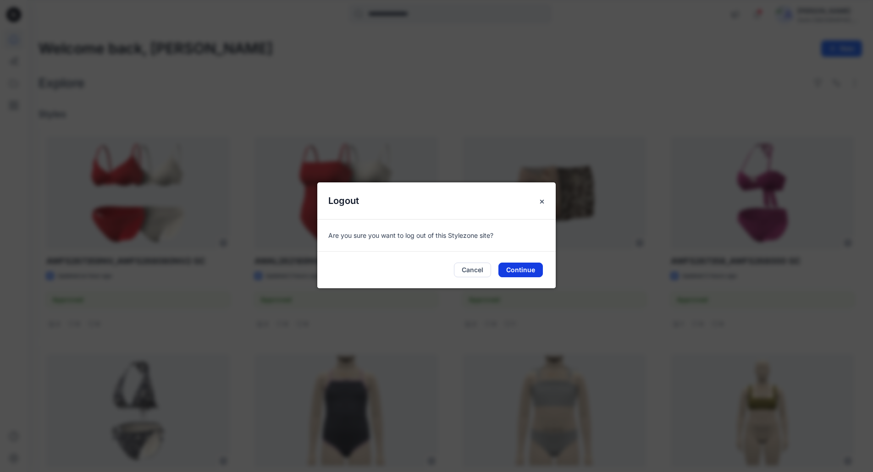
click at [518, 269] on button "Continue" at bounding box center [520, 270] width 44 height 15
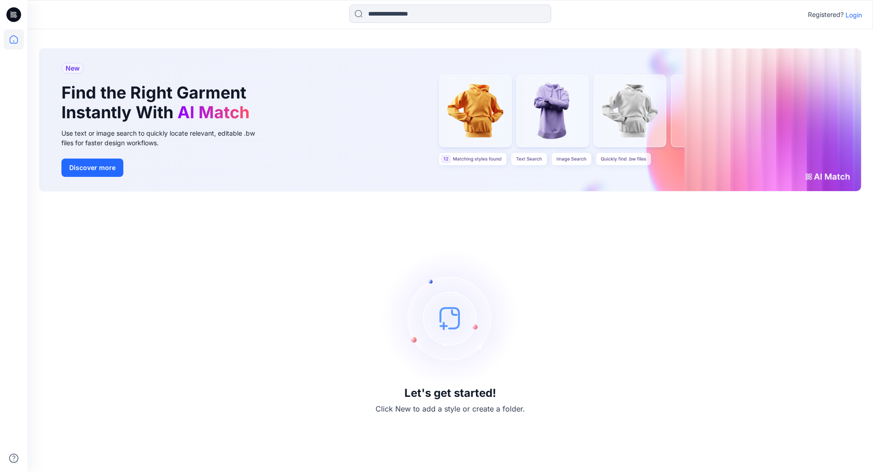
click at [853, 18] on p "Login" at bounding box center [854, 15] width 17 height 10
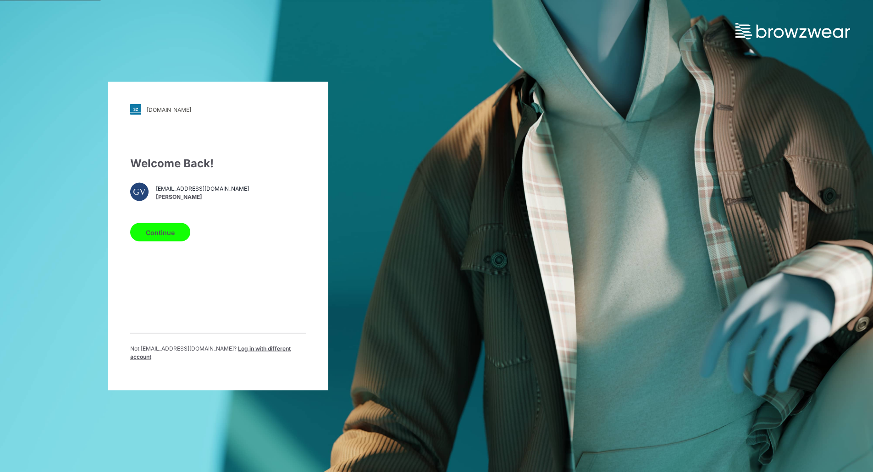
click at [258, 353] on span "Log in with different account" at bounding box center [210, 352] width 161 height 15
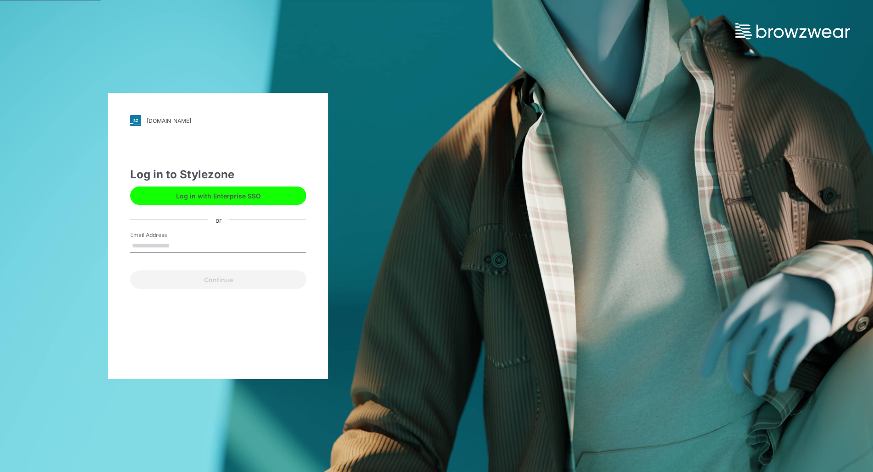
click at [182, 244] on input "Email Address" at bounding box center [218, 246] width 176 height 14
type input "**********"
click at [130, 271] on button "Continue" at bounding box center [218, 280] width 176 height 18
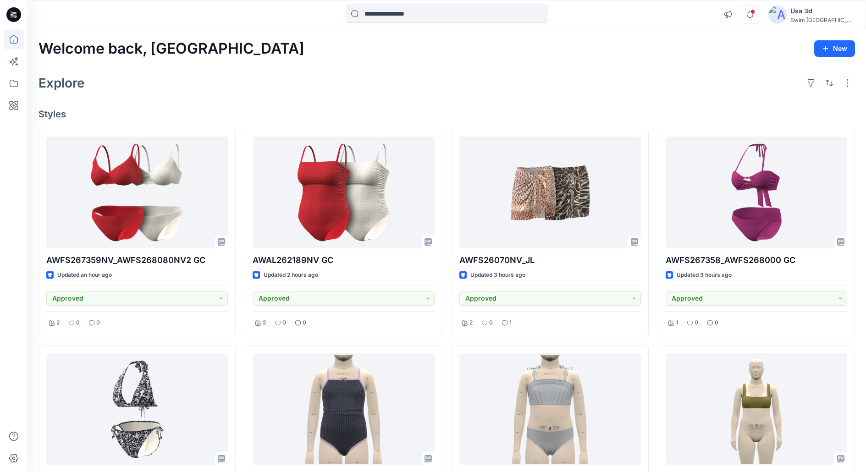
click at [798, 13] on div "Notifications Your style AWFS267359NV_AWFS268080NV2 GC has been updated with AW…" at bounding box center [787, 15] width 136 height 20
click at [755, 11] on span at bounding box center [753, 11] width 5 height 5
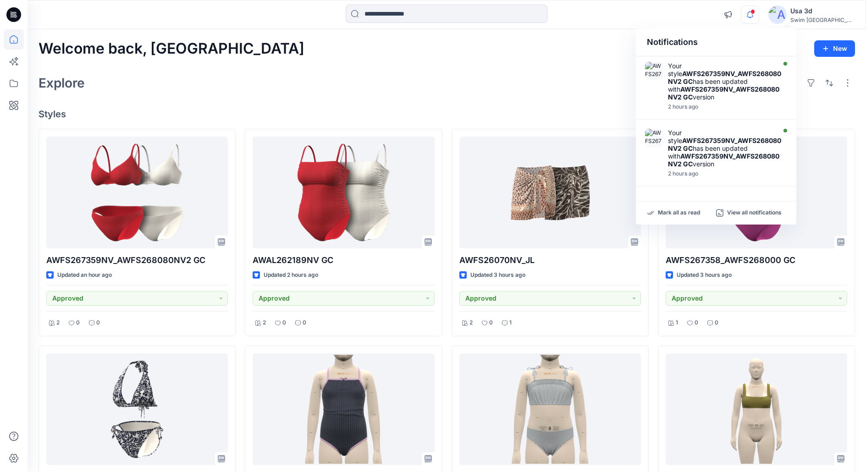
click at [755, 11] on span at bounding box center [753, 11] width 5 height 5
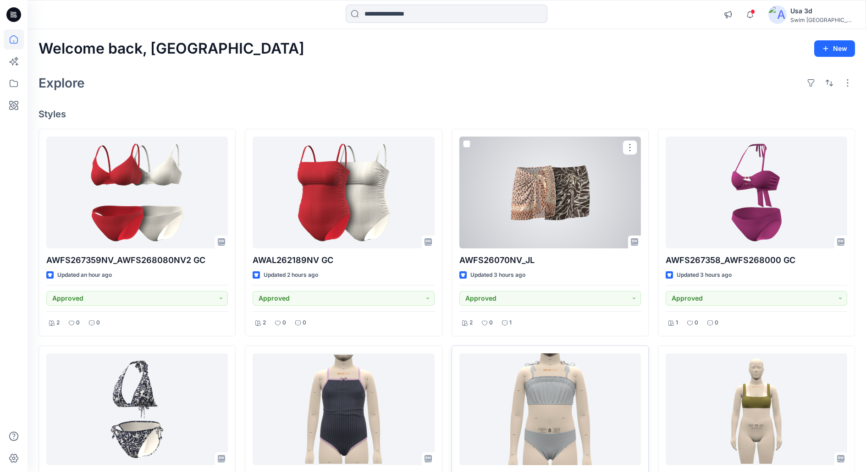
scroll to position [138, 0]
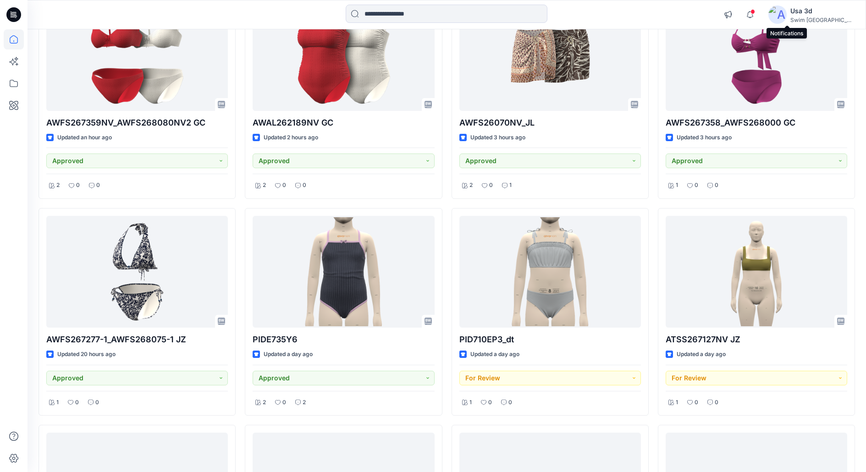
click at [755, 14] on span at bounding box center [753, 11] width 5 height 5
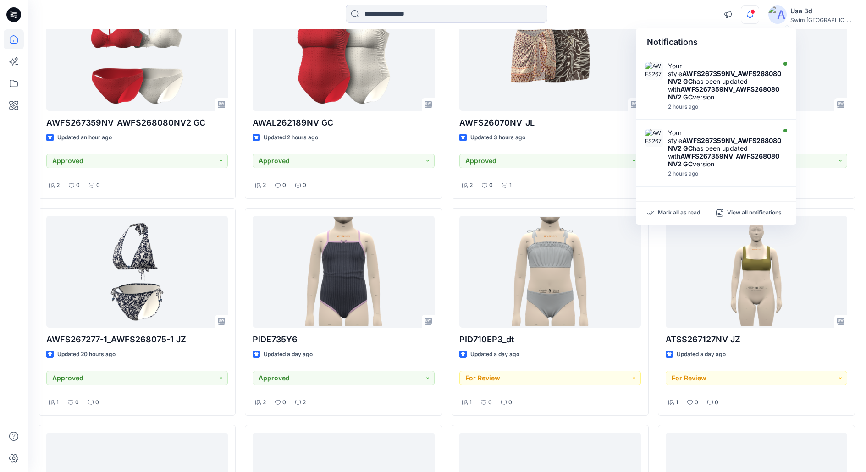
click at [755, 14] on span at bounding box center [753, 11] width 5 height 5
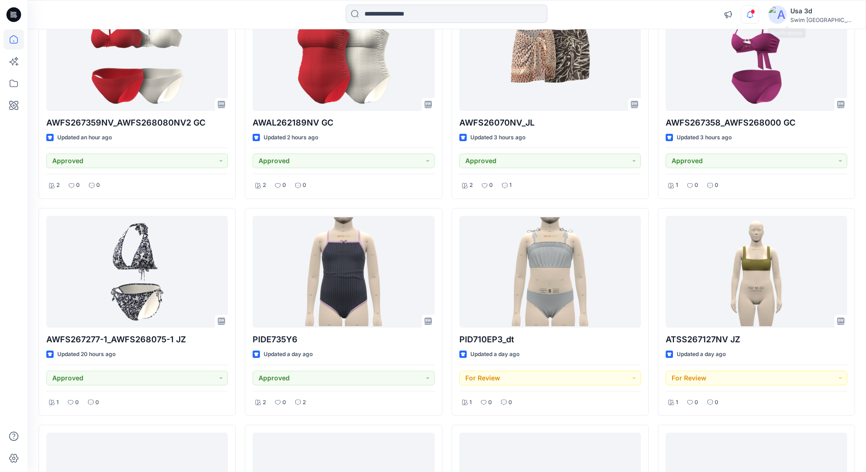
click at [752, 17] on icon "button" at bounding box center [750, 17] width 3 height 1
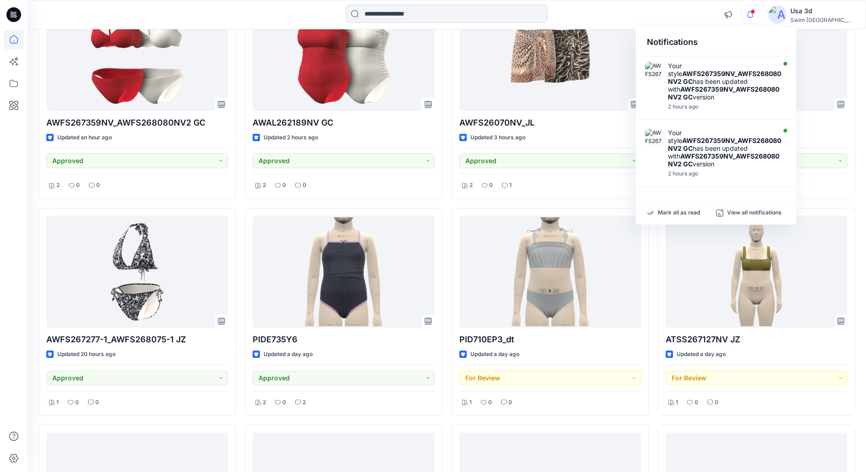
click at [752, 17] on icon "button" at bounding box center [750, 17] width 3 height 1
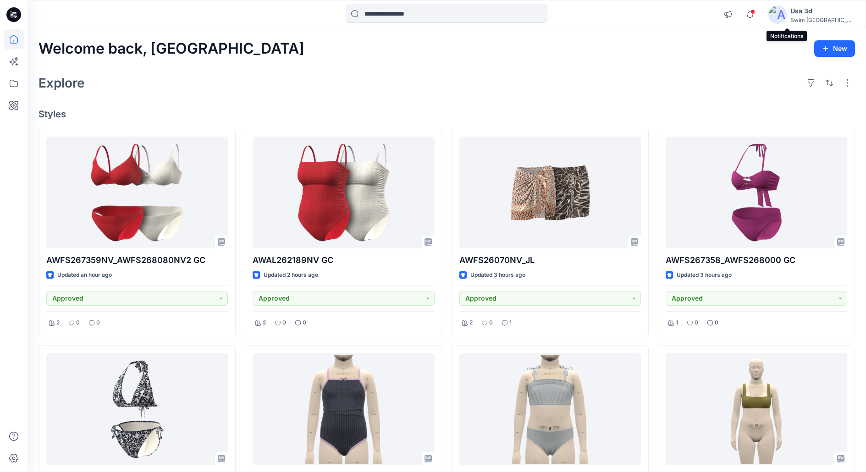
scroll to position [46, 0]
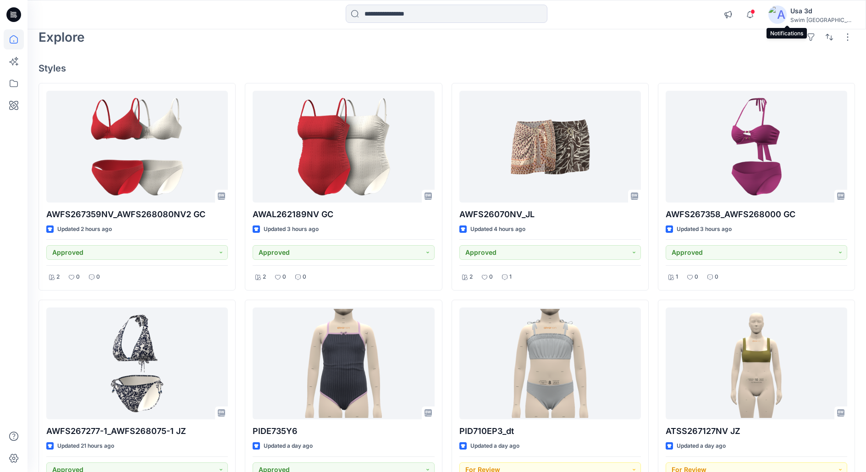
click at [755, 11] on span at bounding box center [753, 11] width 5 height 5
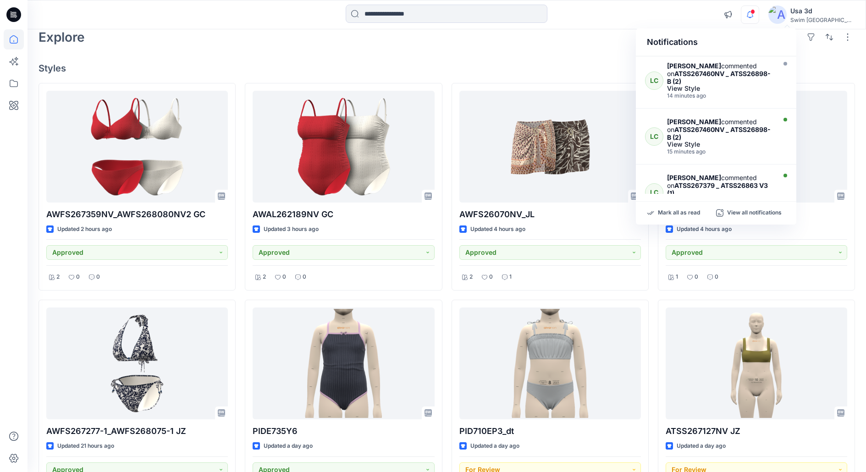
click at [755, 11] on span at bounding box center [753, 11] width 5 height 5
